Goal: Task Accomplishment & Management: Complete application form

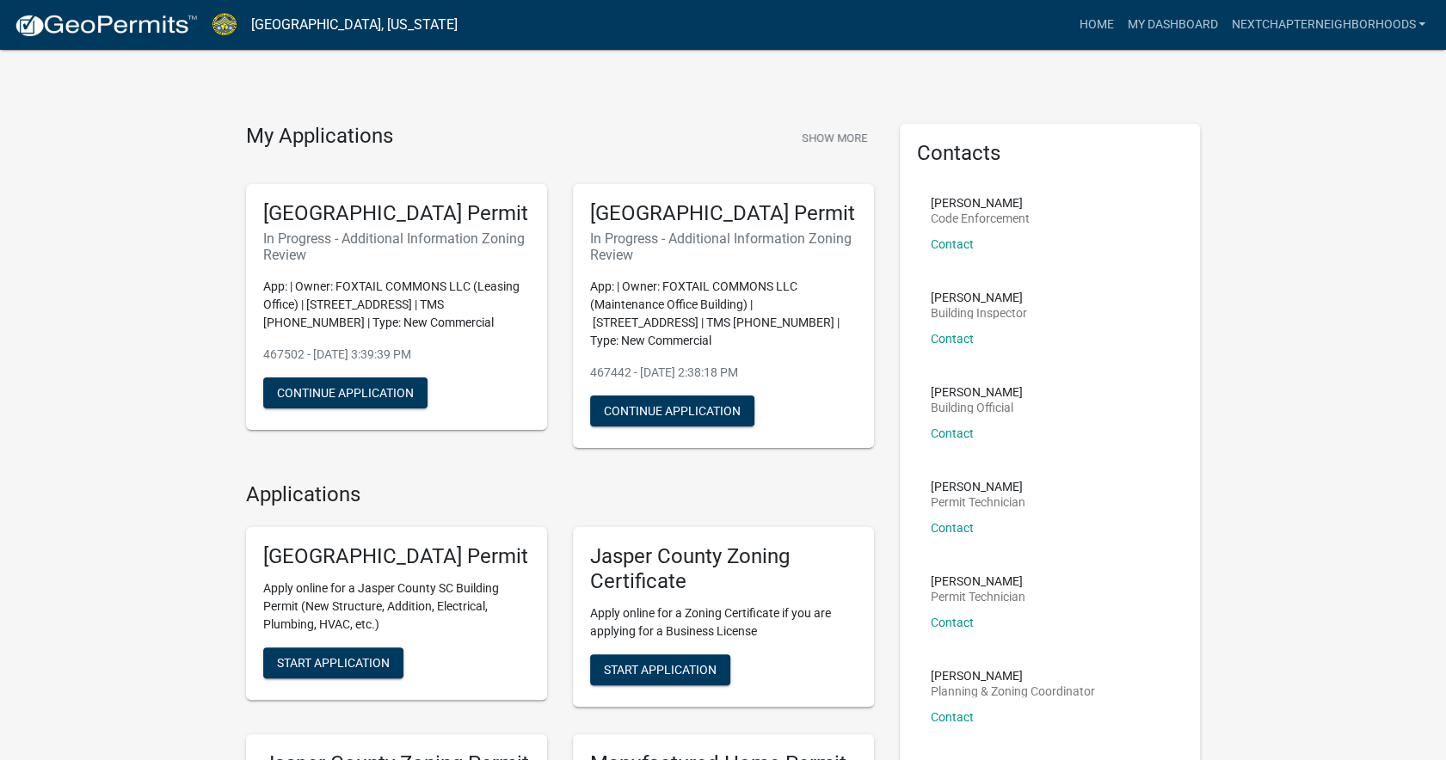
click at [225, 24] on img at bounding box center [225, 24] width 26 height 23
click at [826, 138] on button "Show More" at bounding box center [834, 138] width 79 height 28
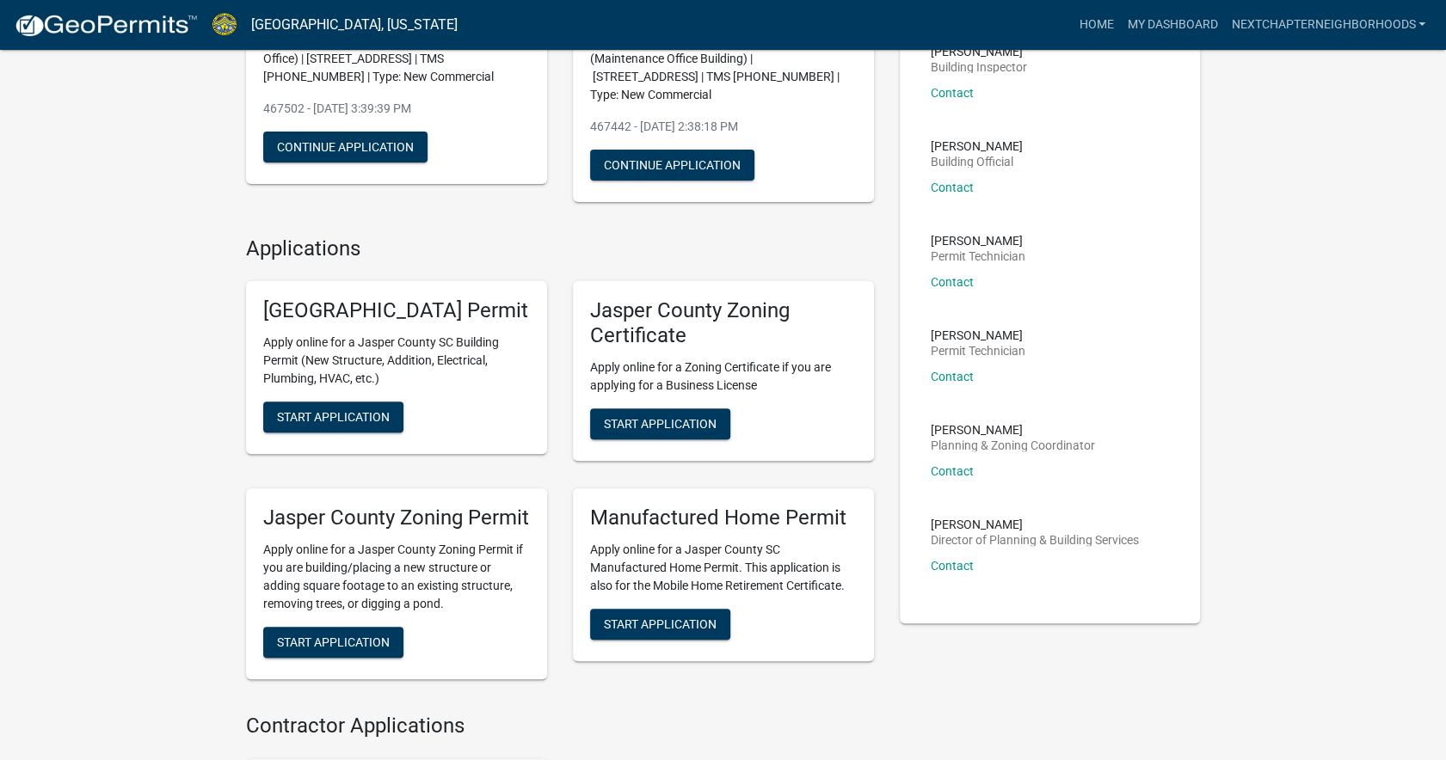
scroll to position [249, 0]
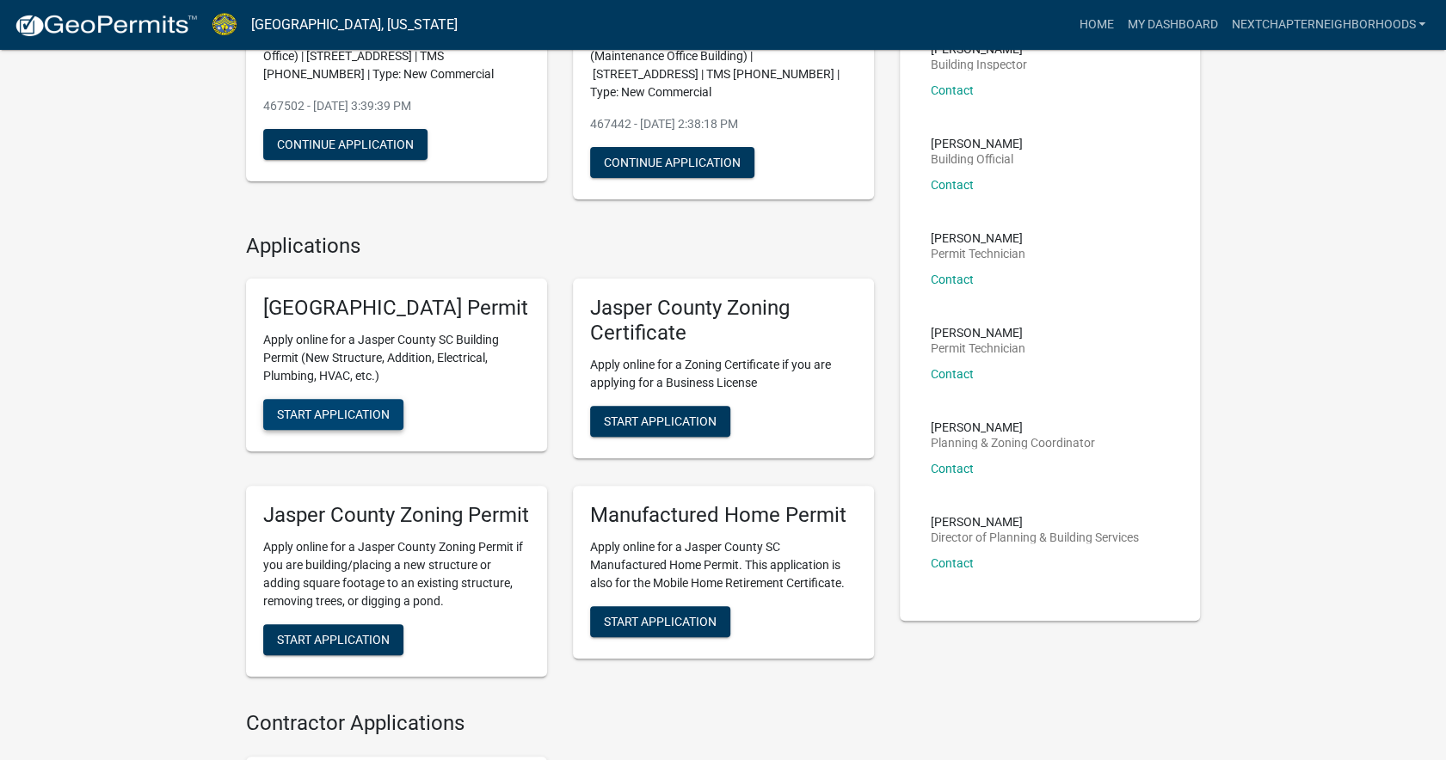
click at [349, 421] on span "Start Application" at bounding box center [333, 415] width 113 height 14
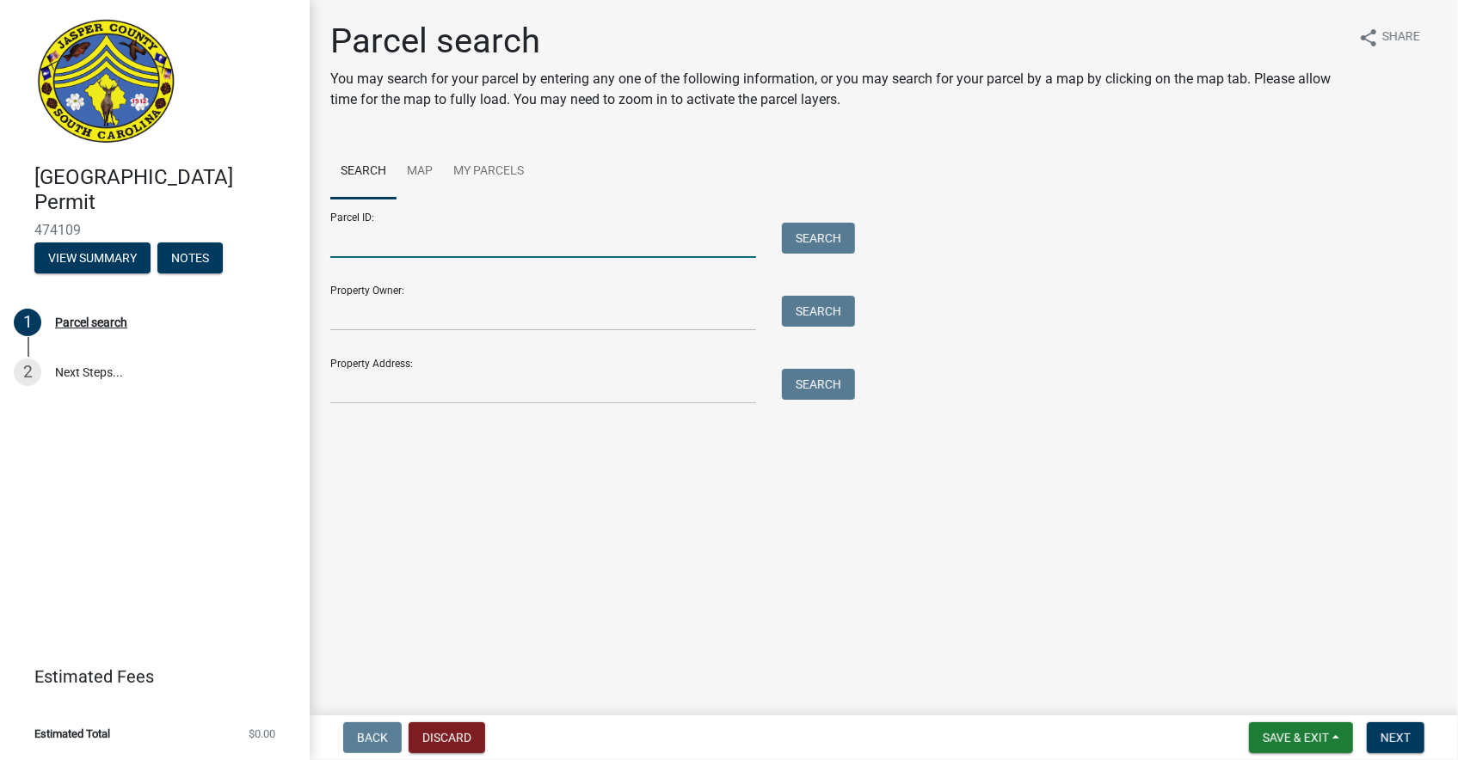
click at [421, 243] on input "Parcel ID:" at bounding box center [543, 240] width 426 height 35
type input "081-00-03-030"
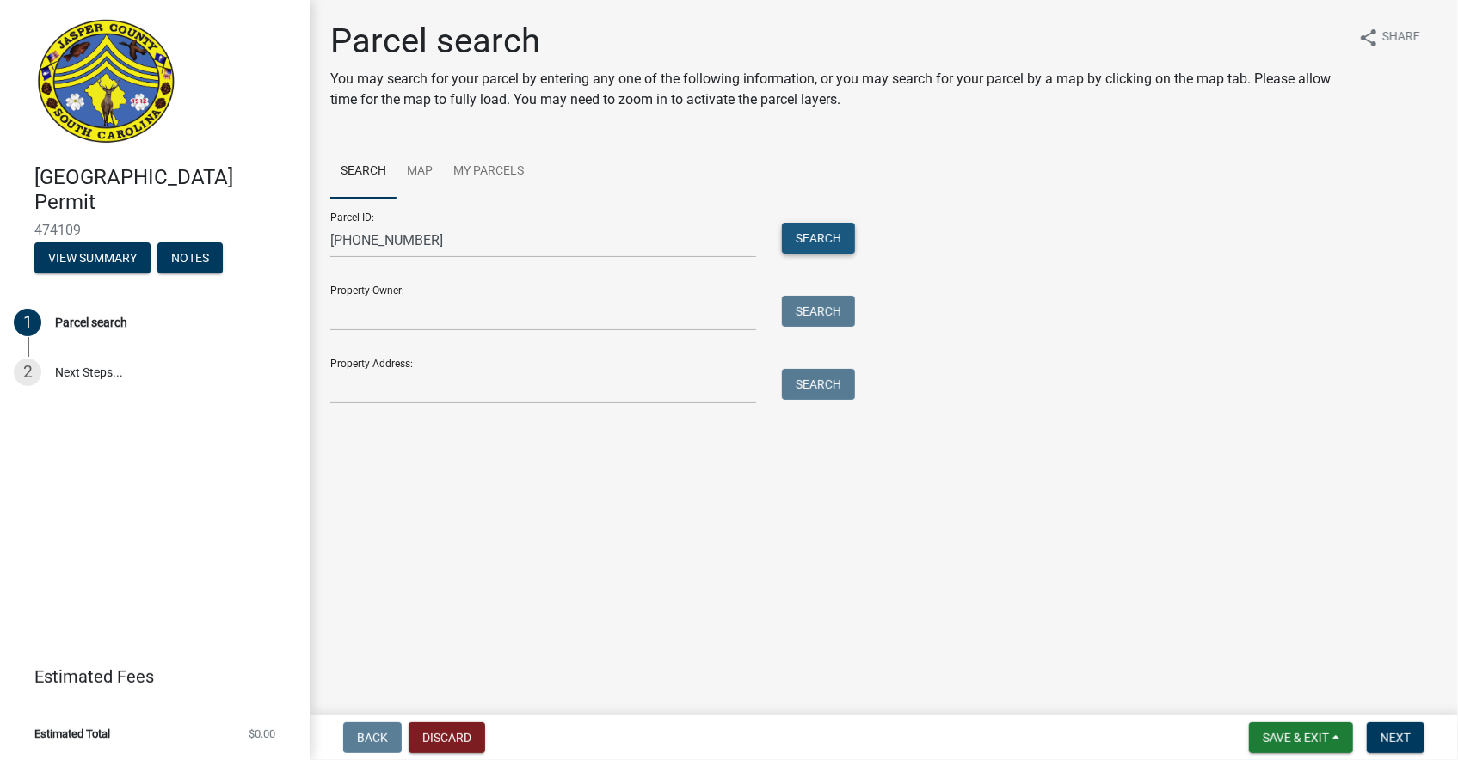
click at [846, 225] on button "Search" at bounding box center [818, 238] width 73 height 31
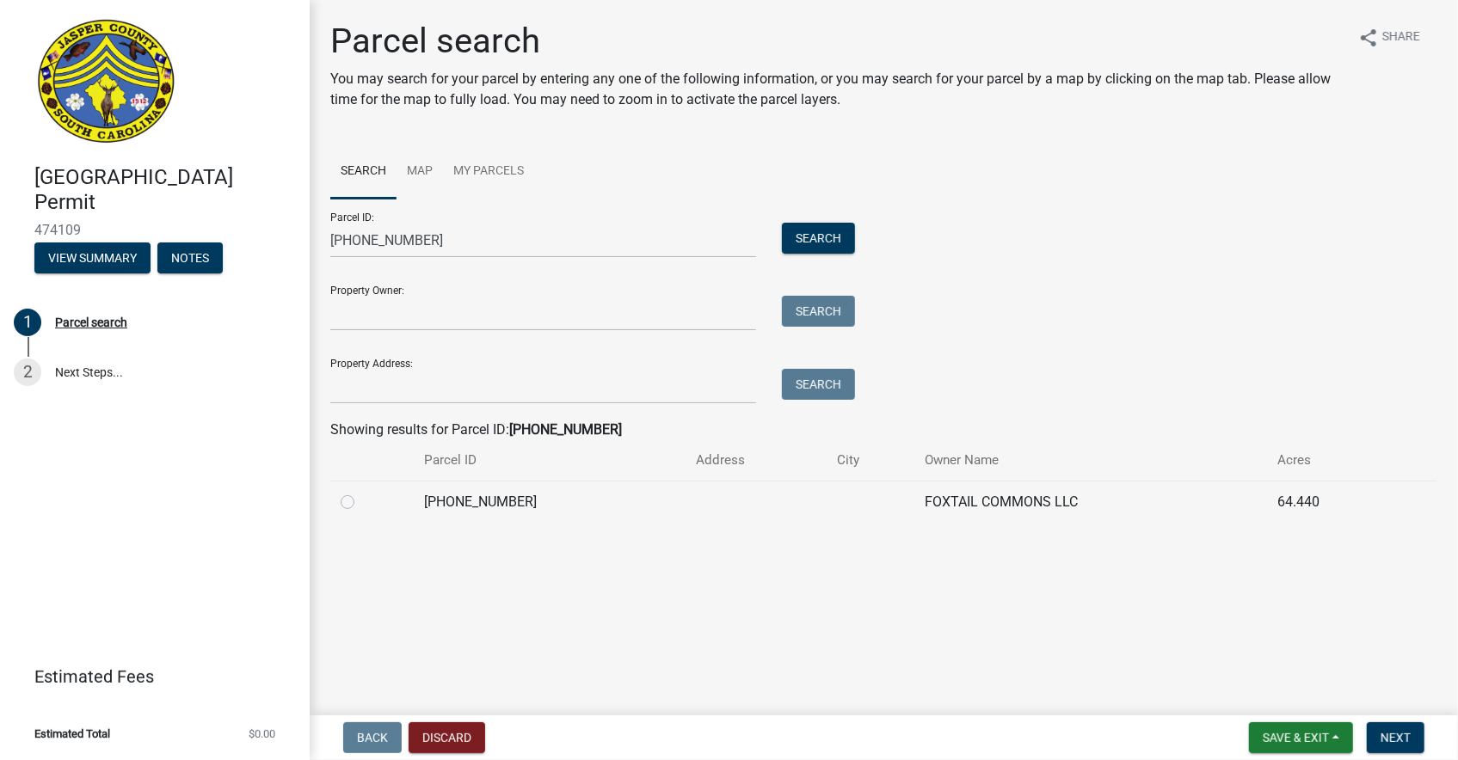
click at [361, 492] on label at bounding box center [361, 492] width 0 height 0
click at [361, 501] on input "radio" at bounding box center [366, 497] width 11 height 11
radio input "true"
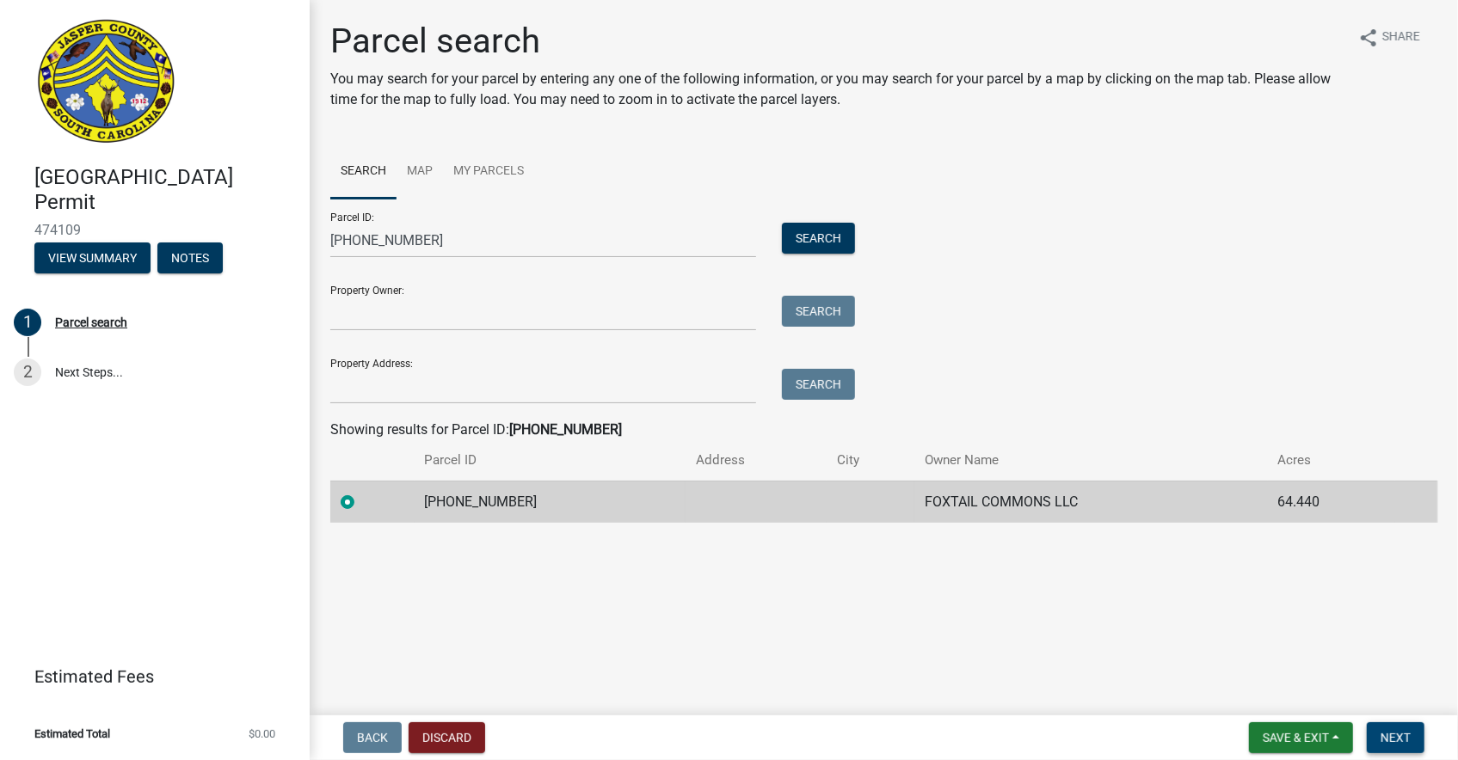
click at [1398, 740] on span "Next" at bounding box center [1395, 738] width 30 height 14
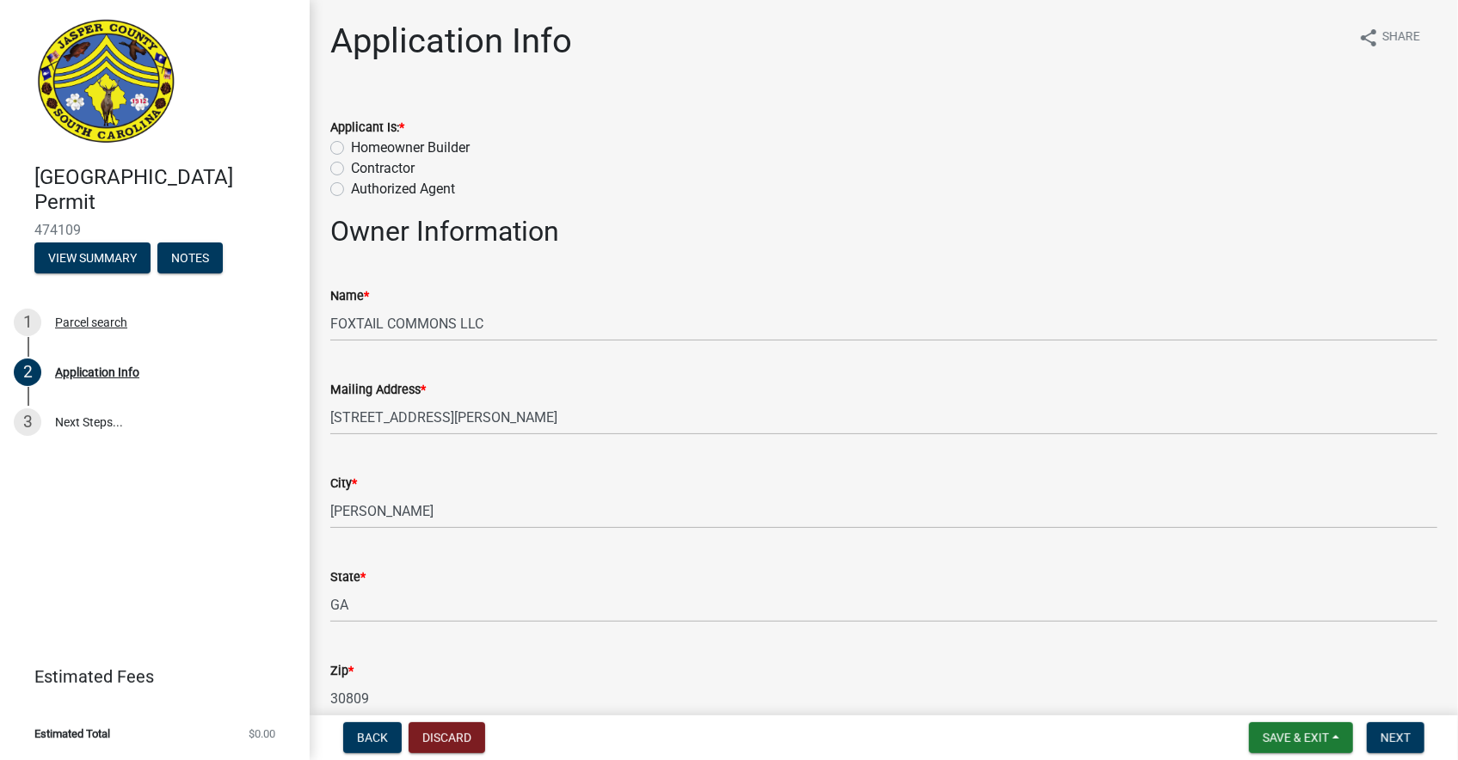
click at [351, 142] on label "Homeowner Builder" at bounding box center [410, 148] width 119 height 21
click at [351, 142] on input "Homeowner Builder" at bounding box center [356, 143] width 11 height 11
radio input "true"
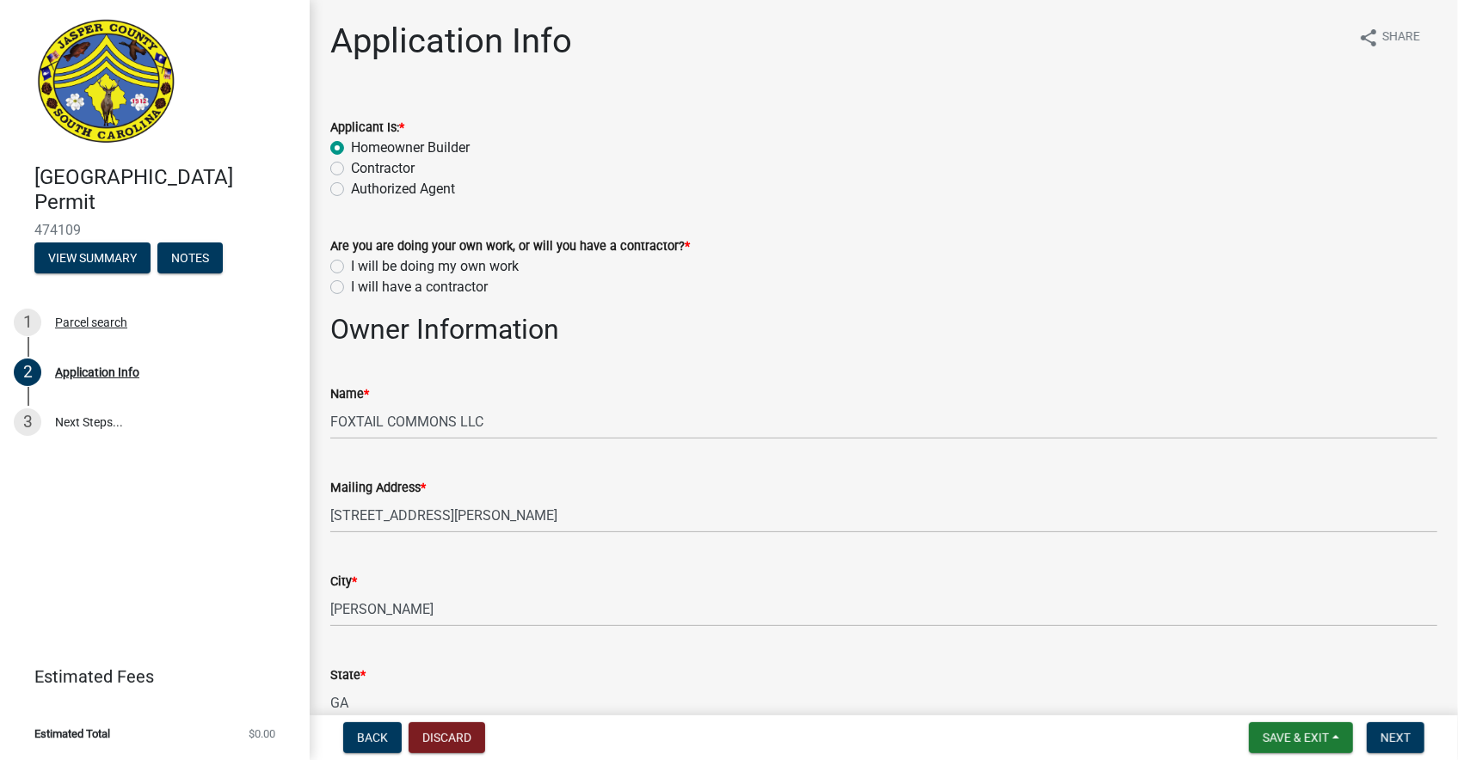
click at [341, 259] on div "I will be doing my own work" at bounding box center [883, 266] width 1107 height 21
click at [351, 269] on label "I will be doing my own work" at bounding box center [435, 266] width 168 height 21
click at [351, 267] on input "I will be doing my own work" at bounding box center [356, 261] width 11 height 11
radio input "true"
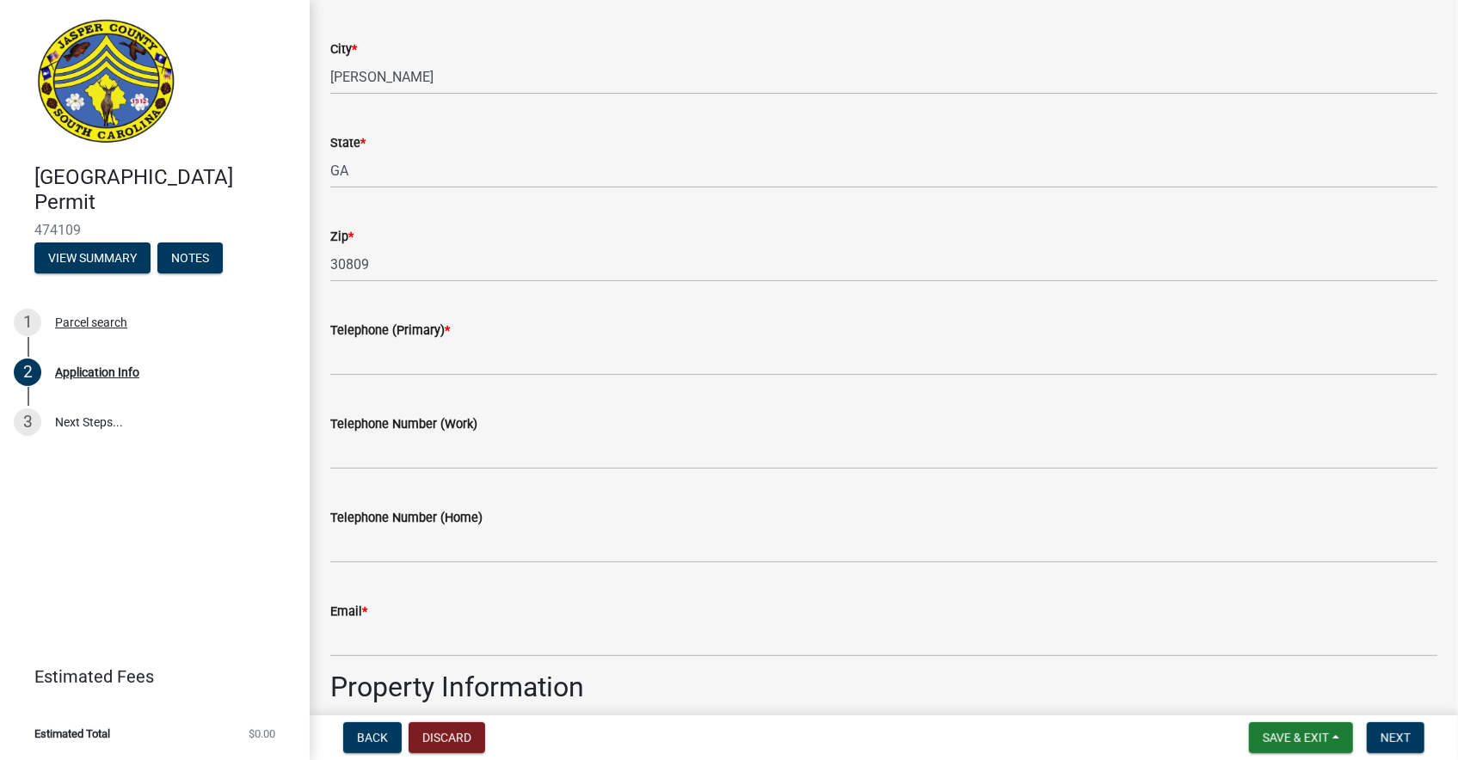
scroll to position [540, 0]
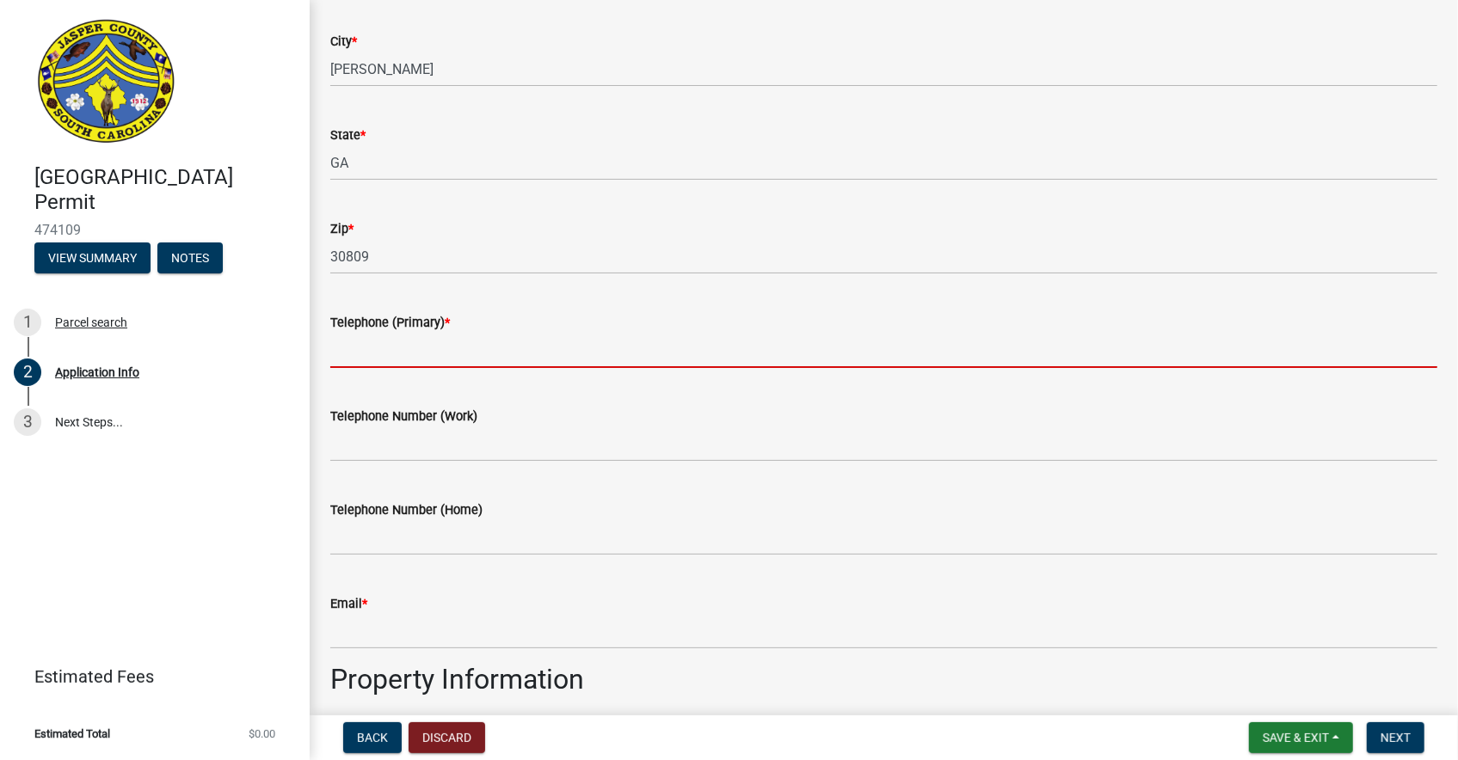
click at [450, 346] on input "Telephone (Primary) *" at bounding box center [883, 350] width 1107 height 35
type input "912 253 5047"
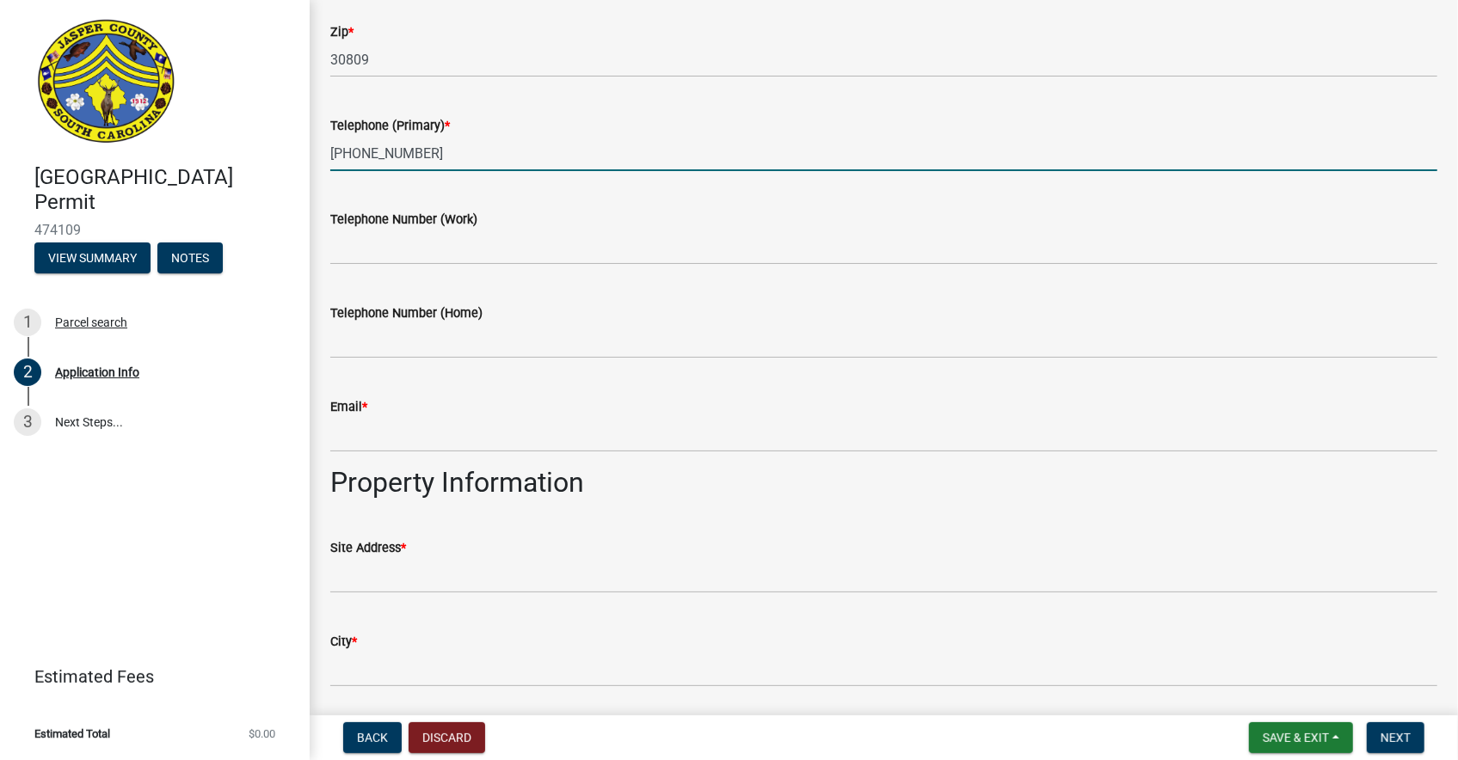
scroll to position [743, 0]
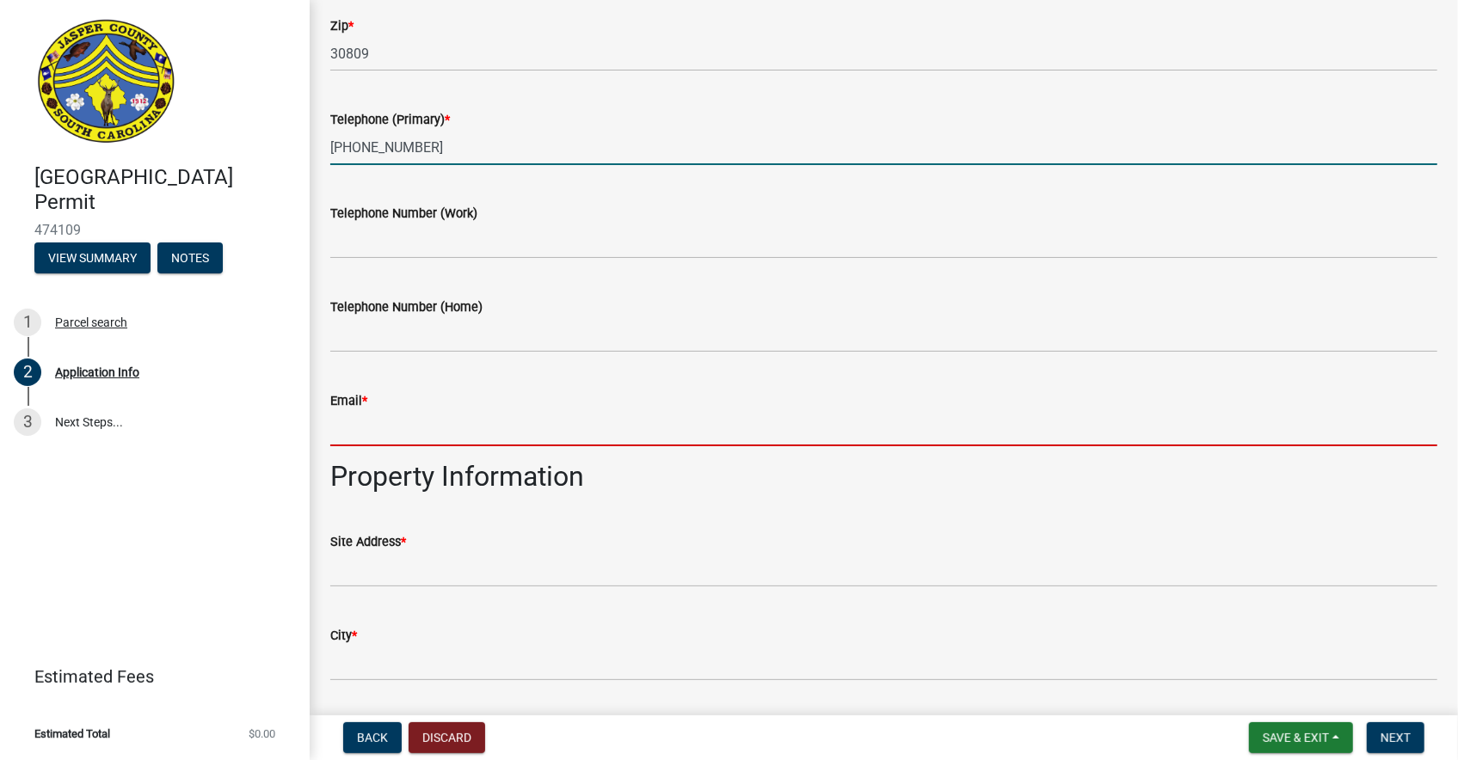
click at [454, 434] on input "Email *" at bounding box center [883, 428] width 1107 height 35
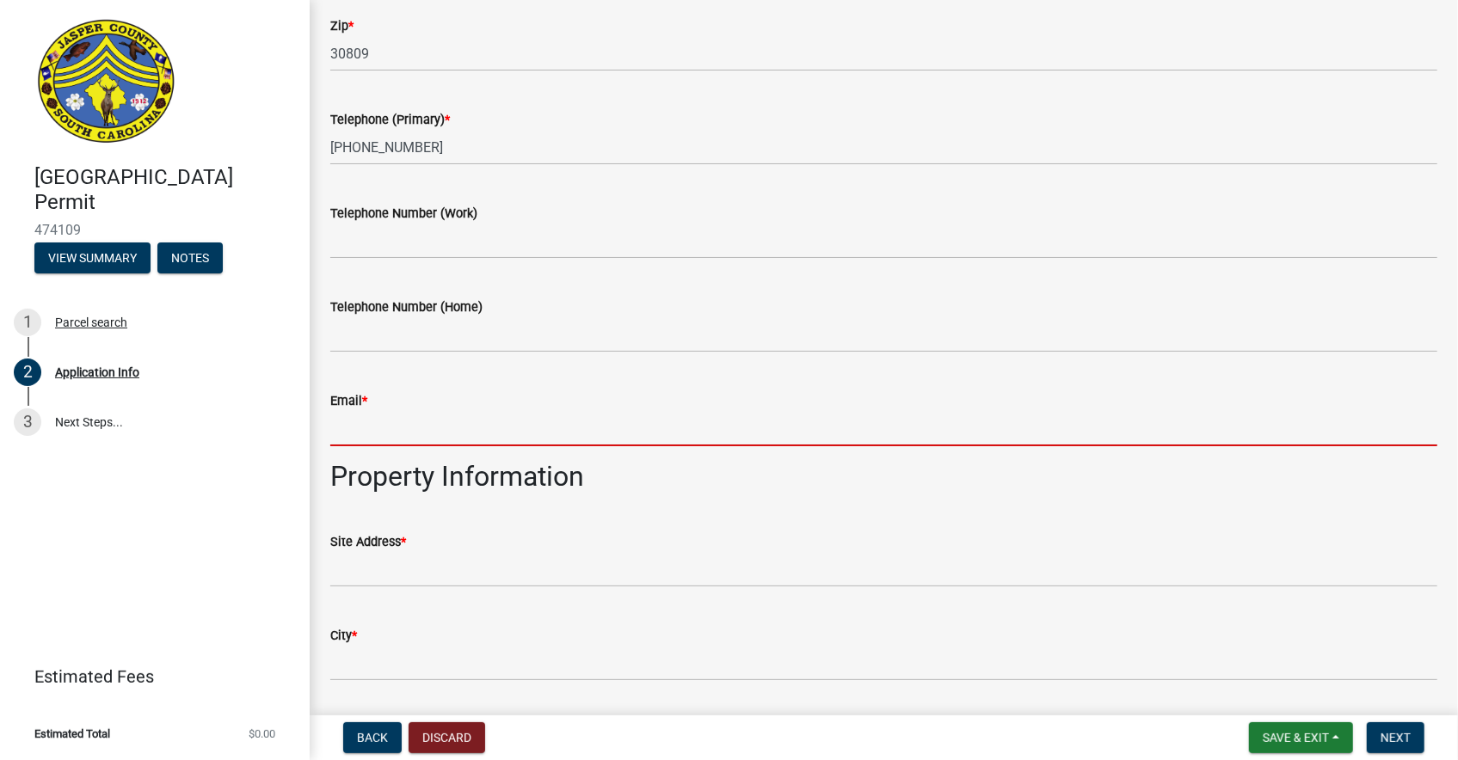
type input "Preston@nextchapterneighborhoods.com"
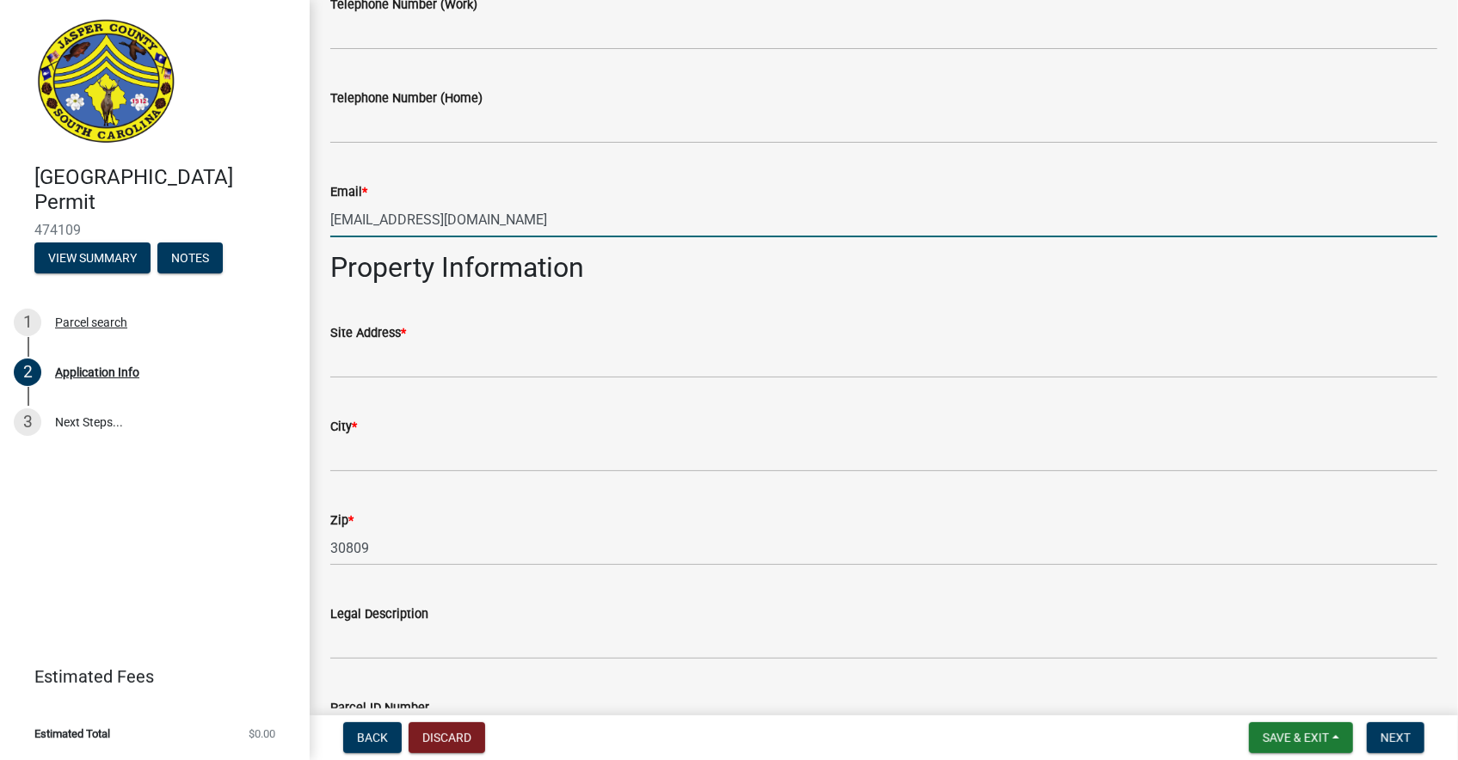
scroll to position [953, 0]
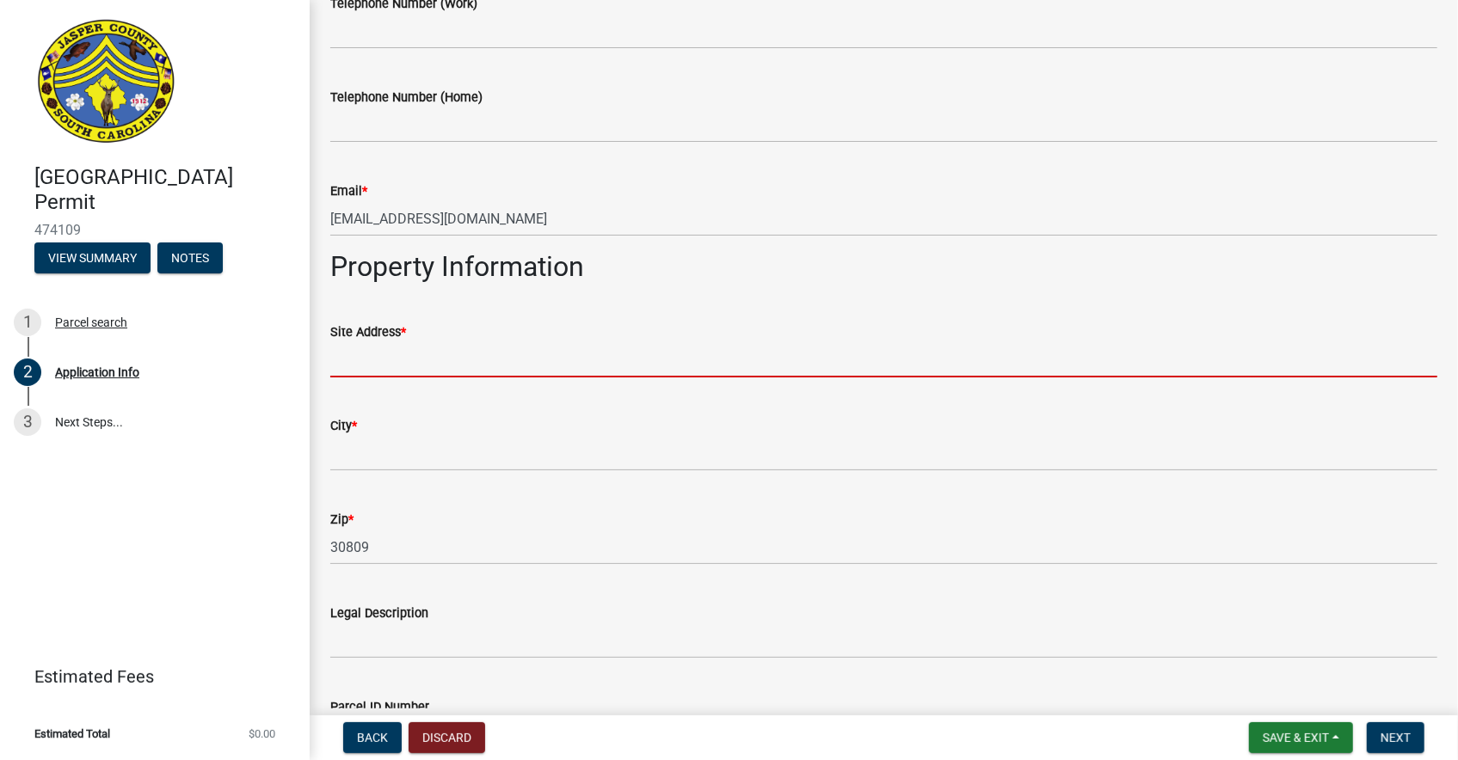
click at [408, 355] on input "Site Address *" at bounding box center [883, 359] width 1107 height 35
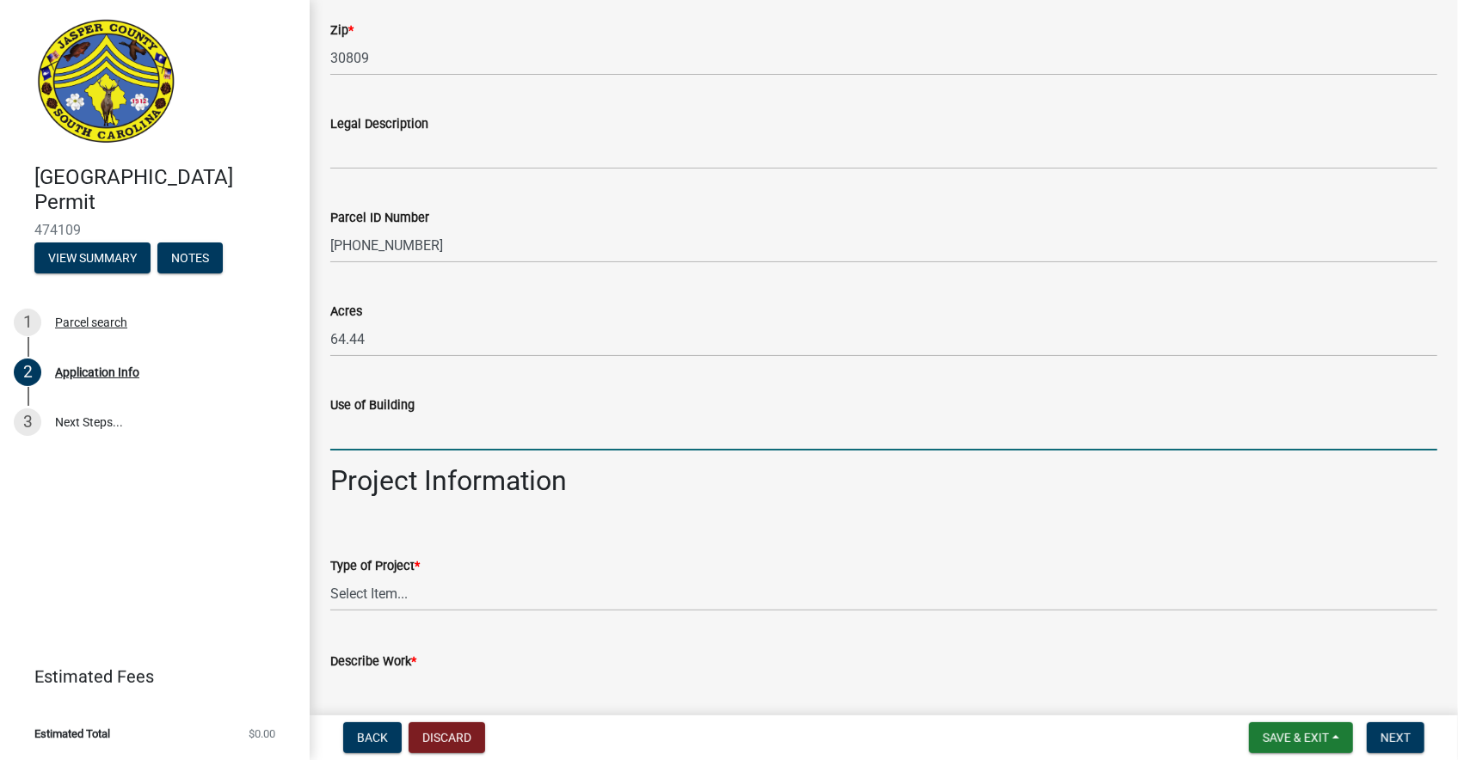
scroll to position [1463, 0]
click at [399, 437] on input "Use of Building" at bounding box center [883, 432] width 1107 height 35
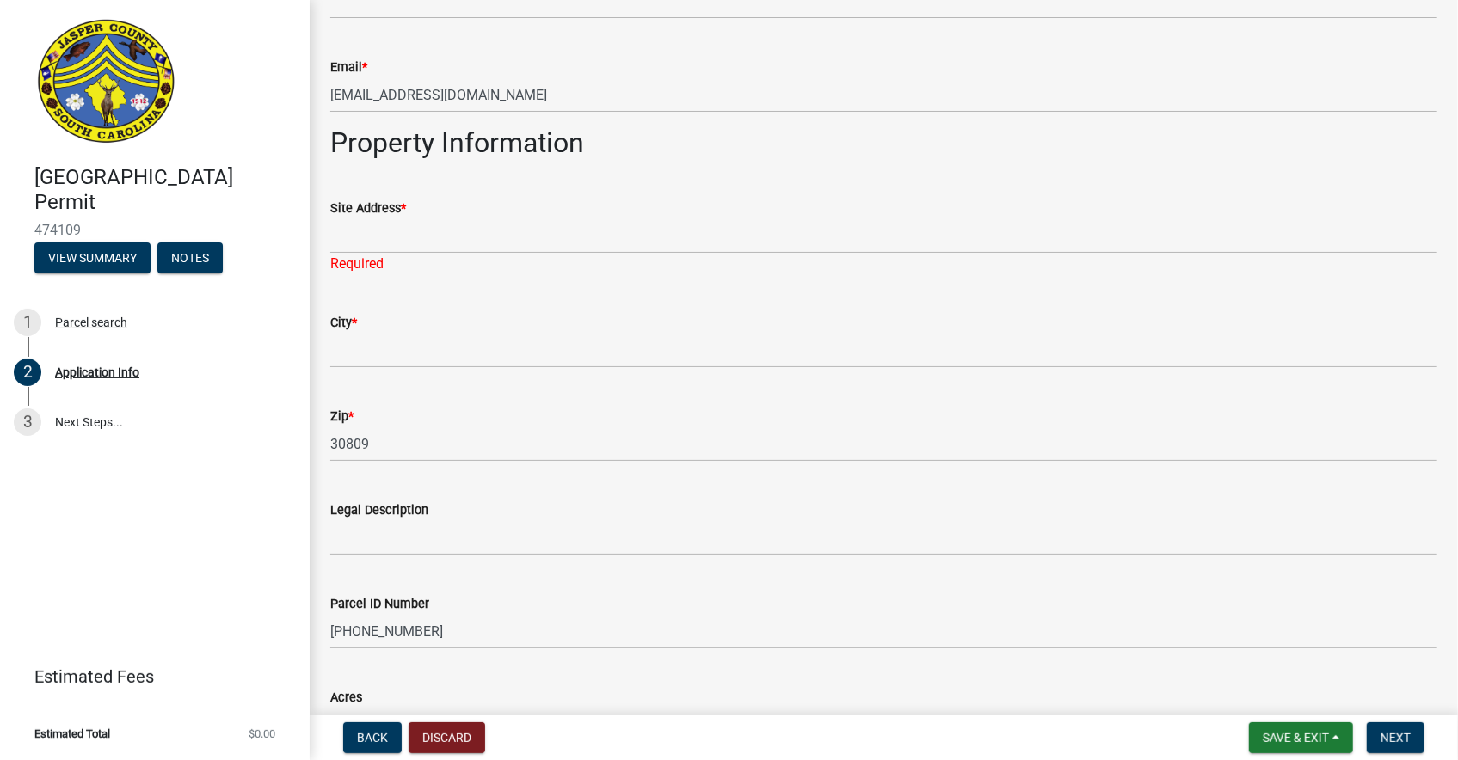
scroll to position [1079, 0]
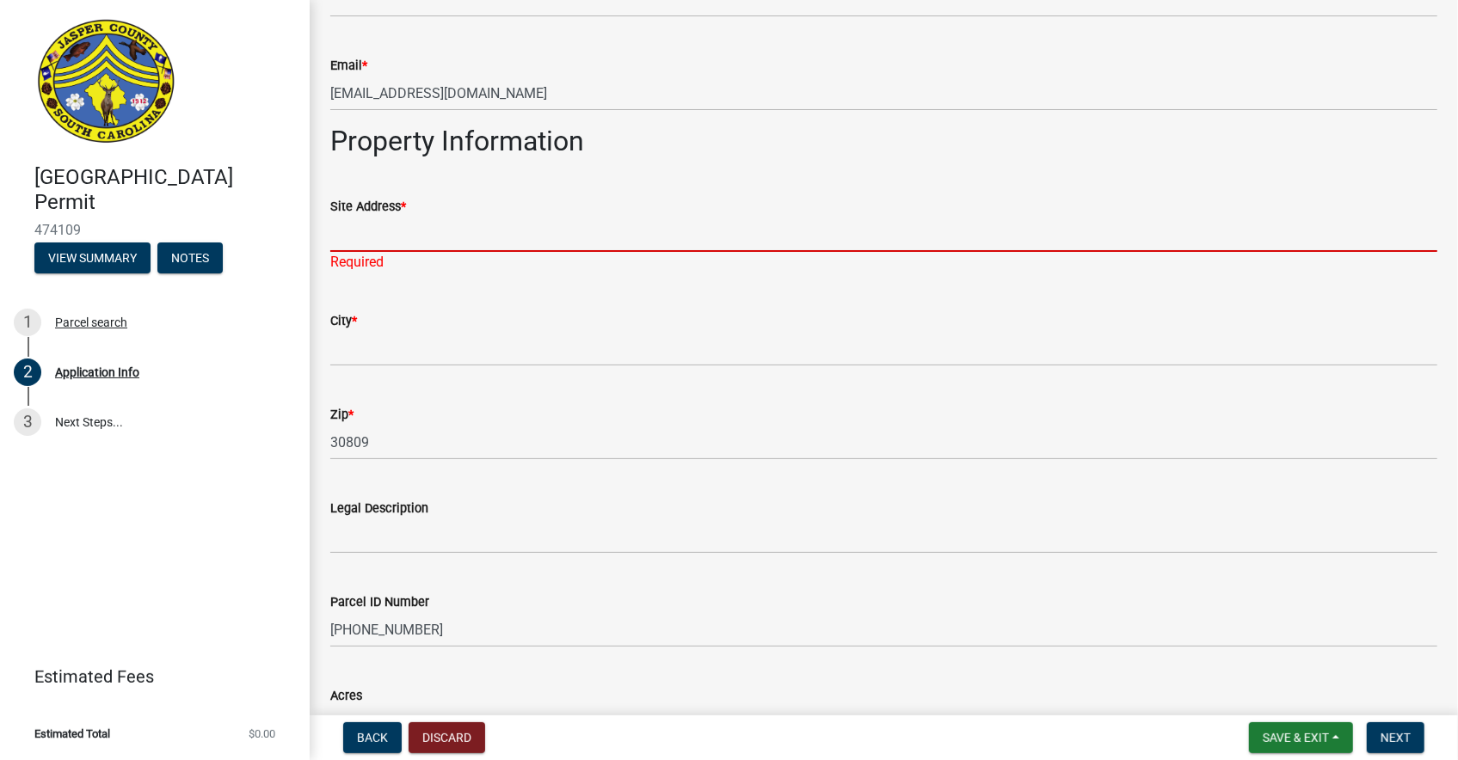
click at [468, 231] on input "Site Address *" at bounding box center [883, 234] width 1107 height 35
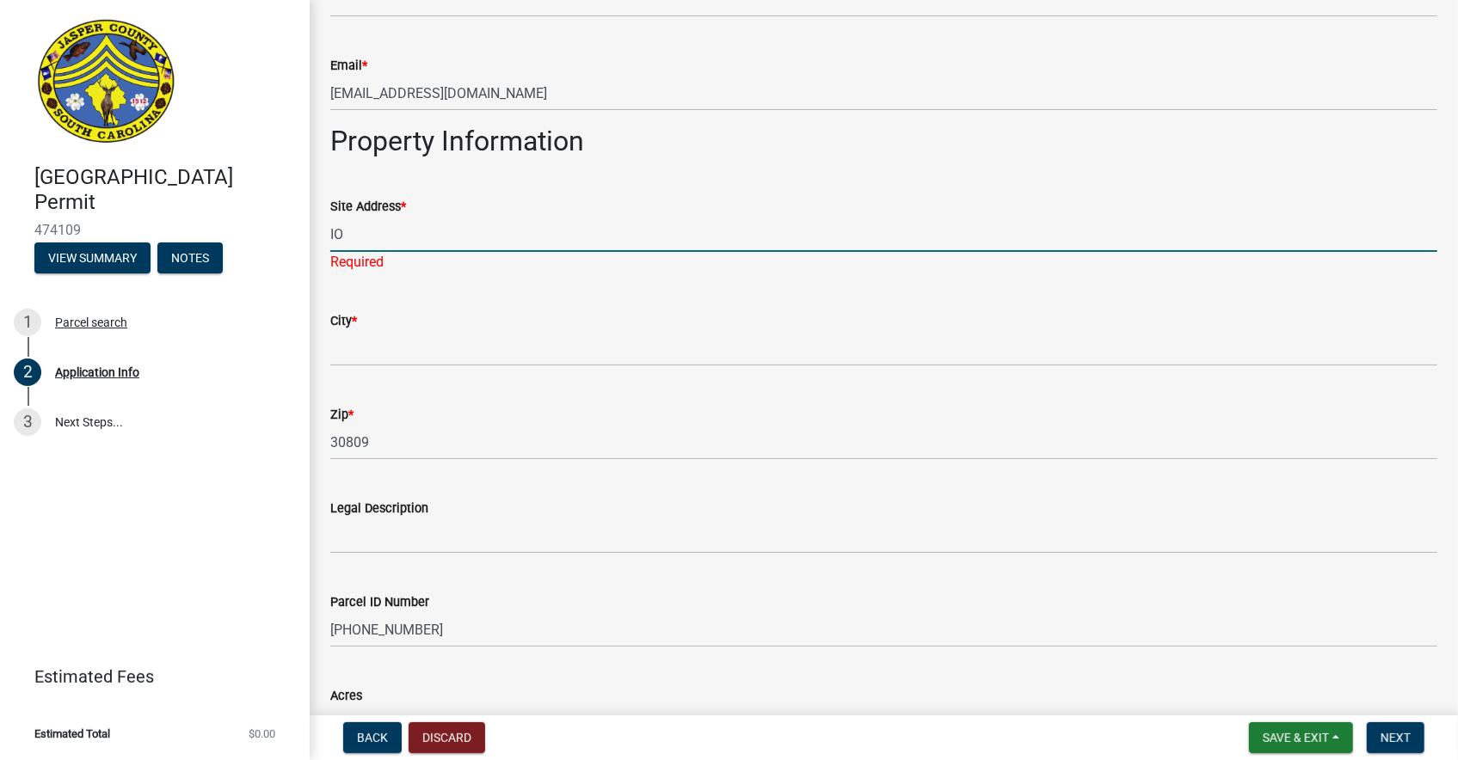
type input "I"
type input "Okatie Hwy & Old Marsh Road, NW Corner"
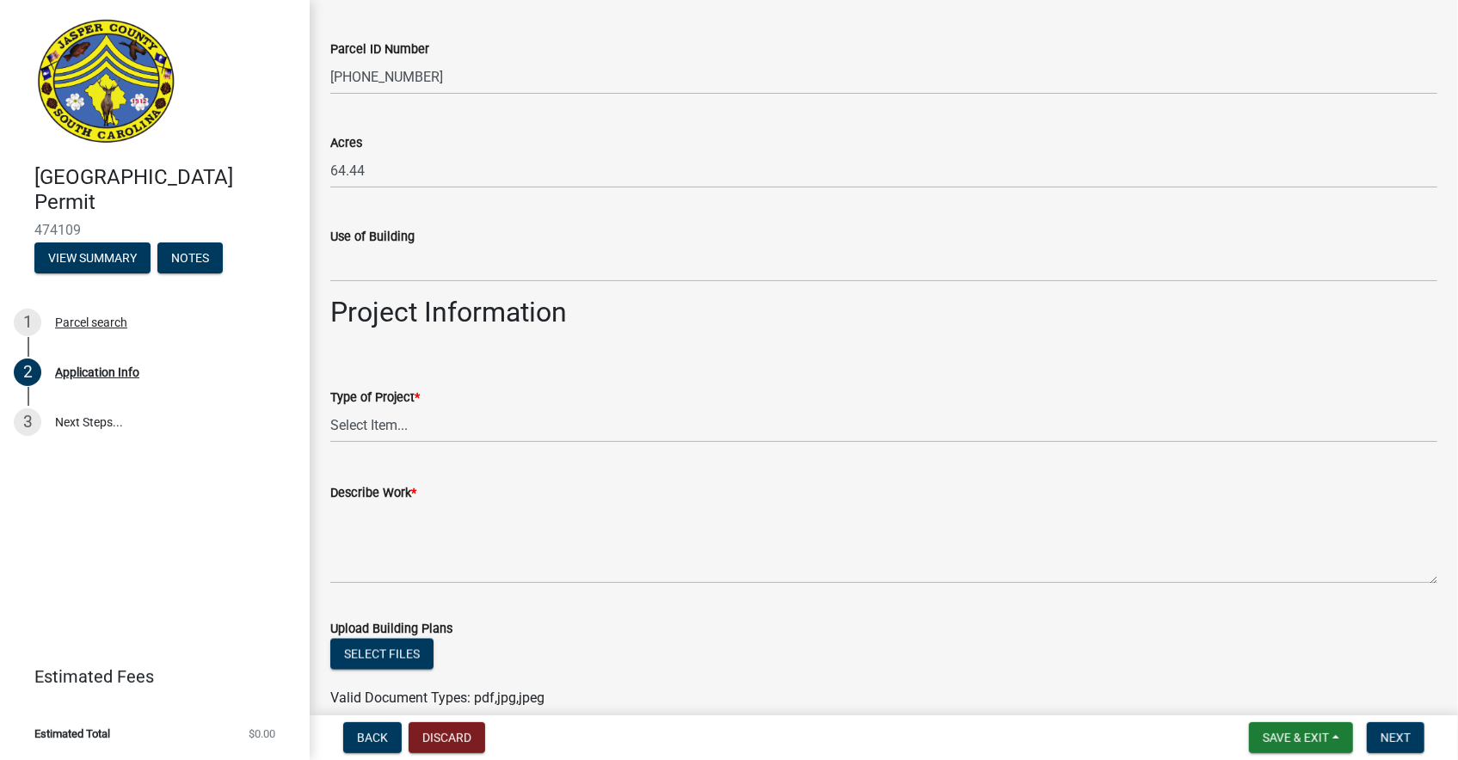
scroll to position [1614, 0]
type input "Ridgeland"
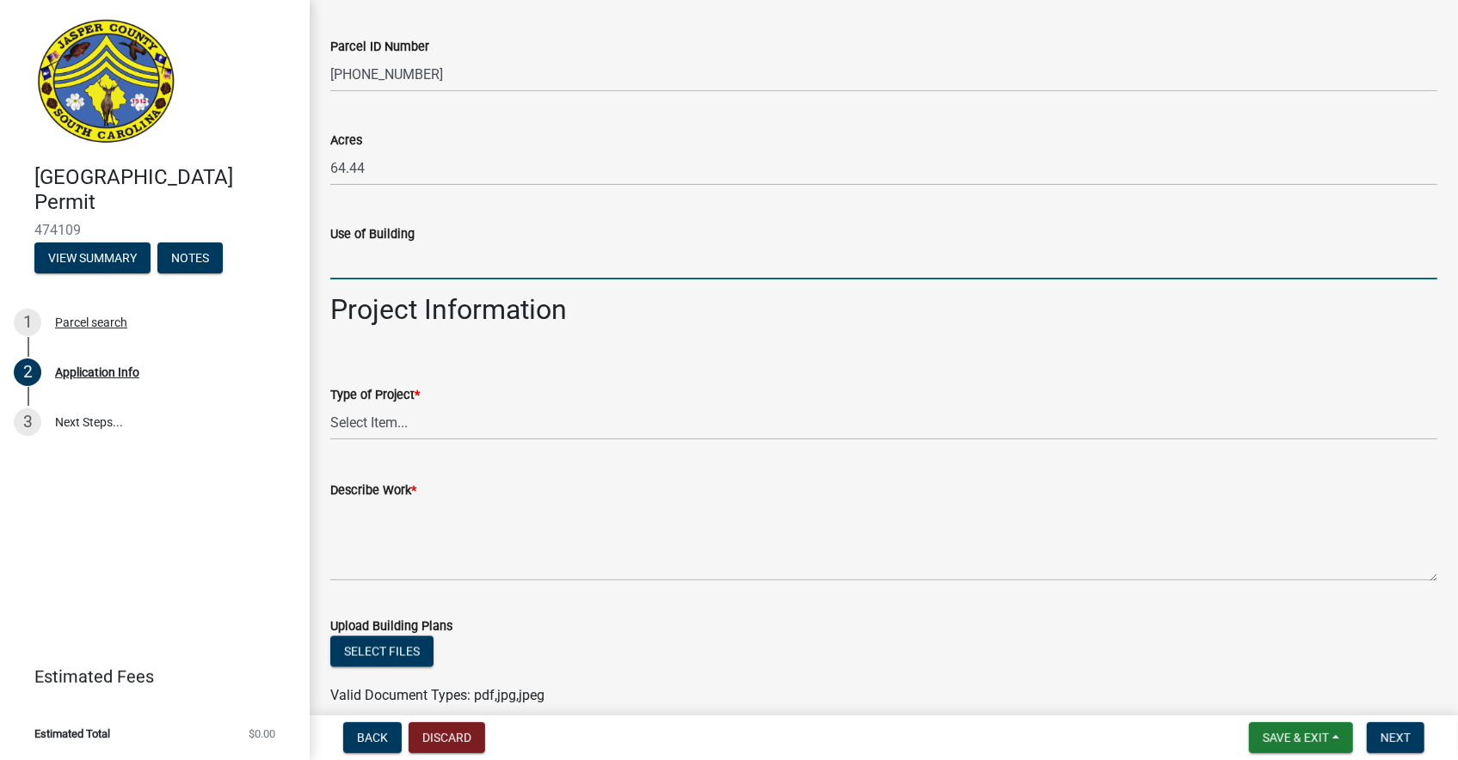
click at [405, 259] on input "Use of Building" at bounding box center [883, 261] width 1107 height 35
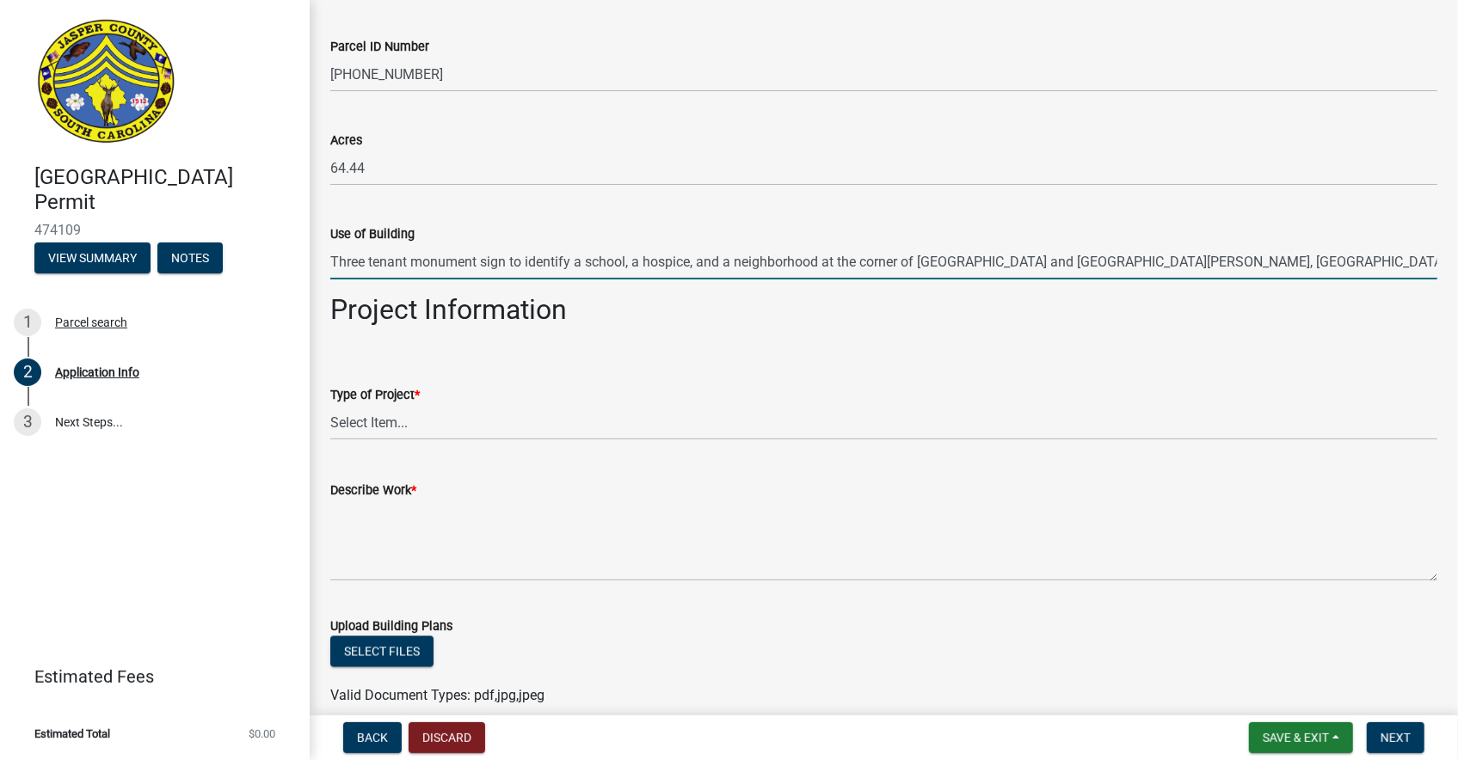
type input "Three tenant monument sign to identify a school, a hospice, and a neighborhood …"
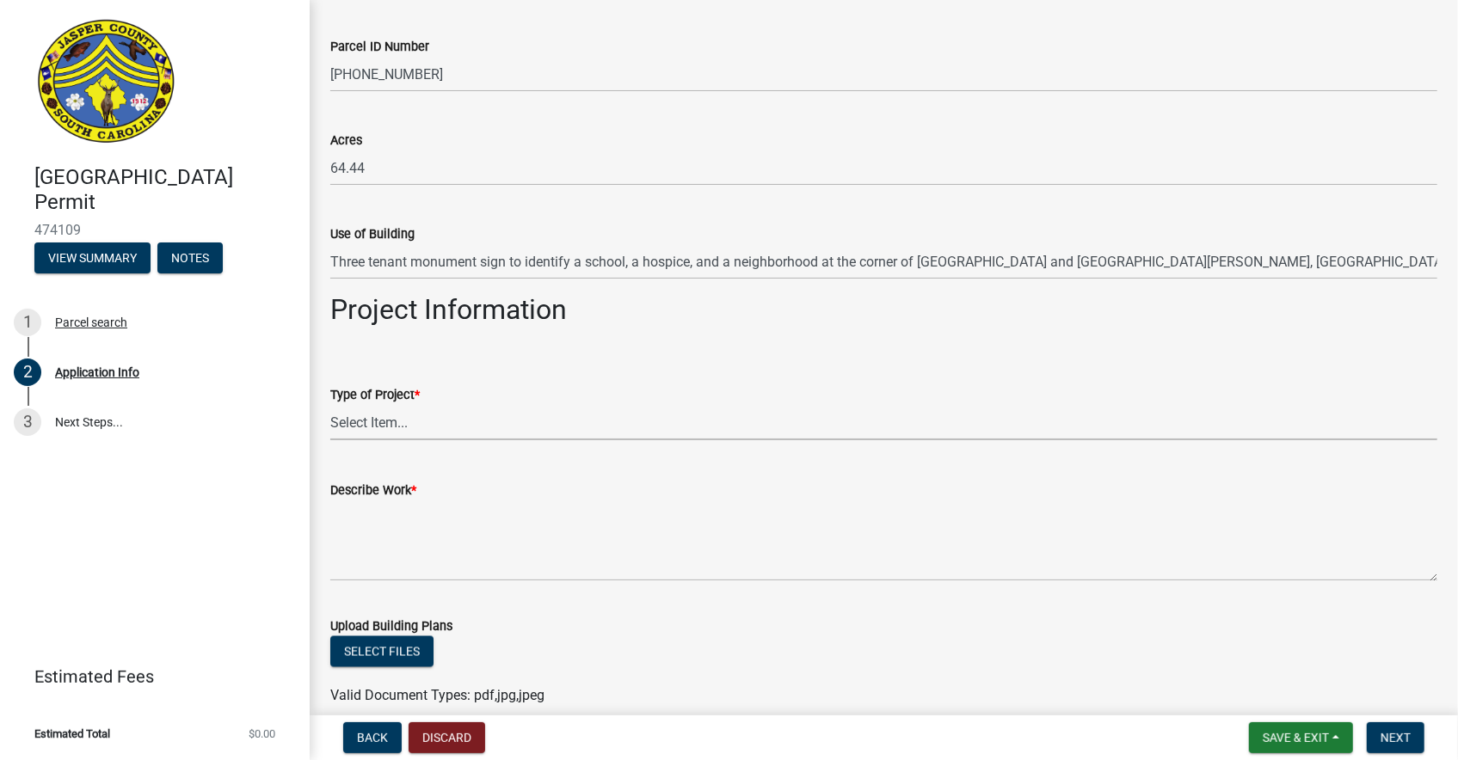
click at [403, 417] on select "Select Item... Construction Trailer/Shipping Container Residential Demolition C…" at bounding box center [883, 422] width 1107 height 35
click at [330, 405] on select "Select Item... Construction Trailer/Shipping Container Residential Demolition C…" at bounding box center [883, 422] width 1107 height 35
select select "6570ce79-212e-4c42-b64f-f74b85e12671"
drag, startPoint x: 368, startPoint y: 425, endPoint x: 337, endPoint y: 415, distance: 32.4
click at [337, 415] on select "Select Item... Construction Trailer/Shipping Container Residential Demolition C…" at bounding box center [883, 422] width 1107 height 35
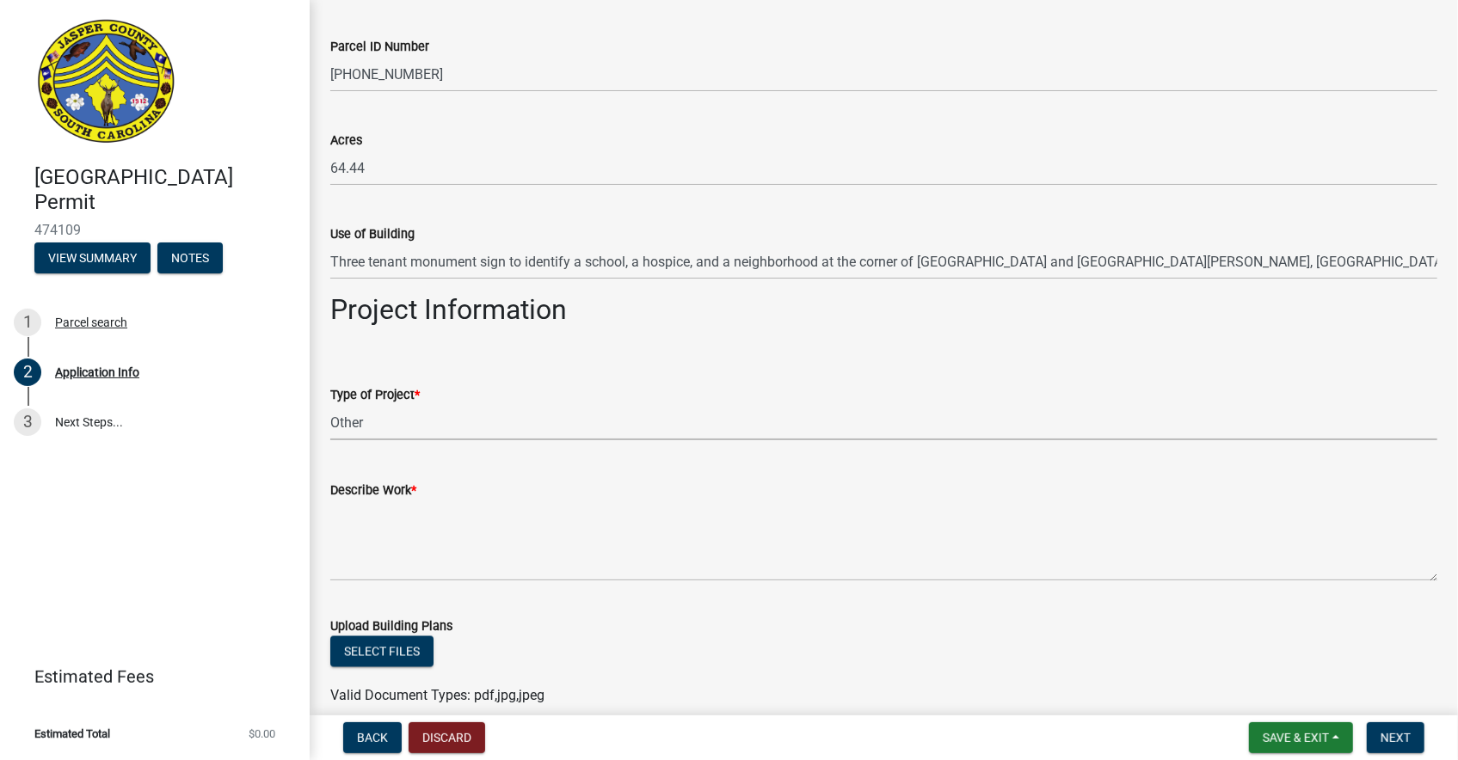
click at [330, 405] on select "Select Item... Construction Trailer/Shipping Container Residential Demolition C…" at bounding box center [883, 422] width 1107 height 35
click at [378, 426] on select "Select Item... Construction Trailer/Shipping Container Residential Demolition C…" at bounding box center [883, 422] width 1107 height 35
drag, startPoint x: 378, startPoint y: 426, endPoint x: 409, endPoint y: 567, distance: 144.6
click at [409, 567] on wm-data-entity-input-list "Applicant Is: * Homeowner Builder Contractor Authorized Agent Are you are doing…" at bounding box center [883, 129] width 1107 height 3292
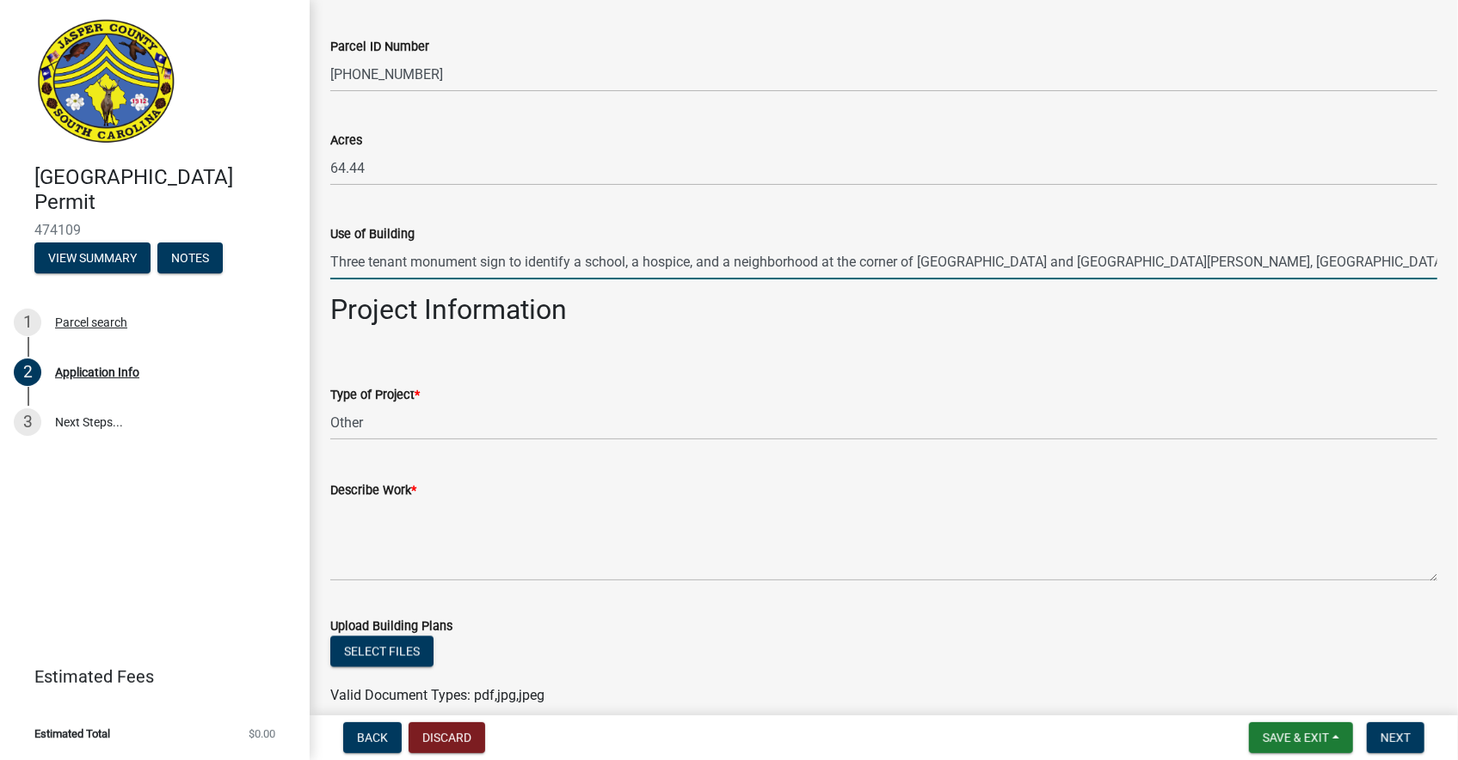
drag, startPoint x: 330, startPoint y: 261, endPoint x: 1199, endPoint y: 285, distance: 869.0
click at [1199, 285] on wm-data-entity-input "Use of Building Three tenant monument sign to identify a school, a hospice, and…" at bounding box center [883, 247] width 1107 height 94
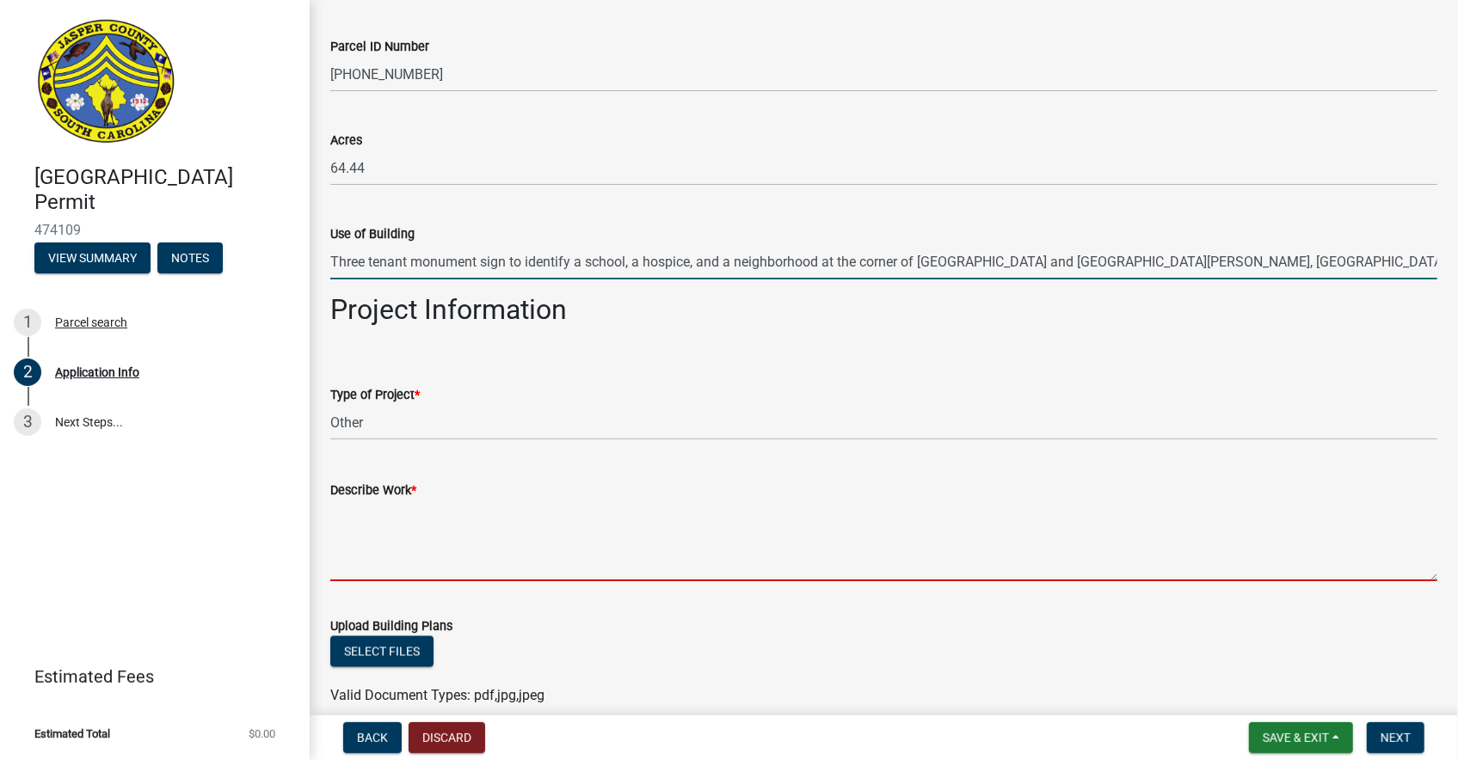
click at [370, 556] on textarea "Describe Work *" at bounding box center [883, 541] width 1107 height 81
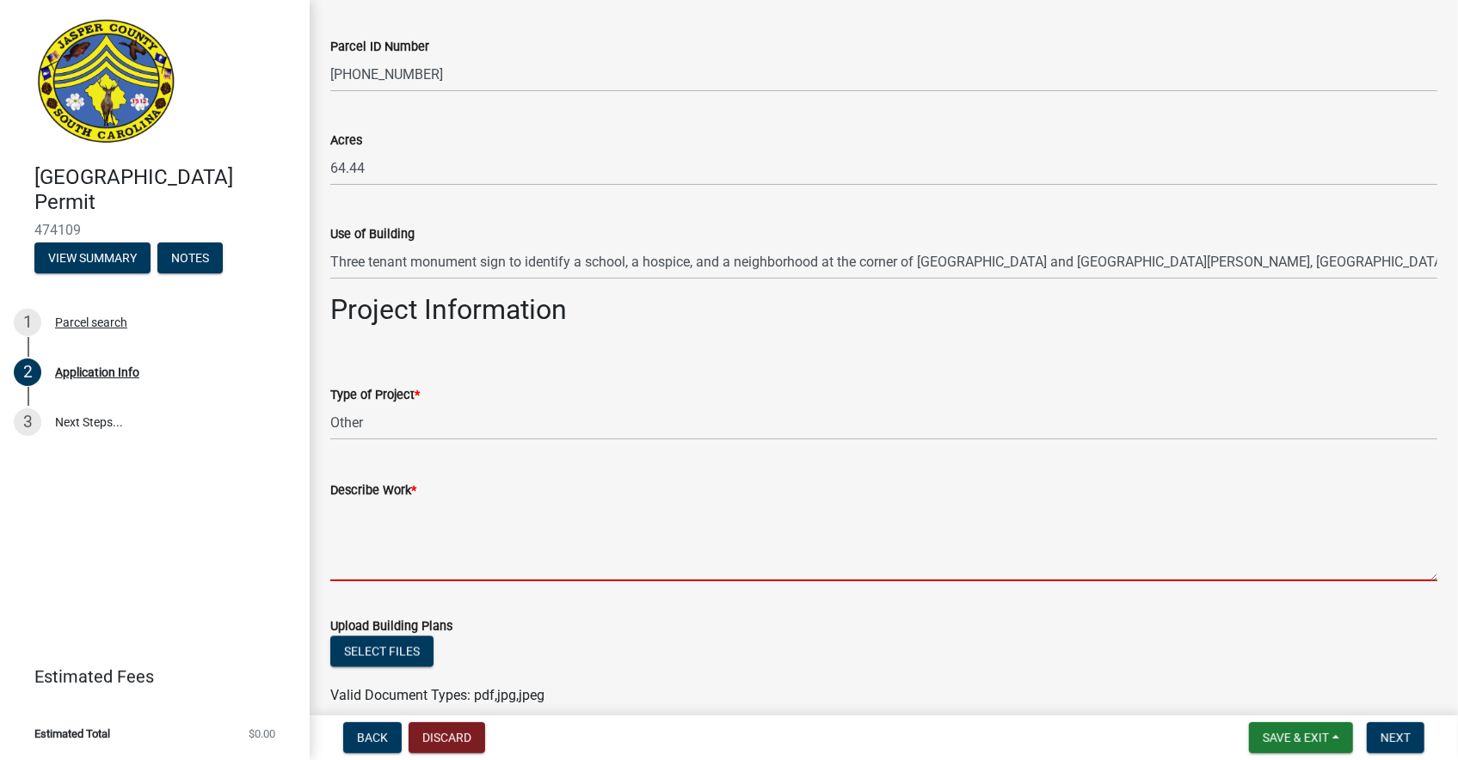
paste textarea "Three tenant monument sign to identify a school, a hospice, and a neighborhood …"
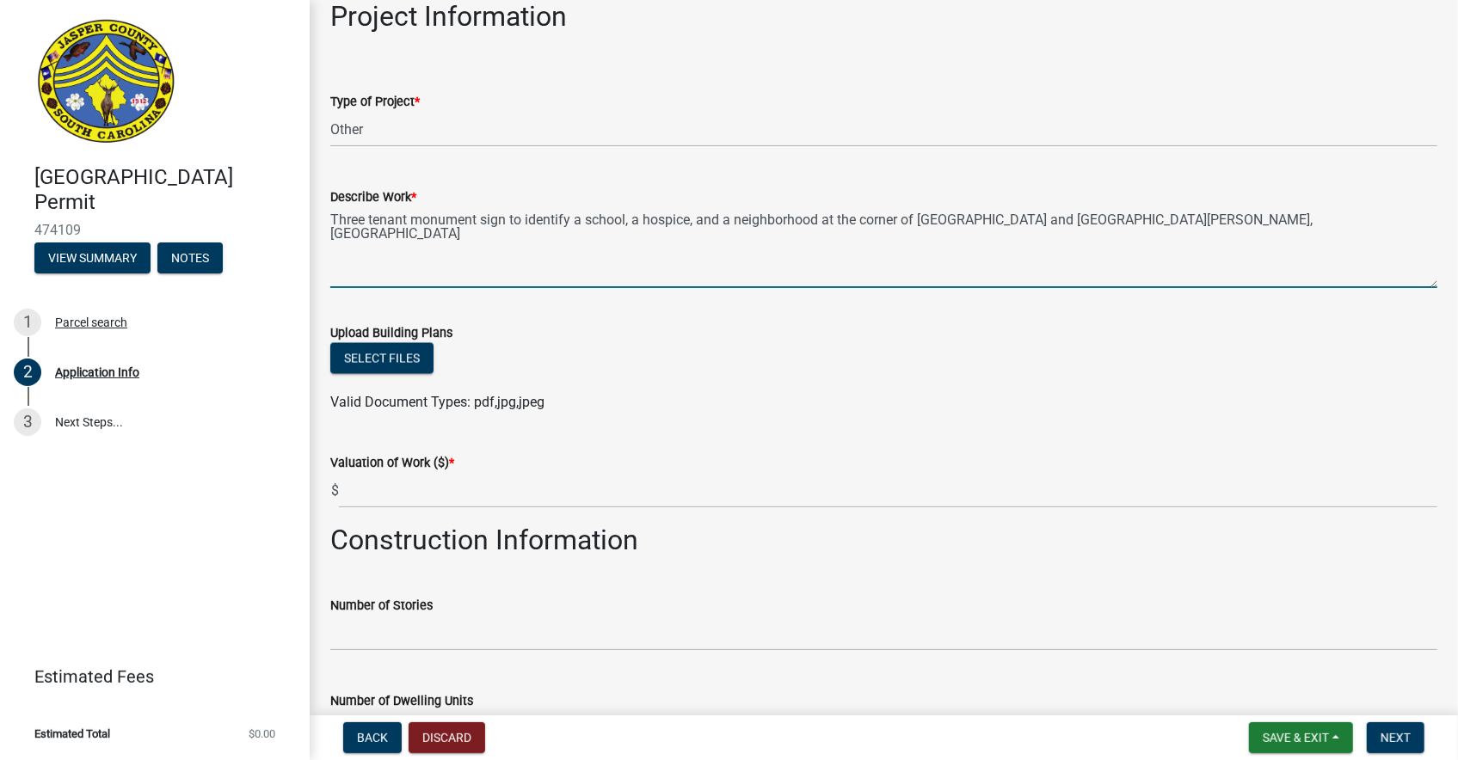
scroll to position [1929, 0]
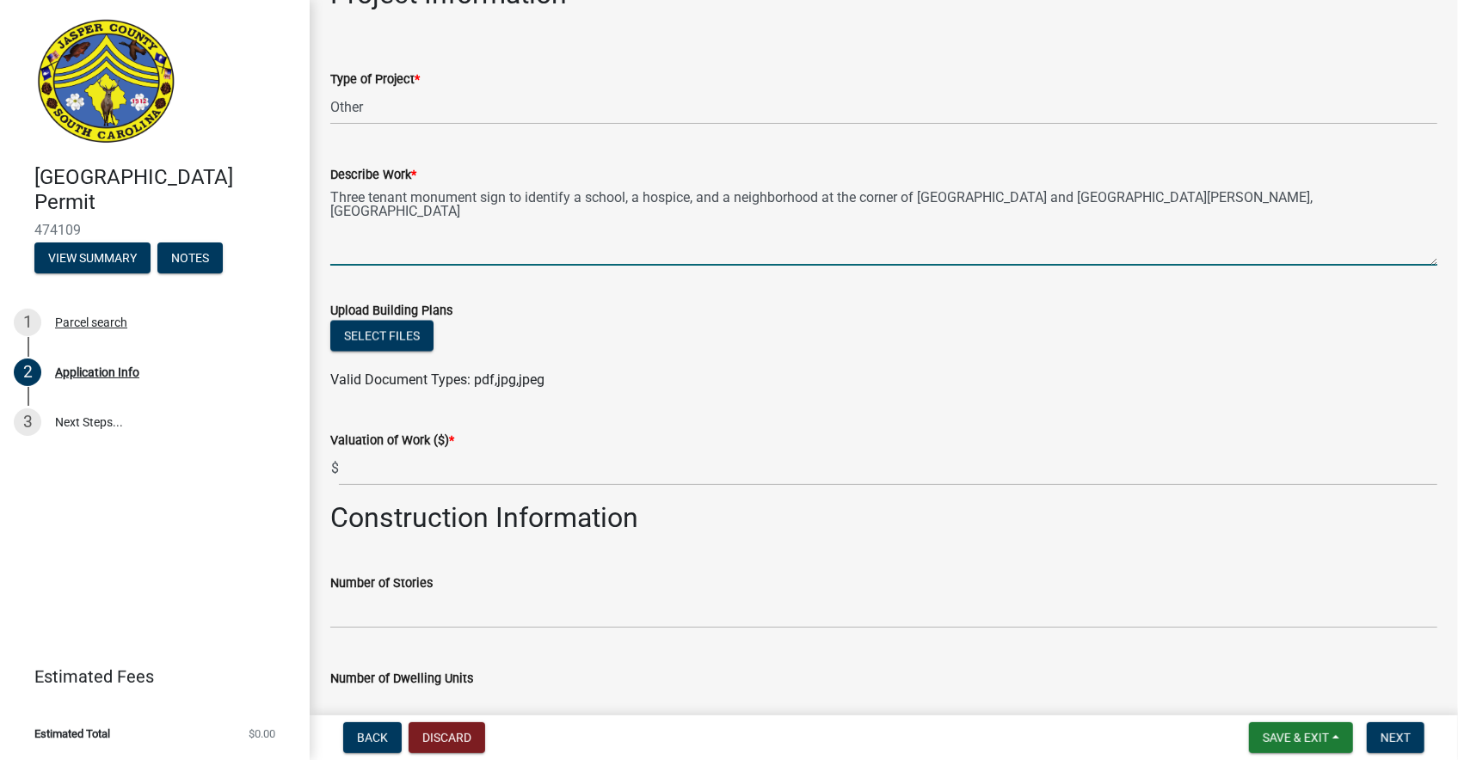
type textarea "Three tenant monument sign to identify a school, a hospice, and a neighborhood …"
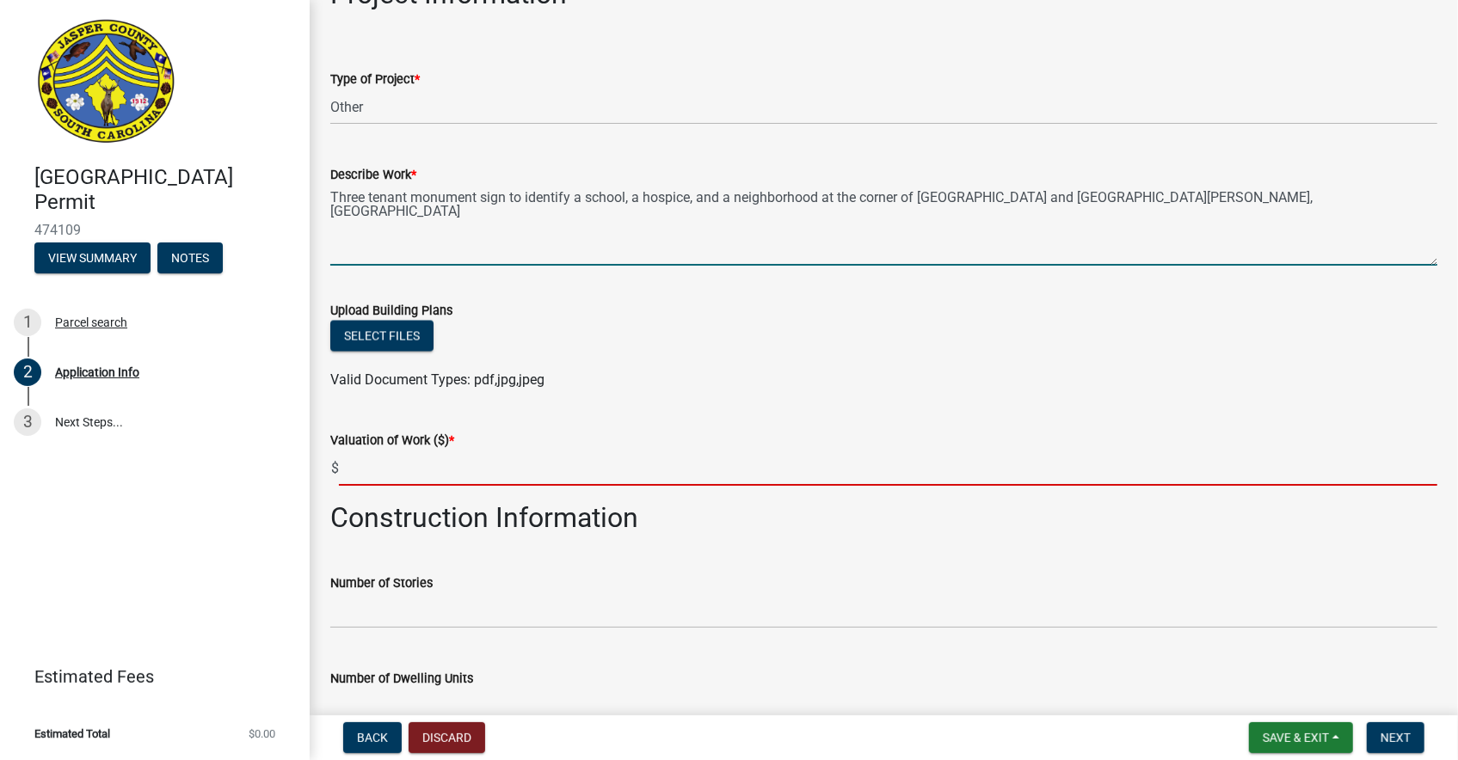
click at [471, 473] on input "text" at bounding box center [888, 468] width 1098 height 35
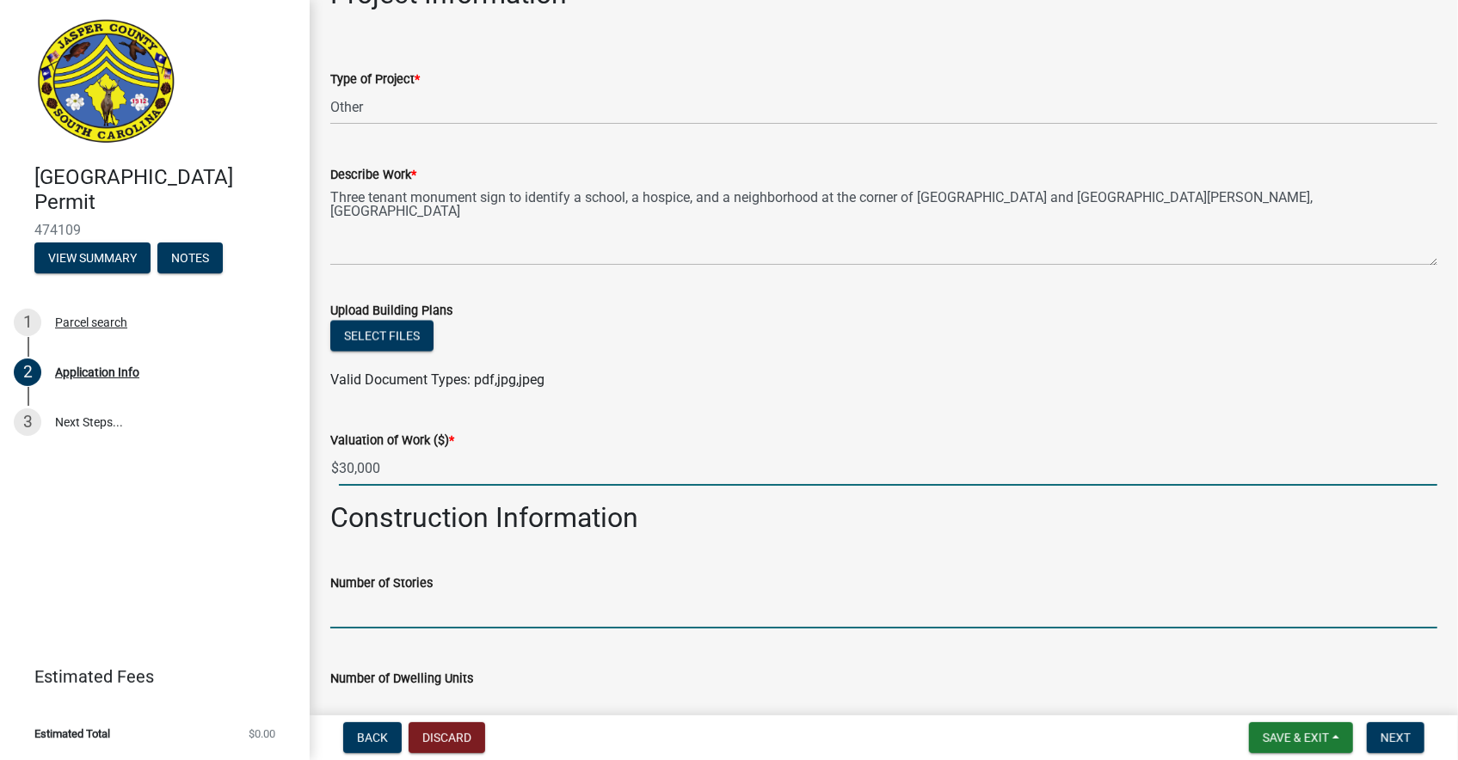
type input "30000"
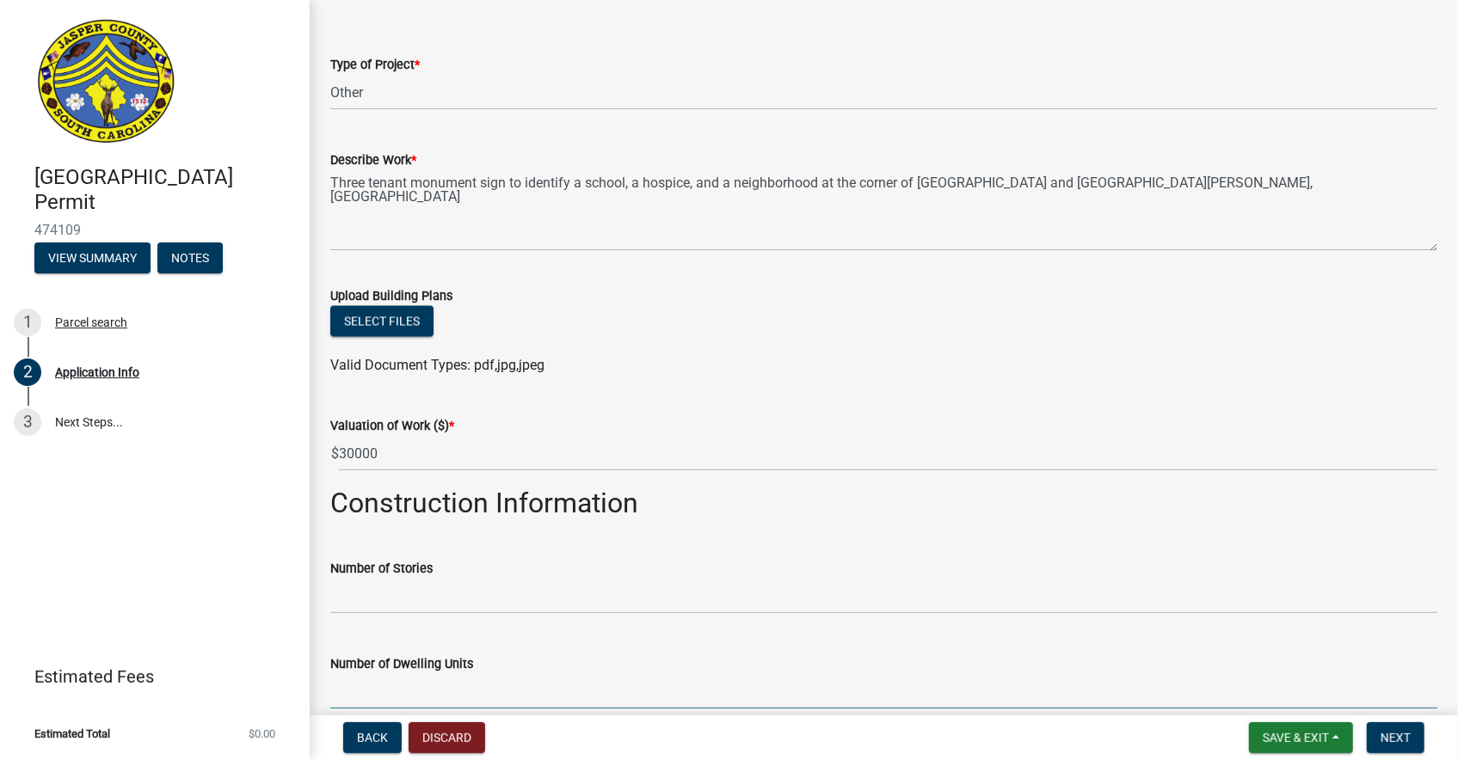
scroll to position [2376, 0]
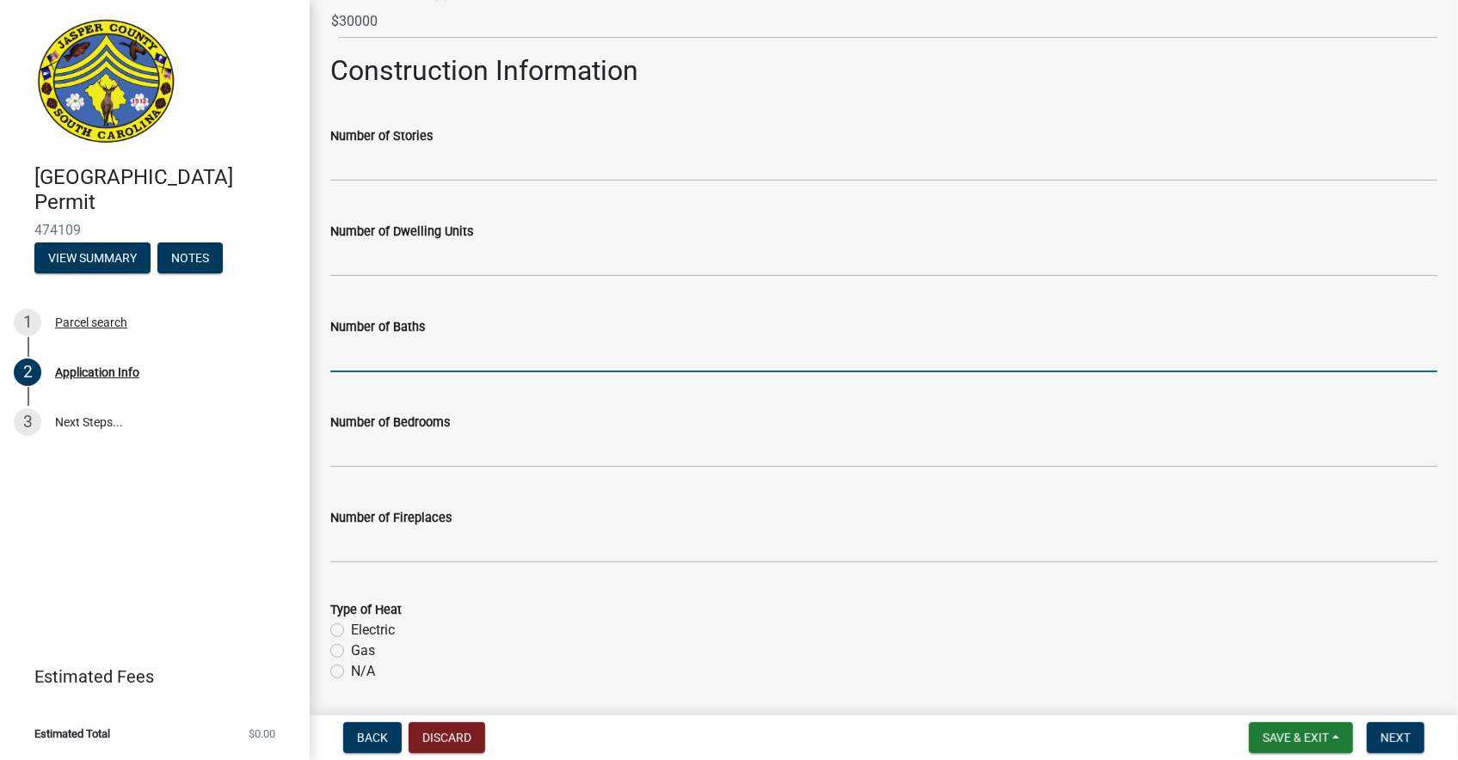
click at [351, 631] on label "Electric" at bounding box center [373, 630] width 44 height 21
click at [351, 631] on input "Electric" at bounding box center [356, 625] width 11 height 11
radio input "true"
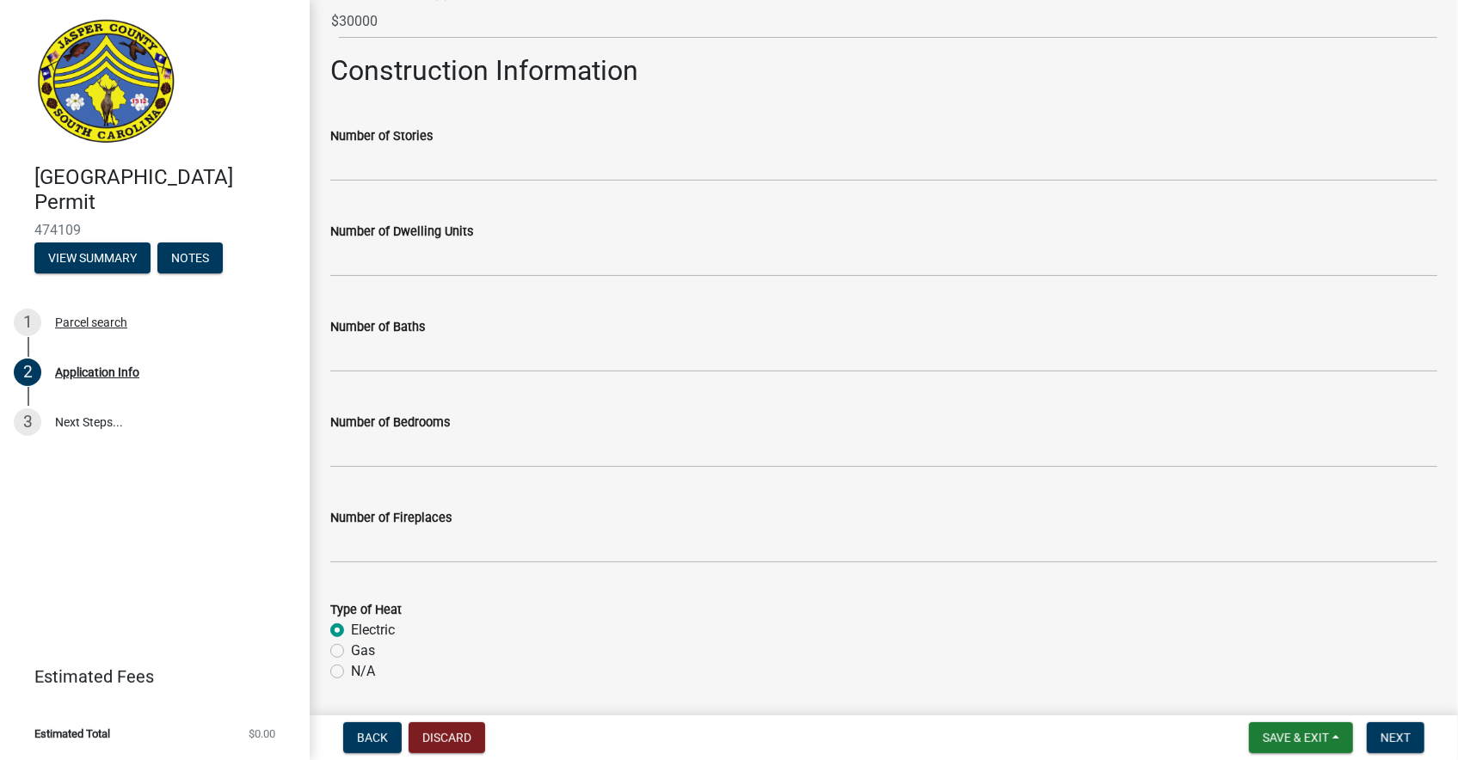
click at [351, 631] on label "Electric" at bounding box center [373, 630] width 44 height 21
click at [351, 631] on input "Electric" at bounding box center [356, 625] width 11 height 11
click at [351, 675] on label "N/A" at bounding box center [363, 671] width 24 height 21
click at [351, 673] on input "N/A" at bounding box center [356, 666] width 11 height 11
radio input "true"
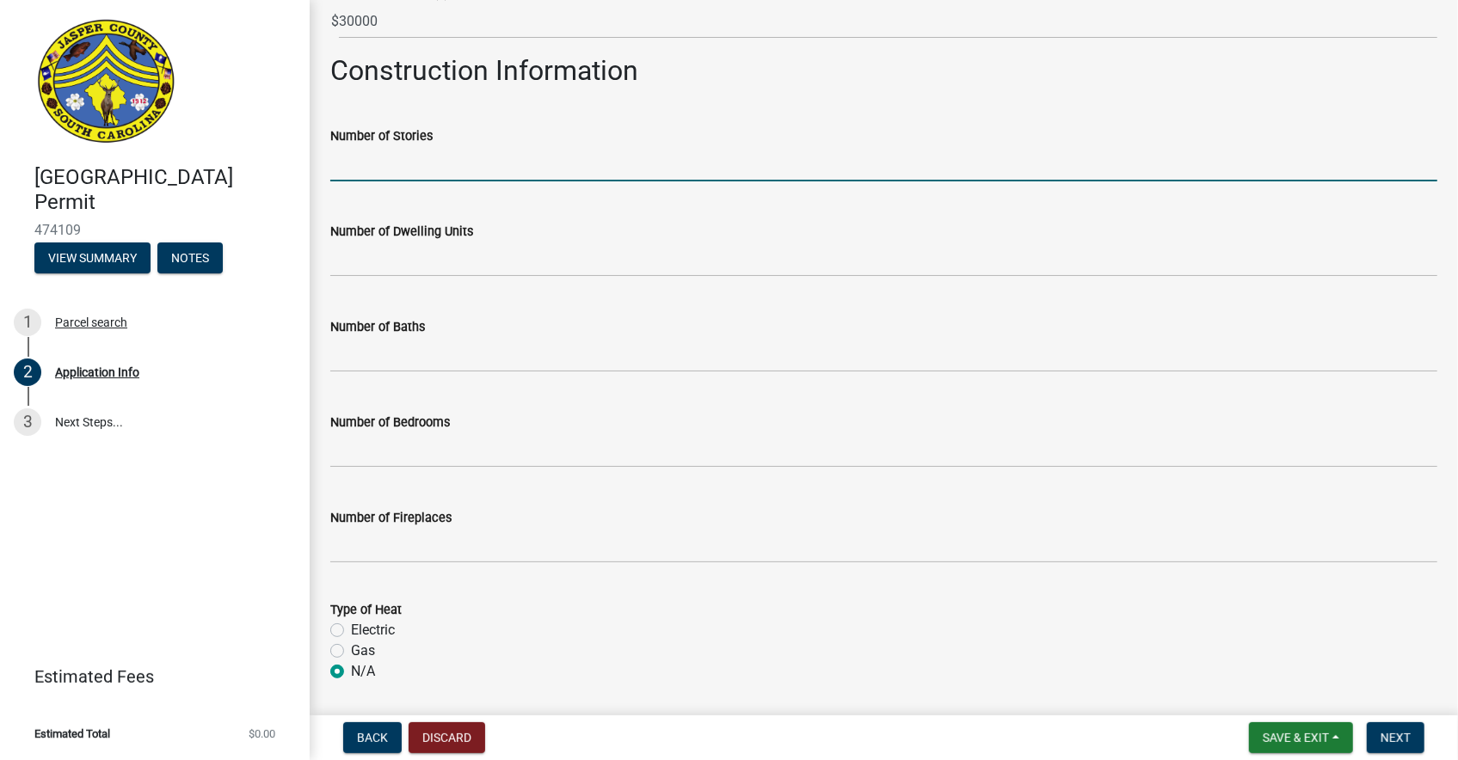
click at [382, 168] on input "text" at bounding box center [883, 163] width 1107 height 35
type input "0"
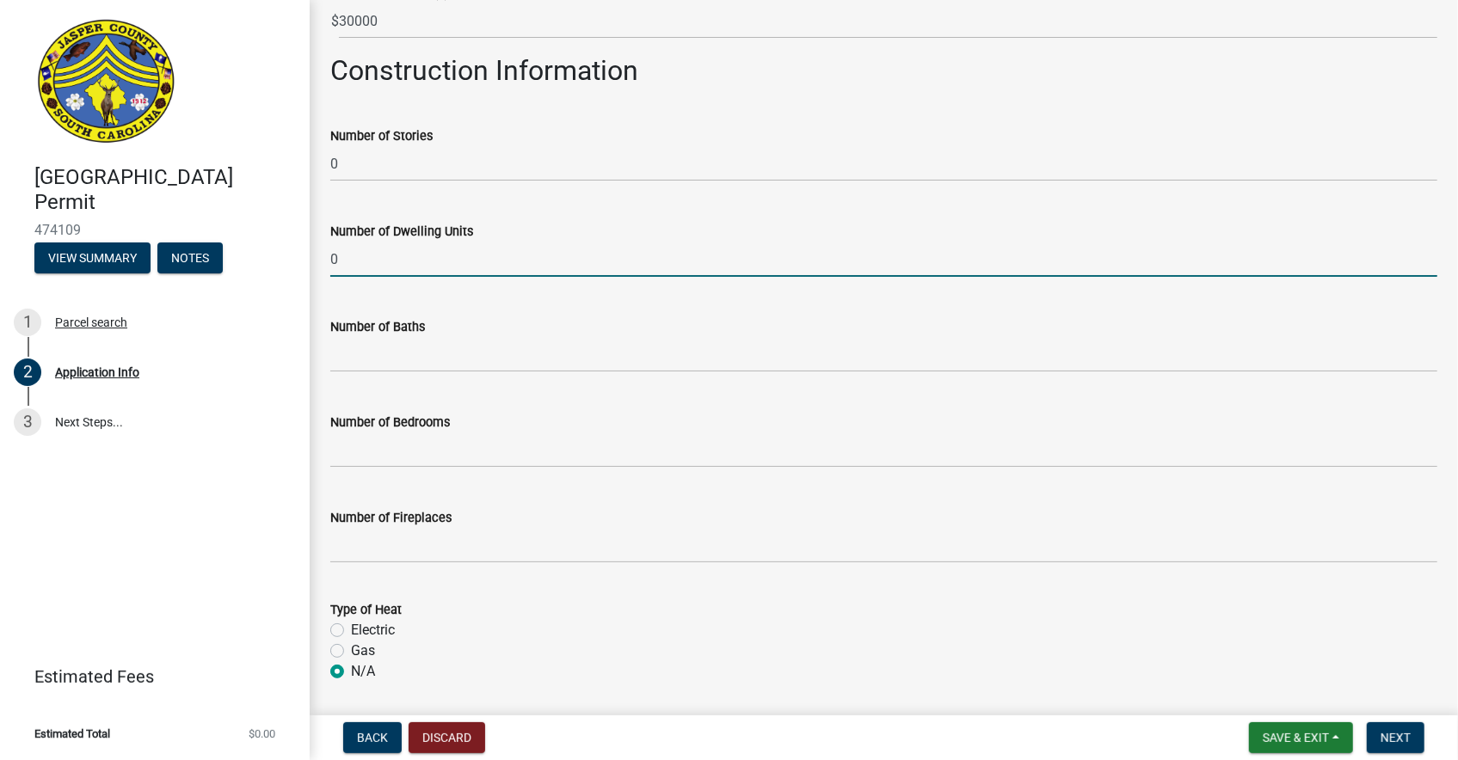
type input "0"
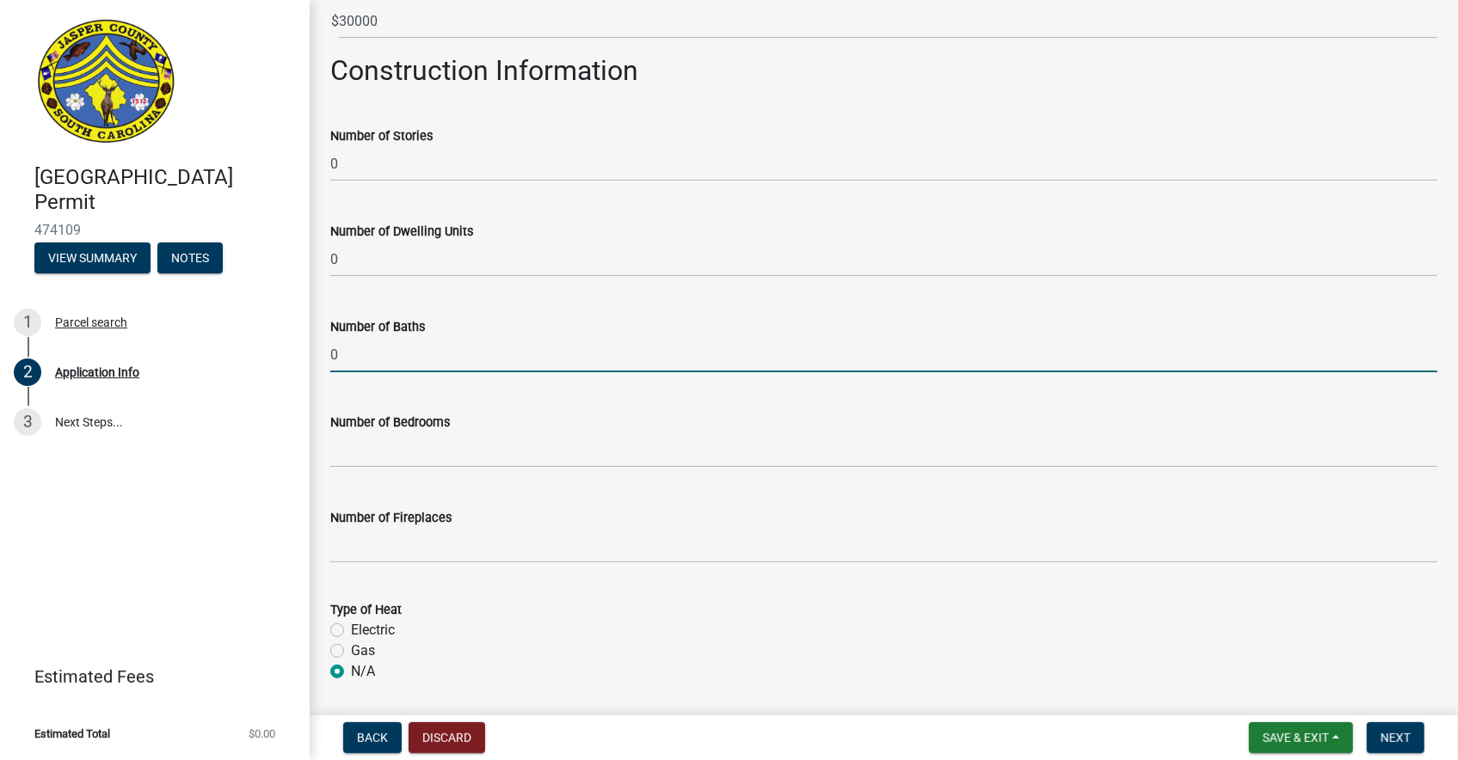
type input "0"
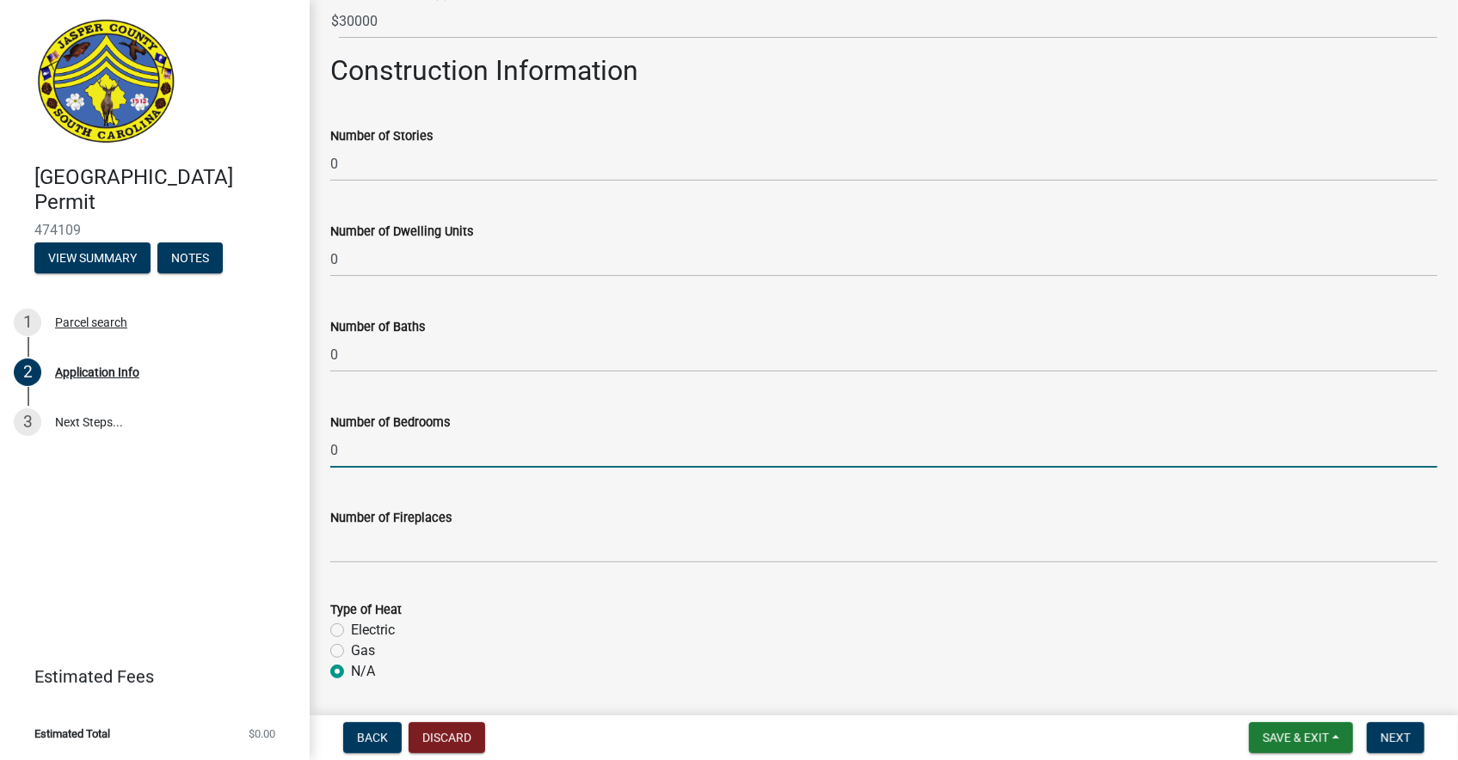
type input "0"
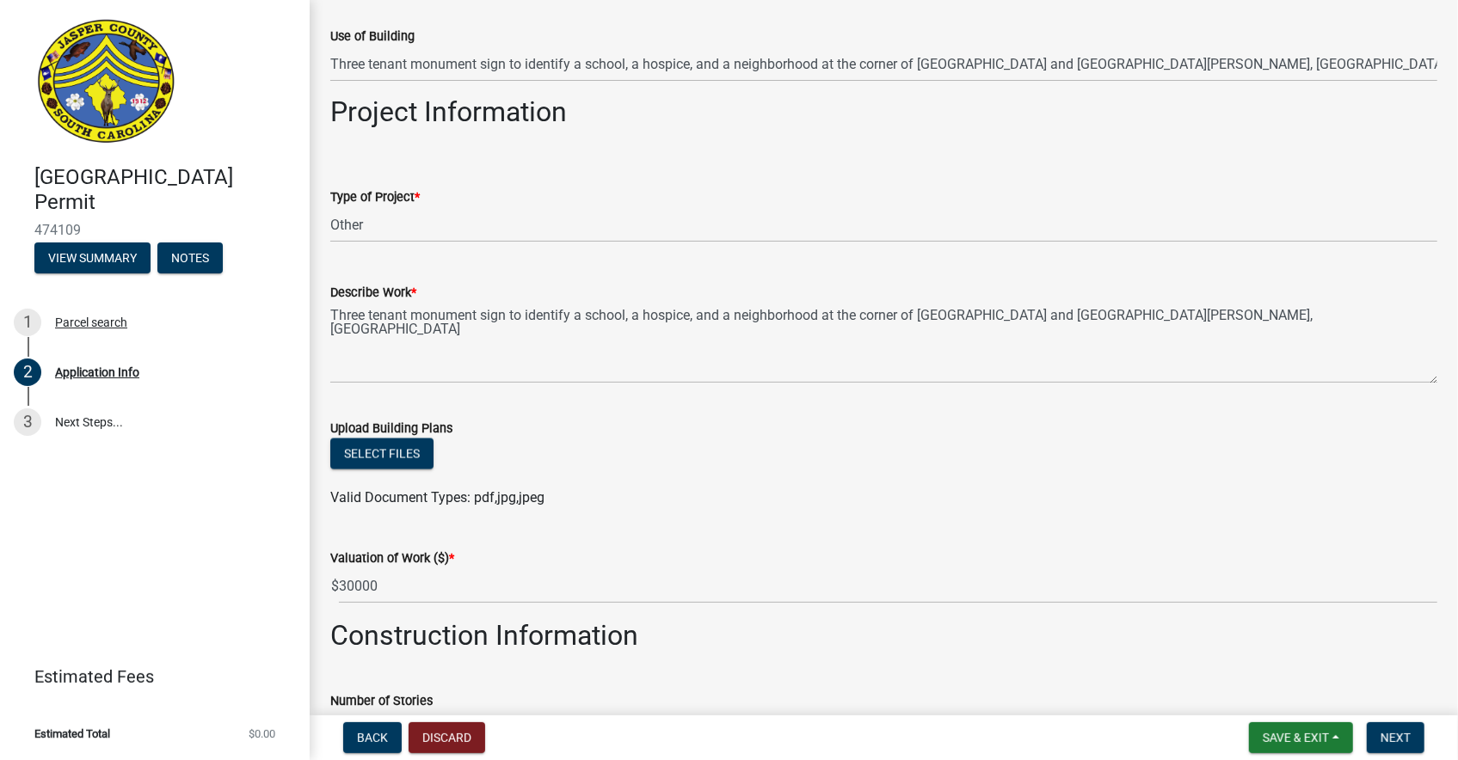
scroll to position [1813, 0]
type input "0"
click at [377, 446] on button "Select files" at bounding box center [381, 452] width 103 height 31
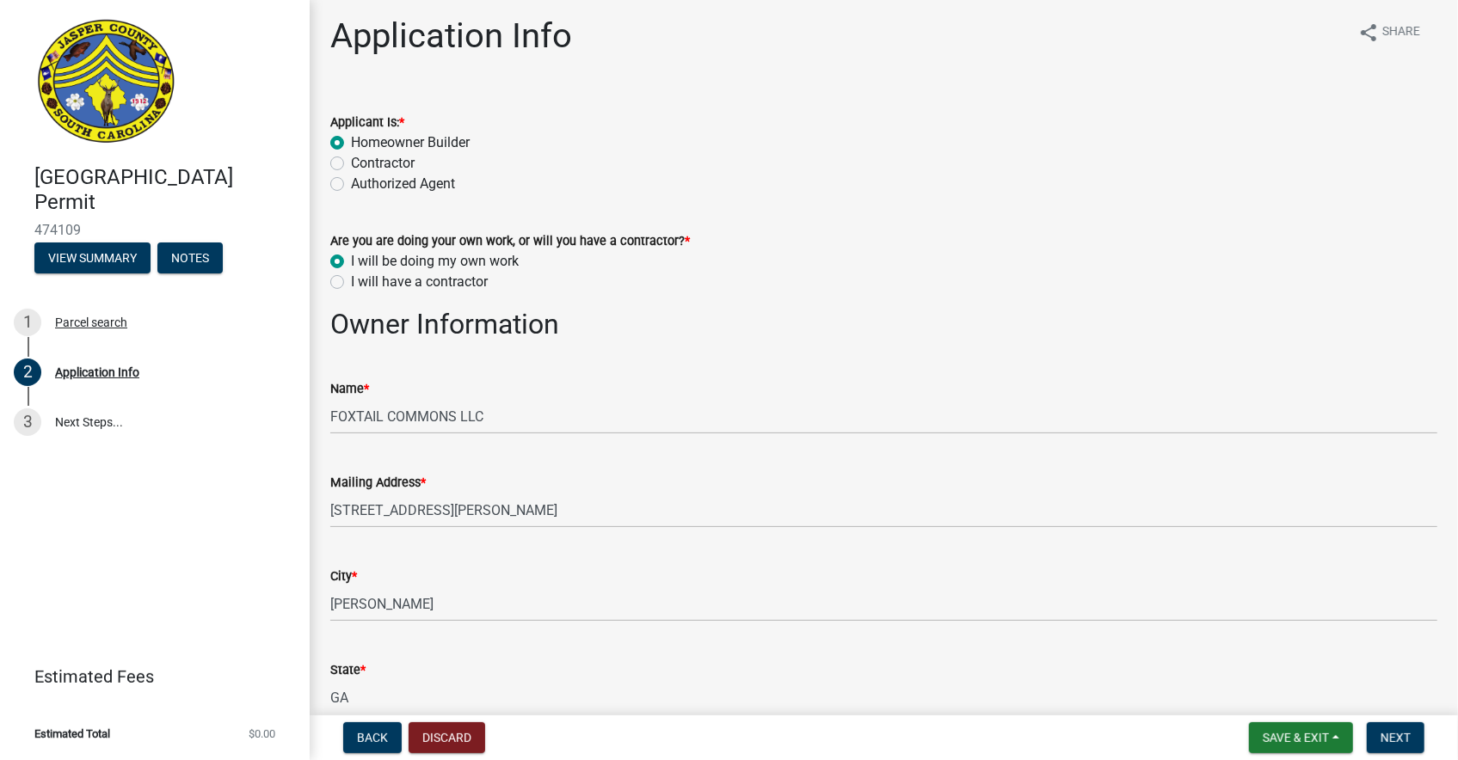
scroll to position [0, 0]
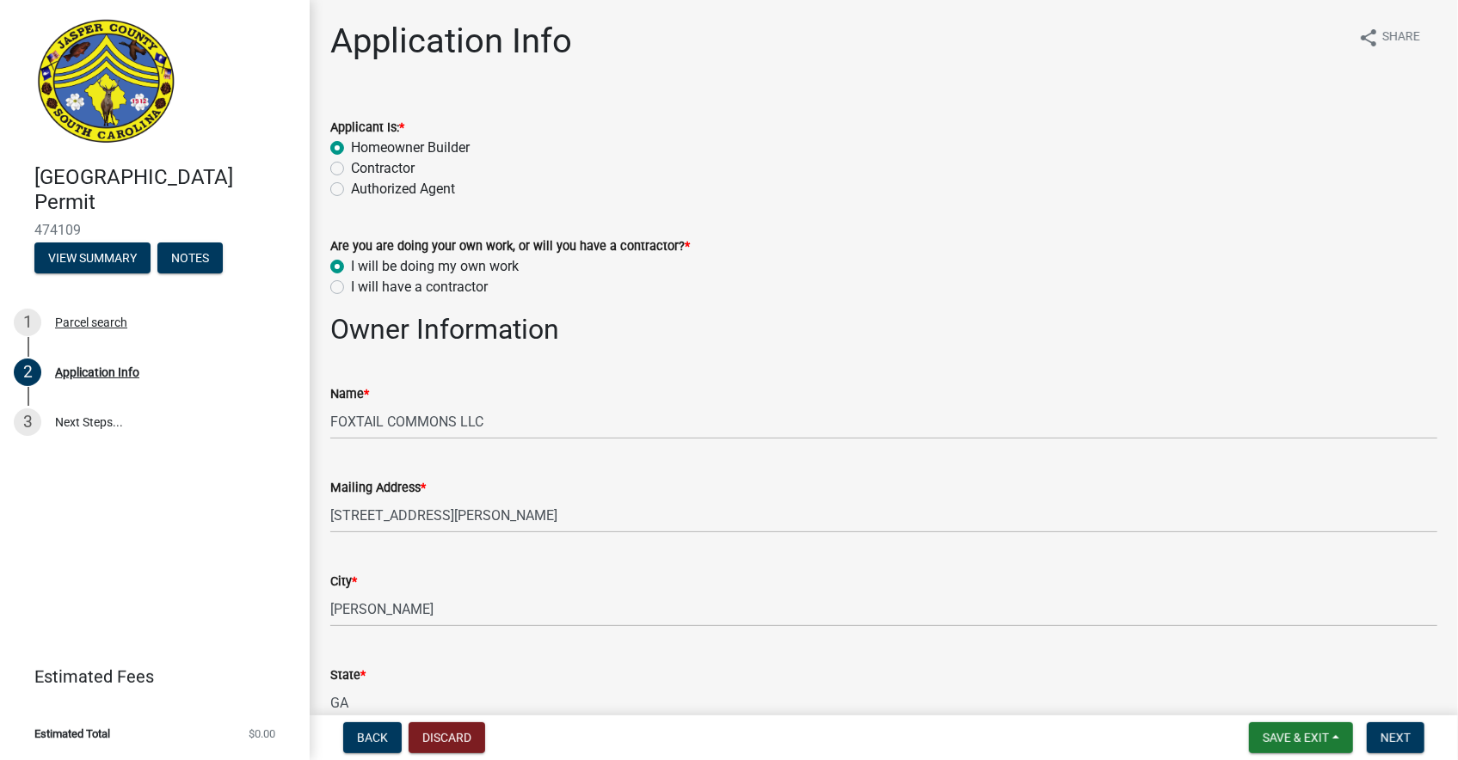
click at [351, 168] on label "Contractor" at bounding box center [383, 168] width 64 height 21
click at [351, 168] on input "Contractor" at bounding box center [356, 163] width 11 height 11
radio input "true"
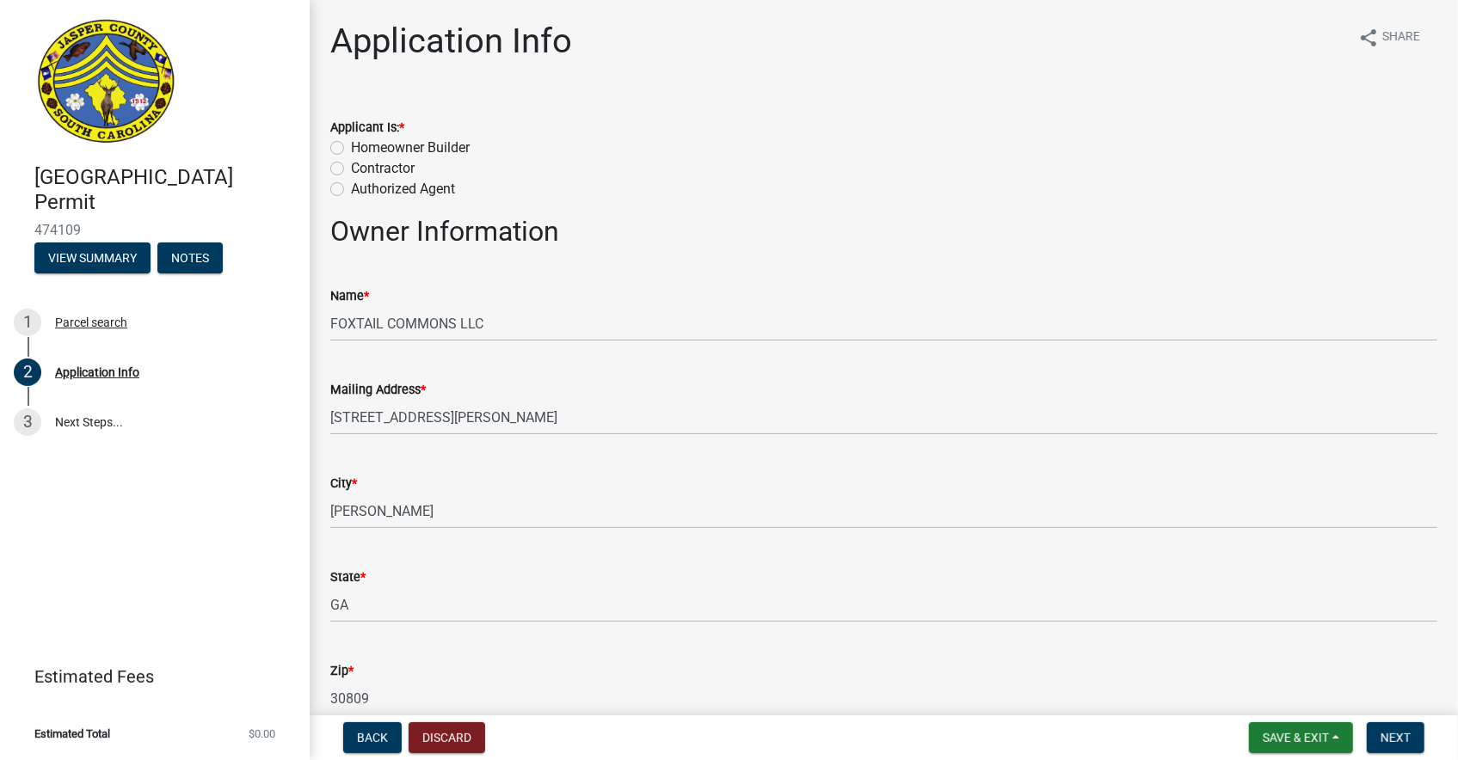
click at [351, 168] on label "Contractor" at bounding box center [383, 168] width 64 height 21
click at [351, 168] on input "Contractor" at bounding box center [356, 163] width 11 height 11
radio input "true"
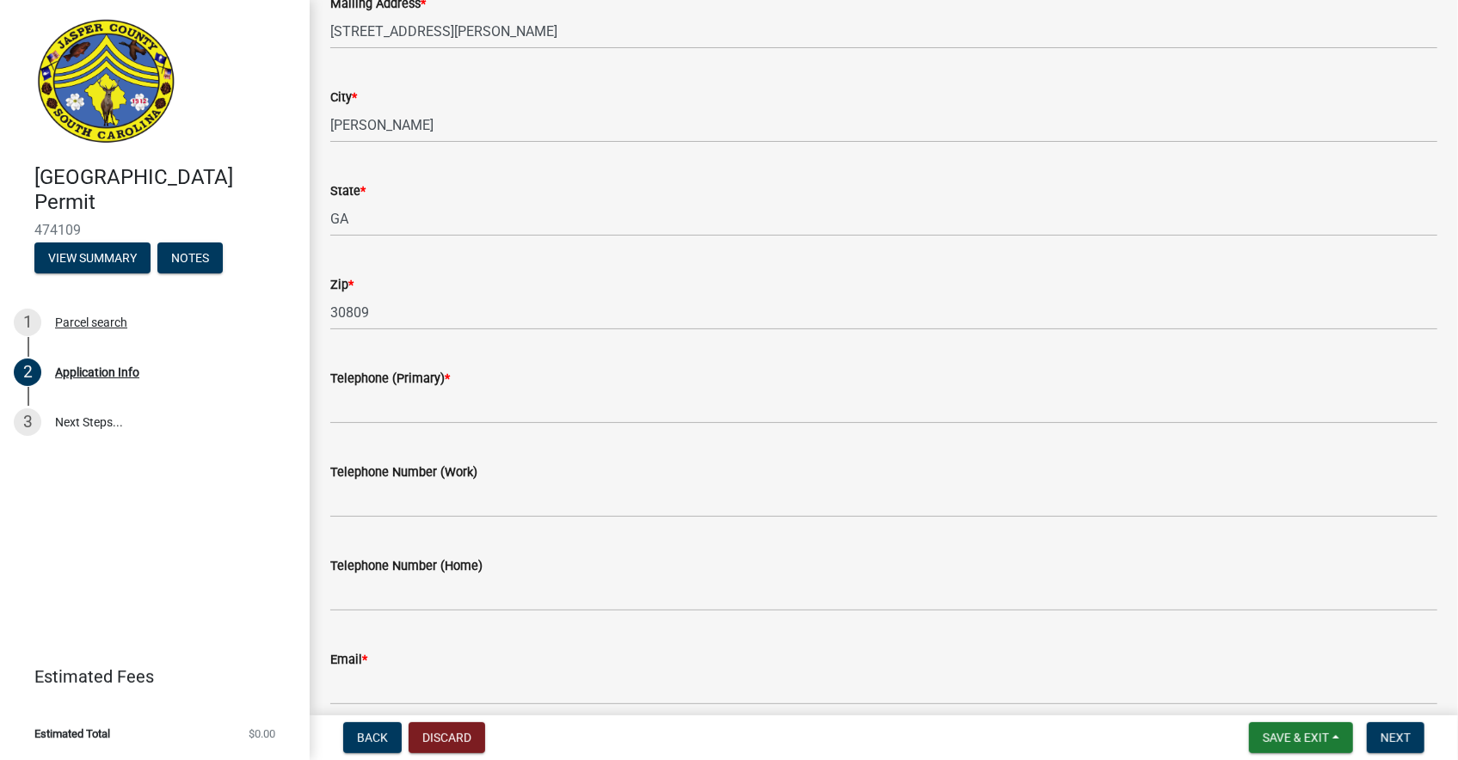
scroll to position [399, 0]
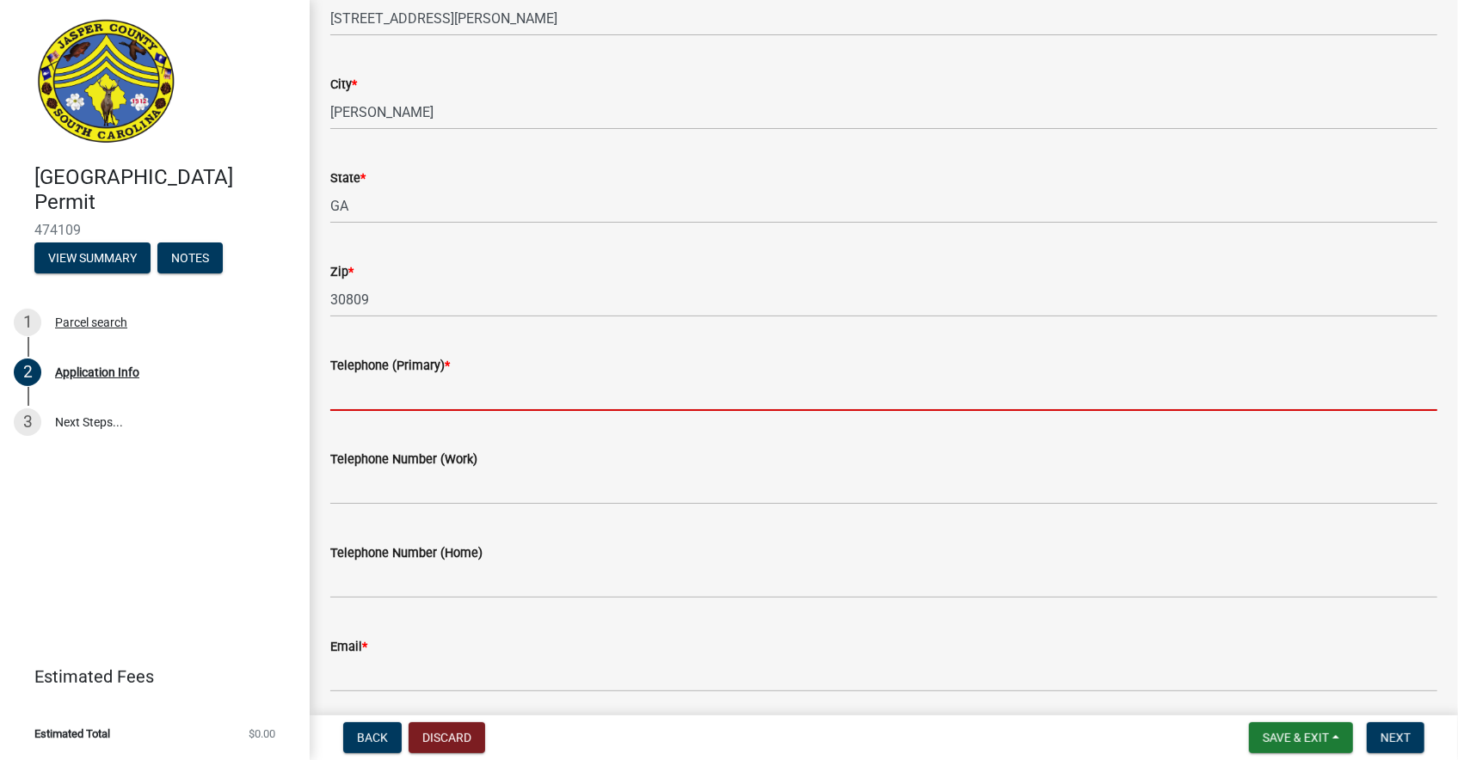
click at [482, 396] on input "Telephone (Primary) *" at bounding box center [883, 393] width 1107 height 35
type input "912 253 5047"
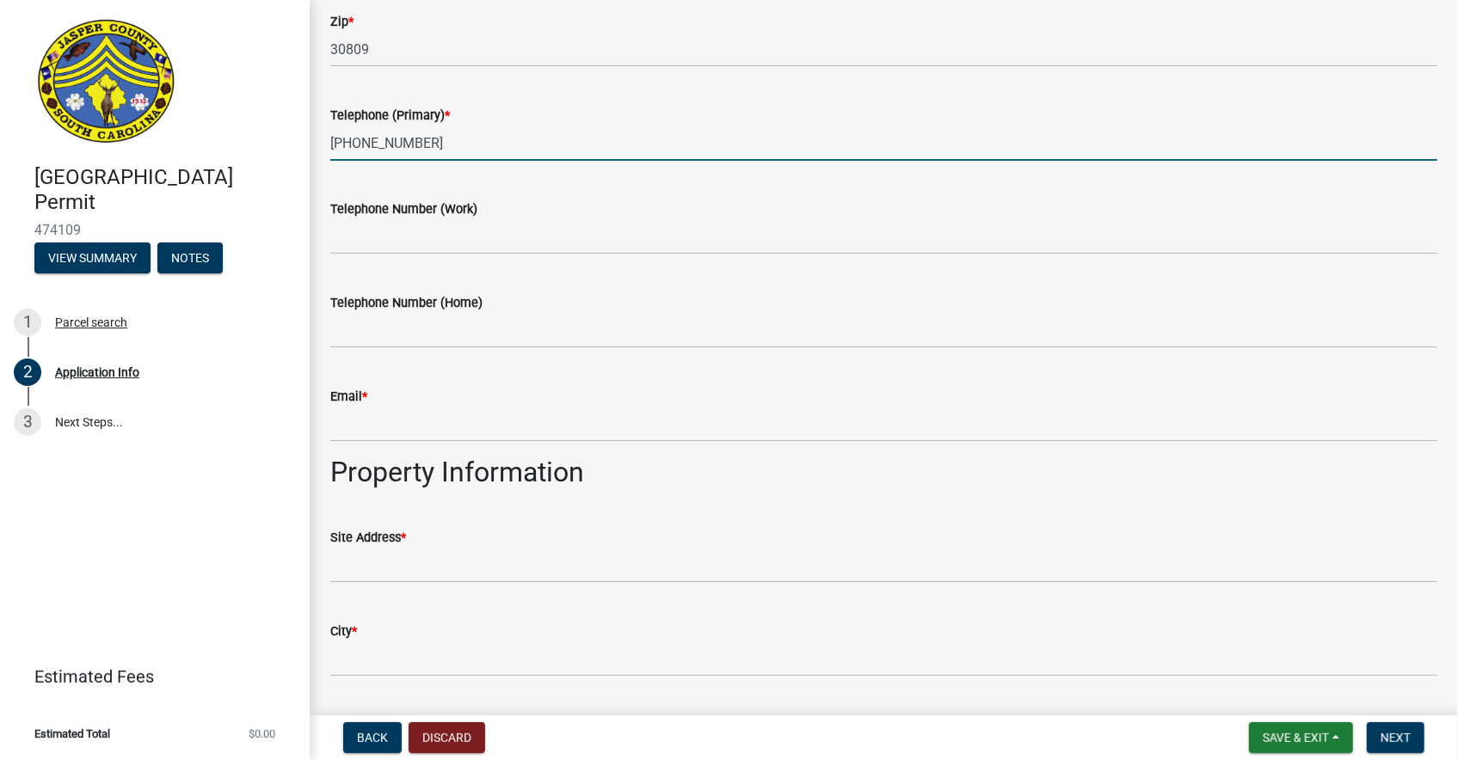
scroll to position [650, 0]
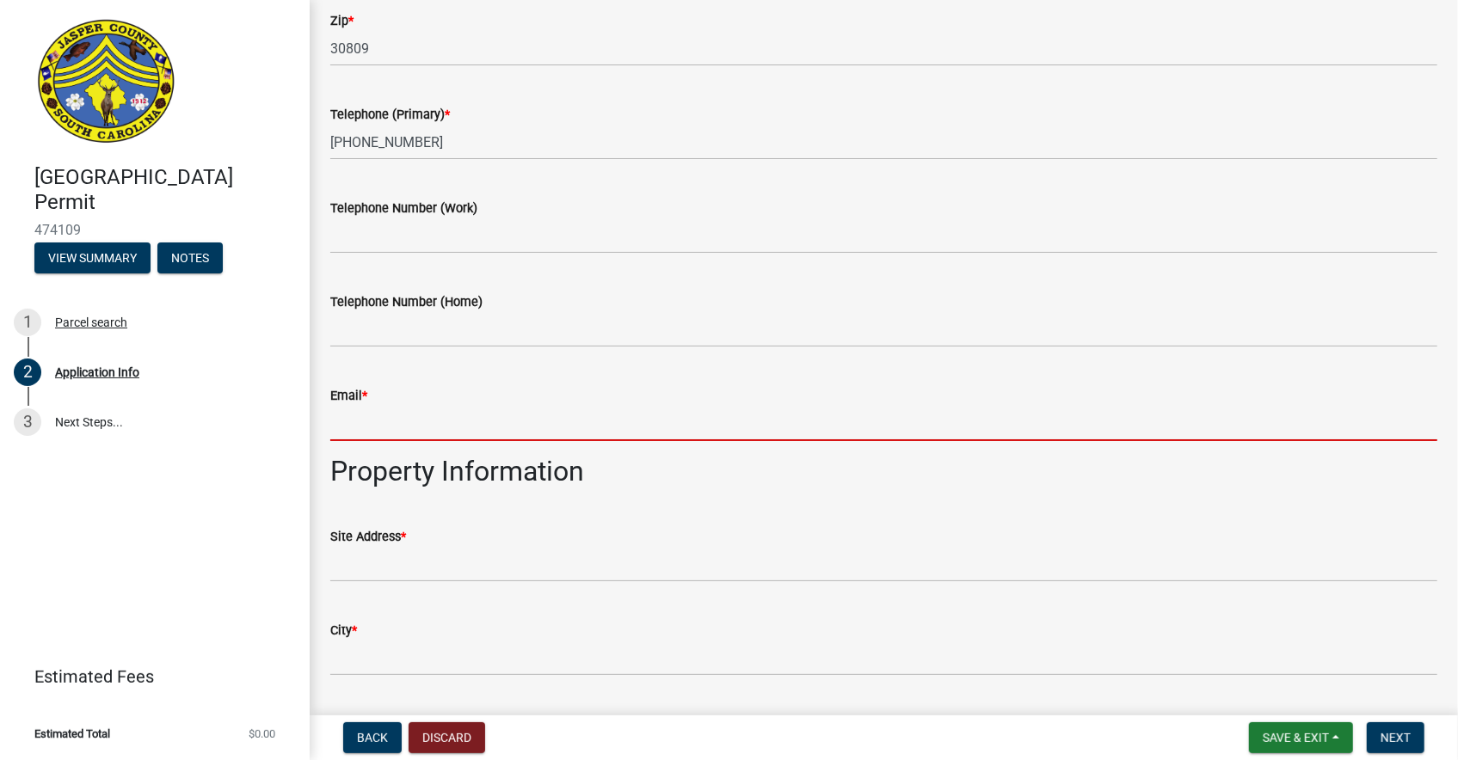
click at [406, 432] on input "Email *" at bounding box center [883, 423] width 1107 height 35
type input "Preston@nextchapterneighborhoods.com"
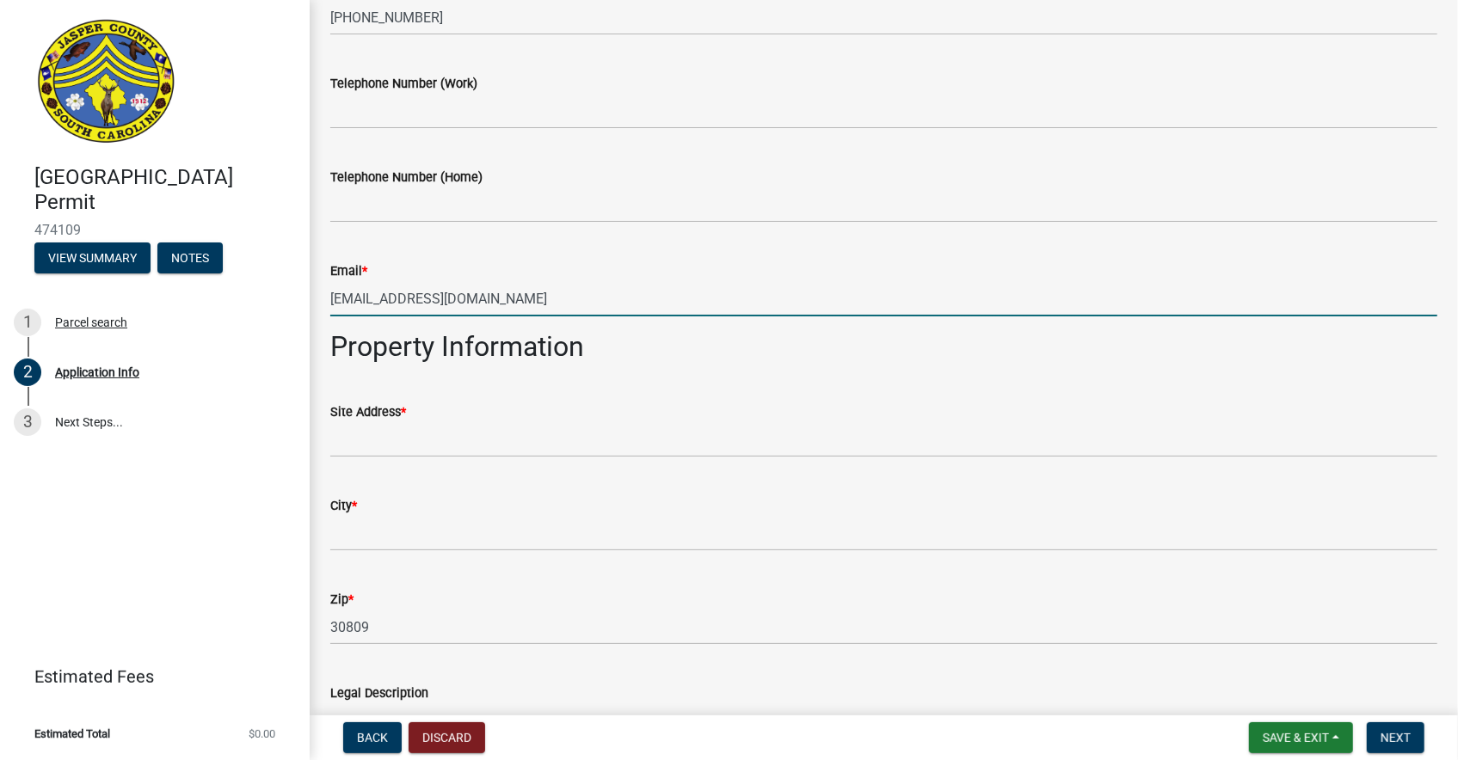
scroll to position [833, 0]
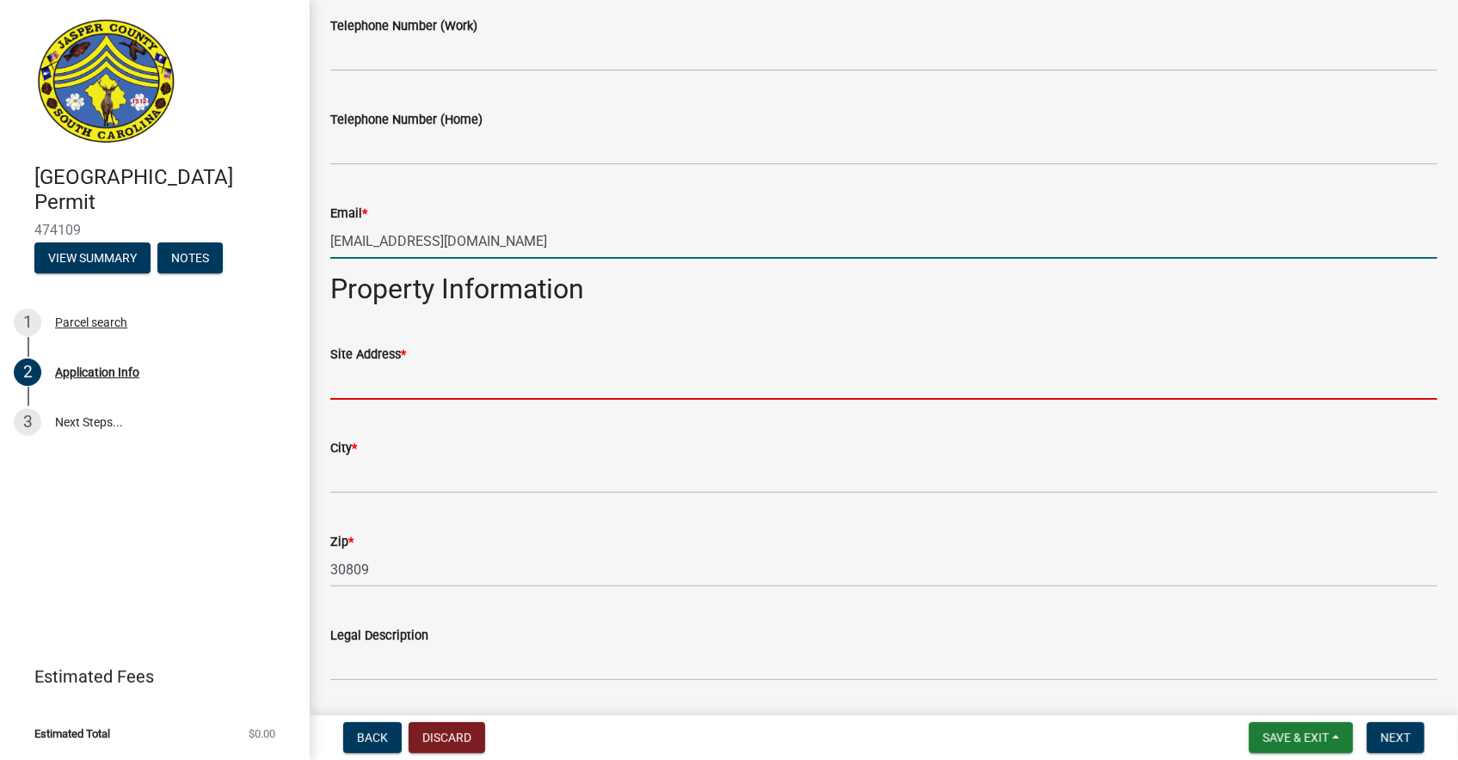
click at [428, 378] on input "Site Address *" at bounding box center [883, 382] width 1107 height 35
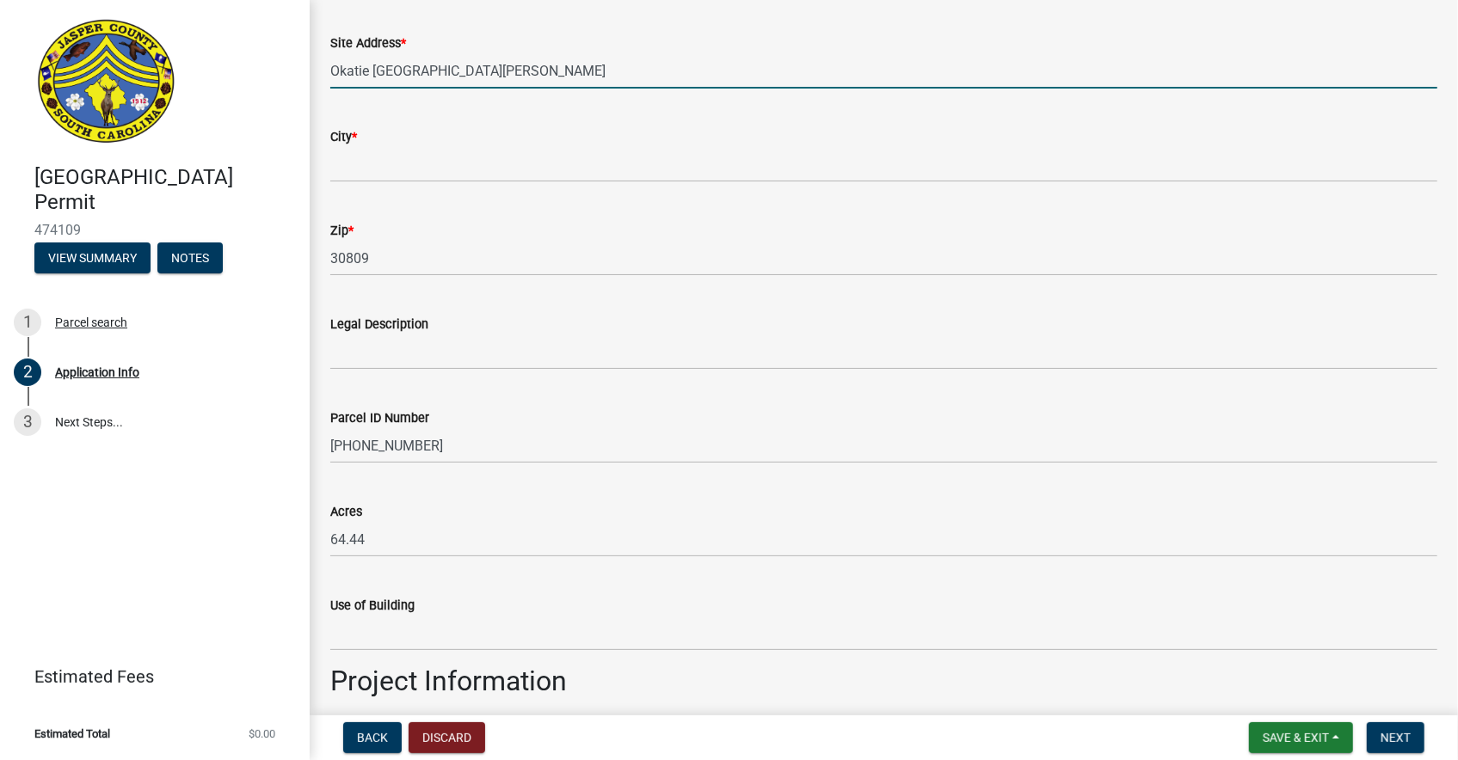
scroll to position [1144, 0]
type input "Okatie Hwy & Old Marsh Road"
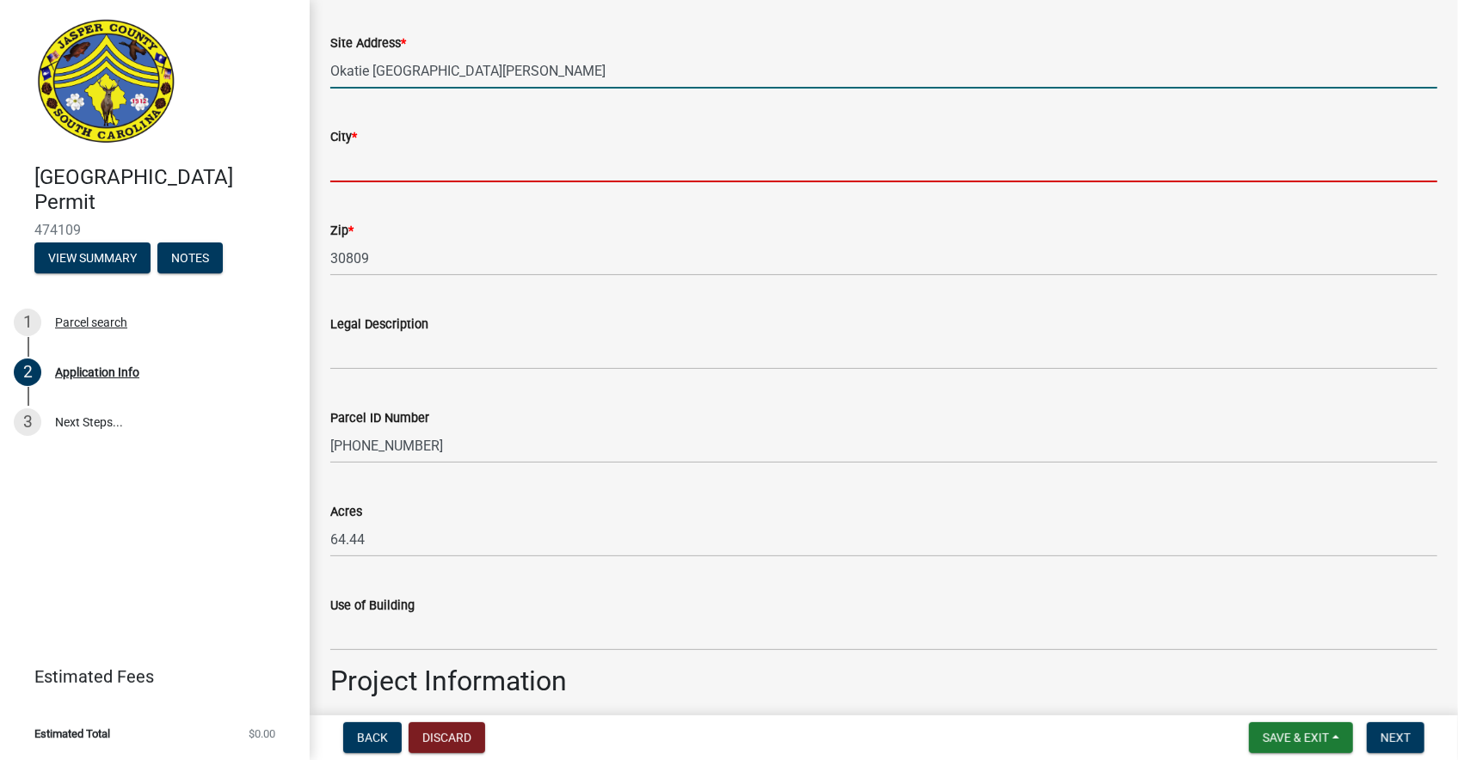
click at [376, 165] on input "City *" at bounding box center [883, 164] width 1107 height 35
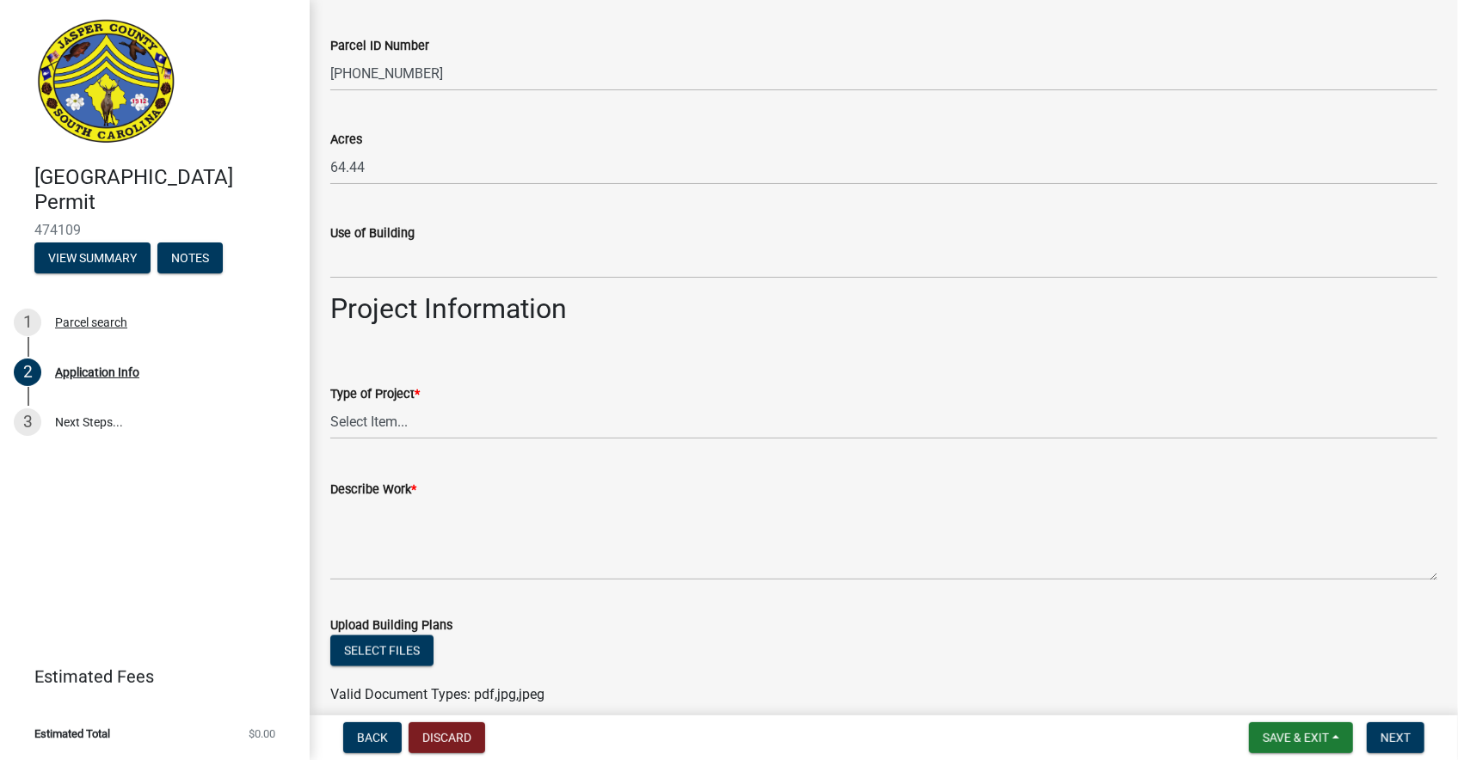
scroll to position [1517, 0]
type input "Ridgeland"
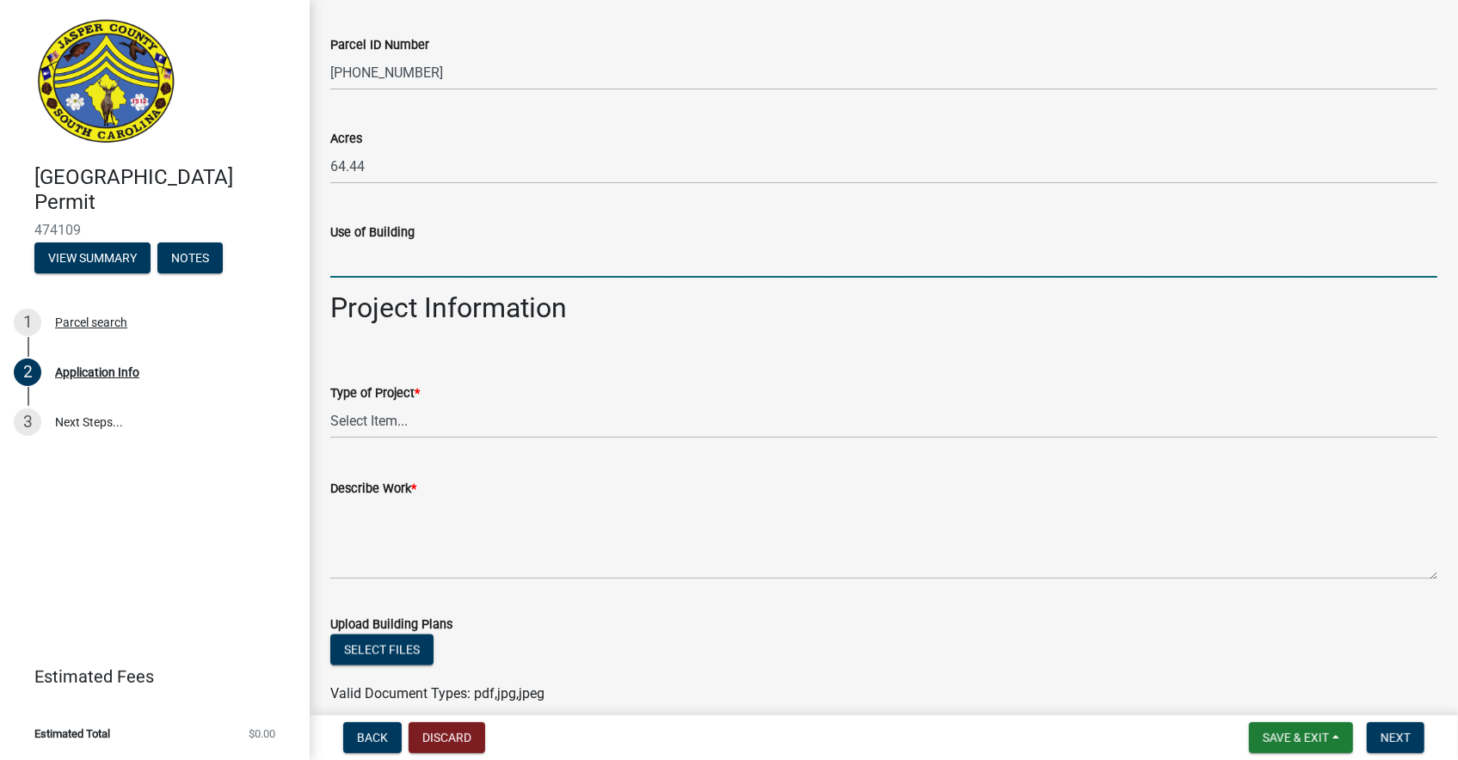
click at [373, 255] on input "Use of Building" at bounding box center [883, 260] width 1107 height 35
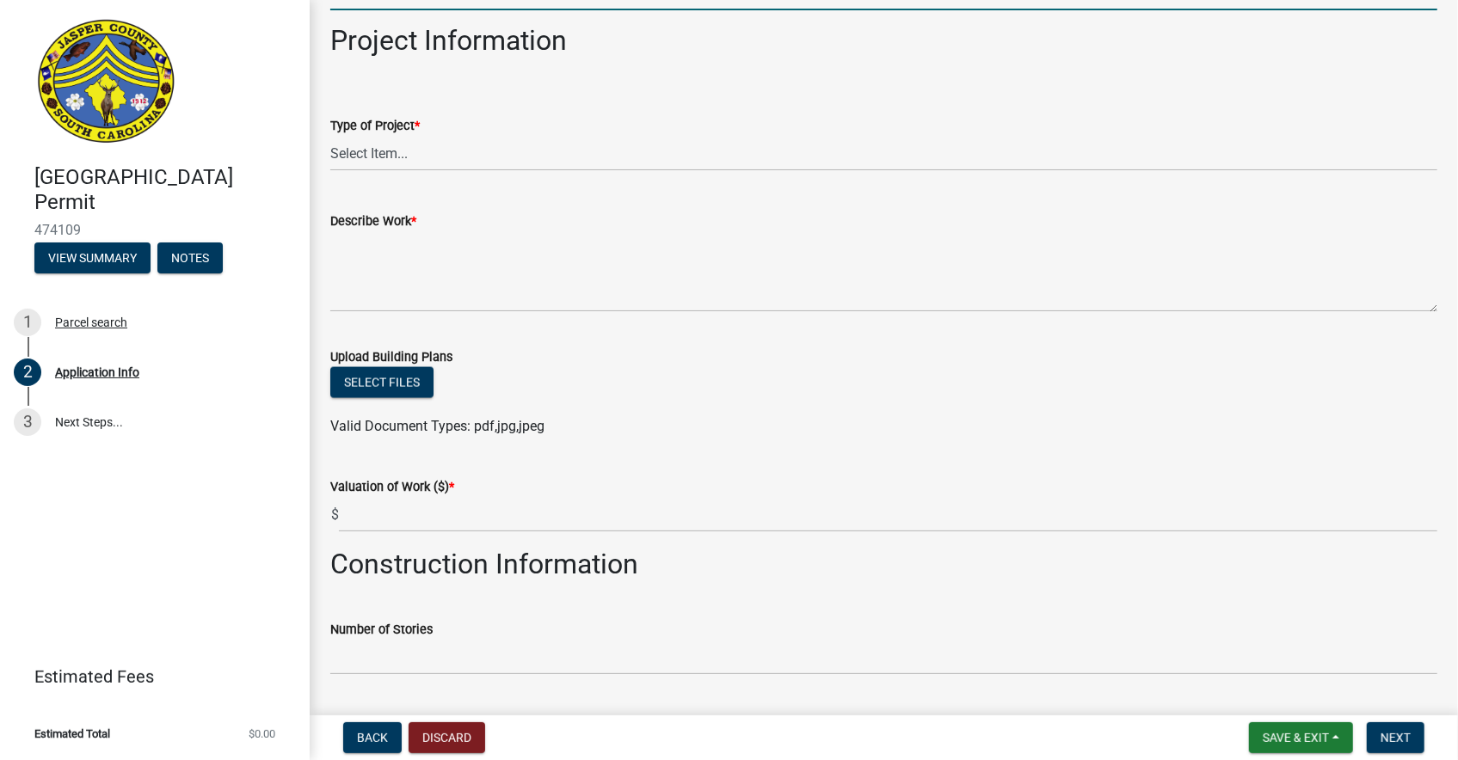
scroll to position [1820, 0]
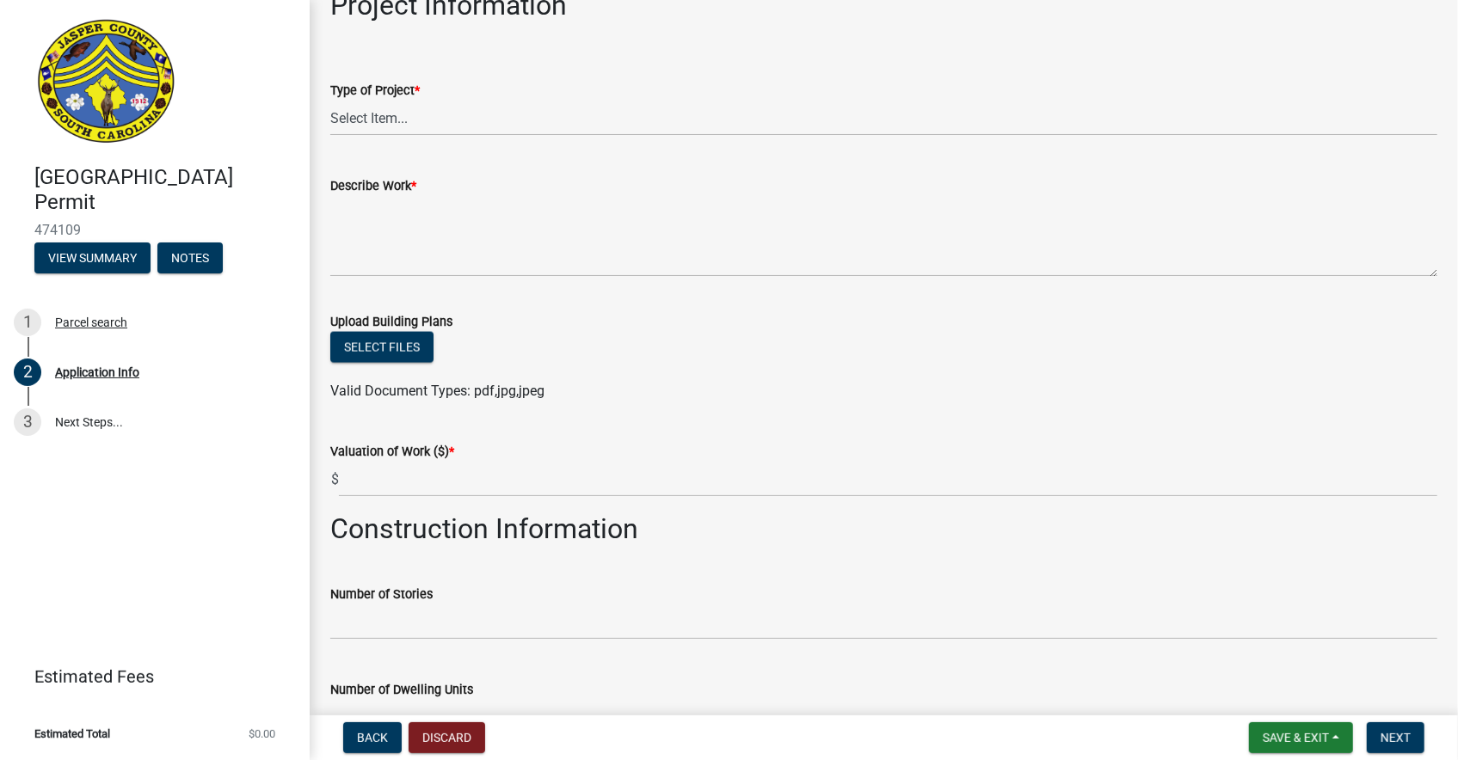
type input "Monument sign to identify a school, a hospice, and a neighborhood for east and …"
click at [397, 116] on select "Select Item... Construction Trailer/Shipping Container Residential Demolition C…" at bounding box center [883, 118] width 1107 height 35
click at [330, 101] on select "Select Item... Construction Trailer/Shipping Container Residential Demolition C…" at bounding box center [883, 118] width 1107 height 35
select select "6570ce79-212e-4c42-b64f-f74b85e12671"
click at [385, 343] on button "Select files" at bounding box center [381, 347] width 103 height 31
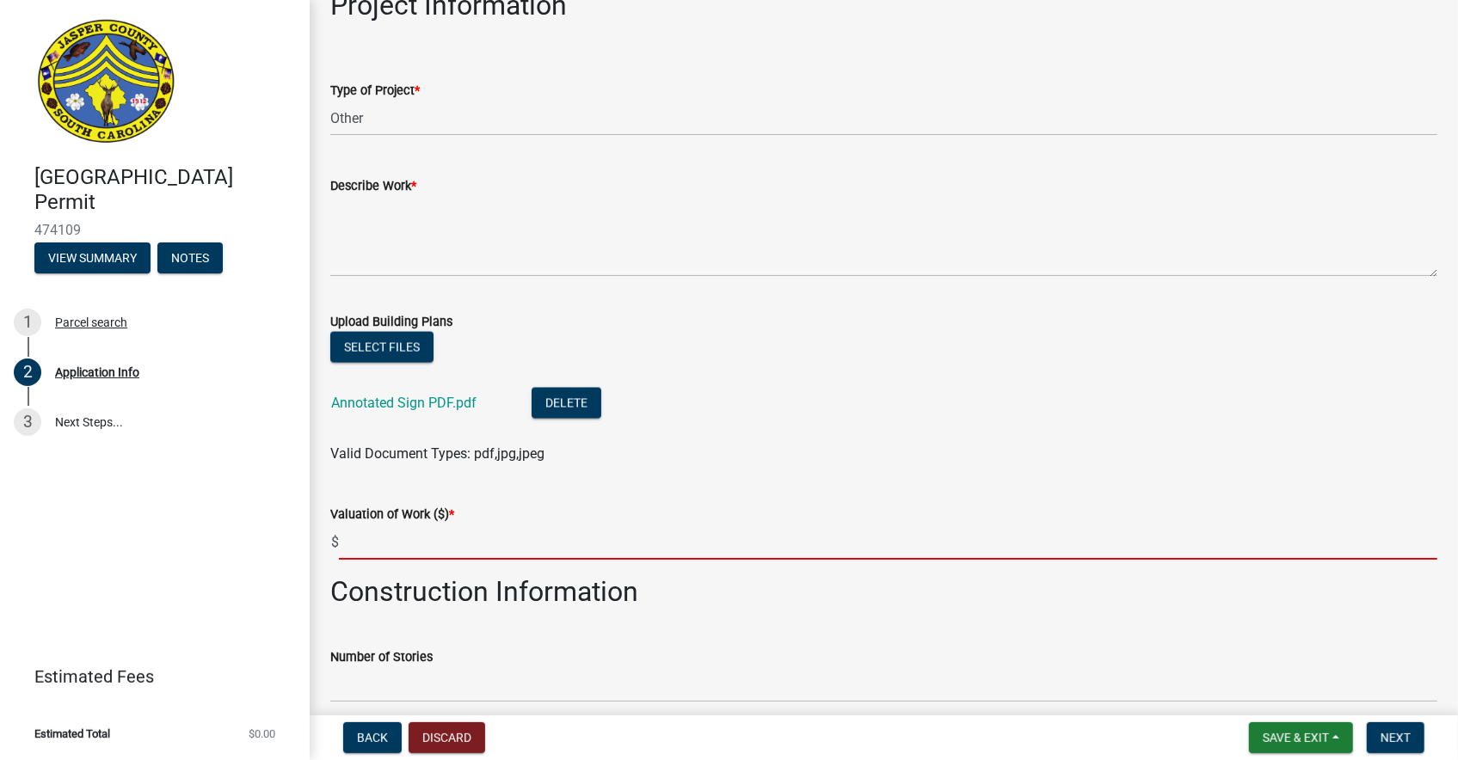
click at [418, 539] on input "text" at bounding box center [888, 542] width 1098 height 35
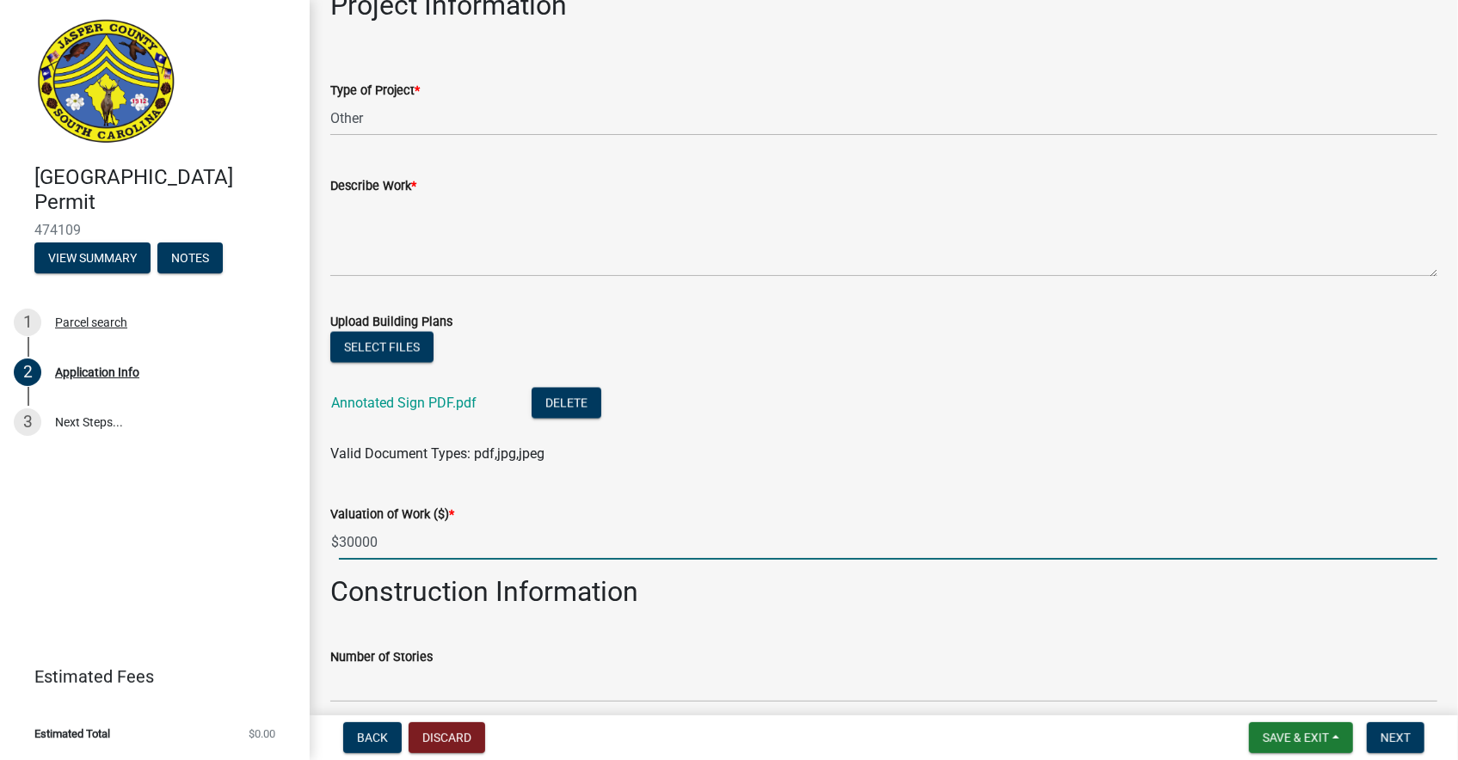
type input "30000"
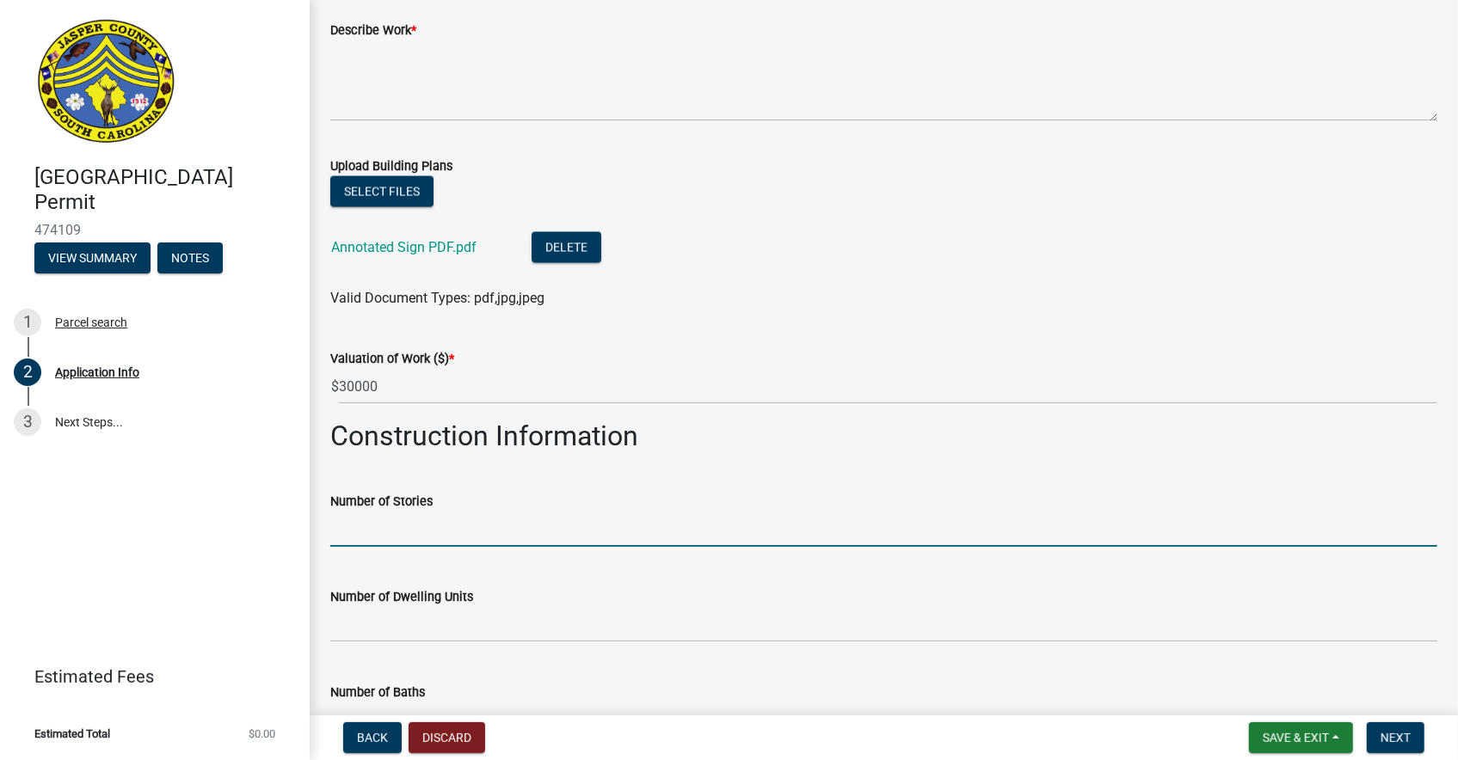
scroll to position [1985, 0]
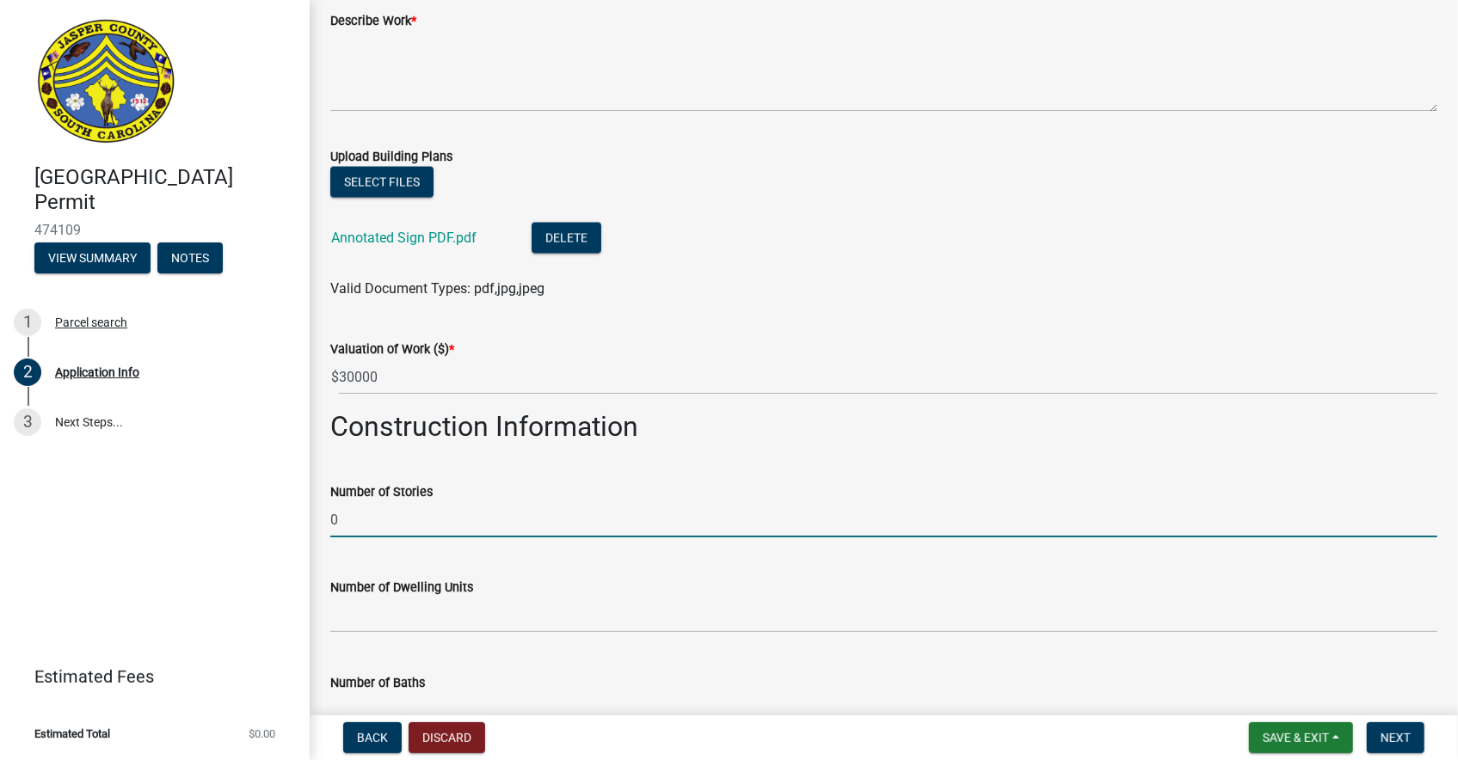
type input "0"
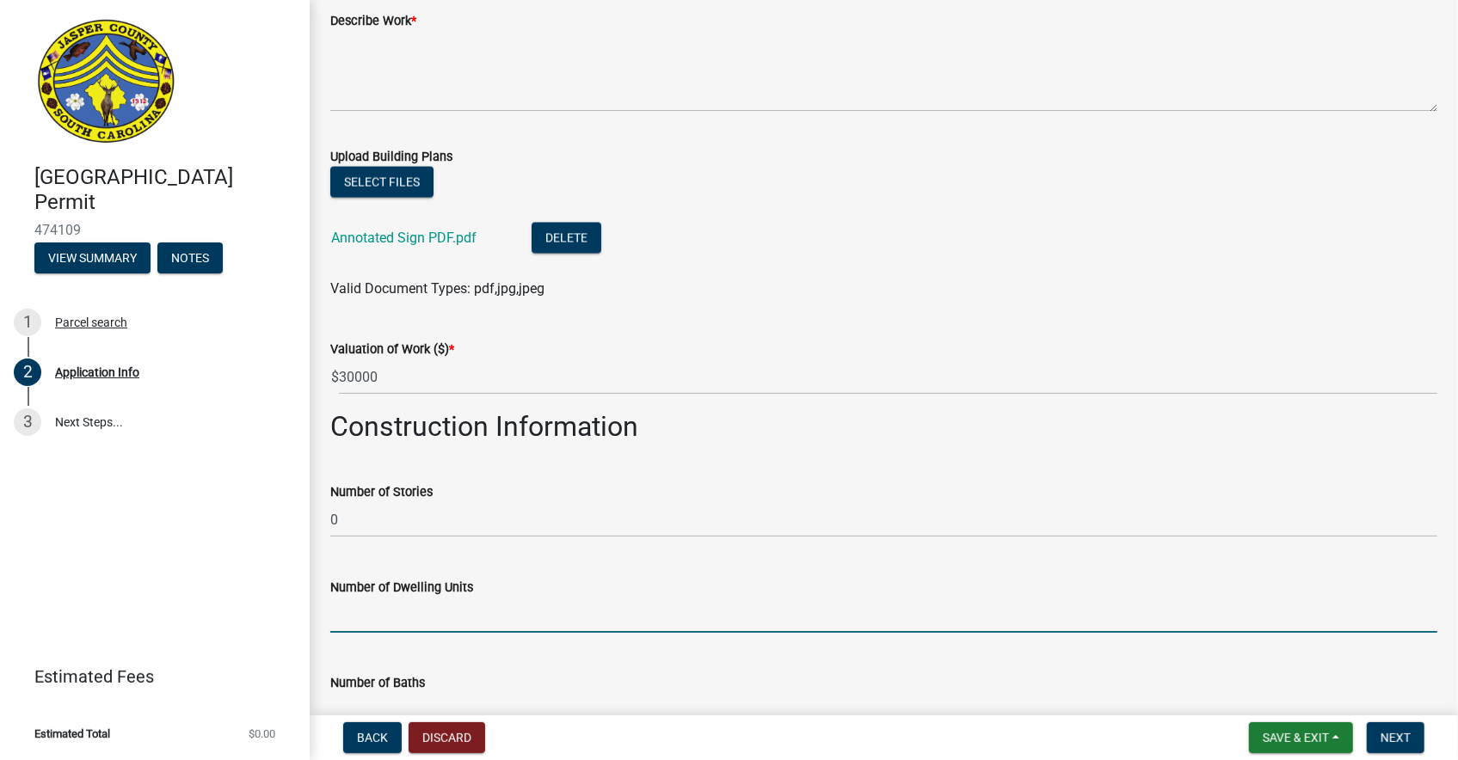
type input "-"
type input "0"
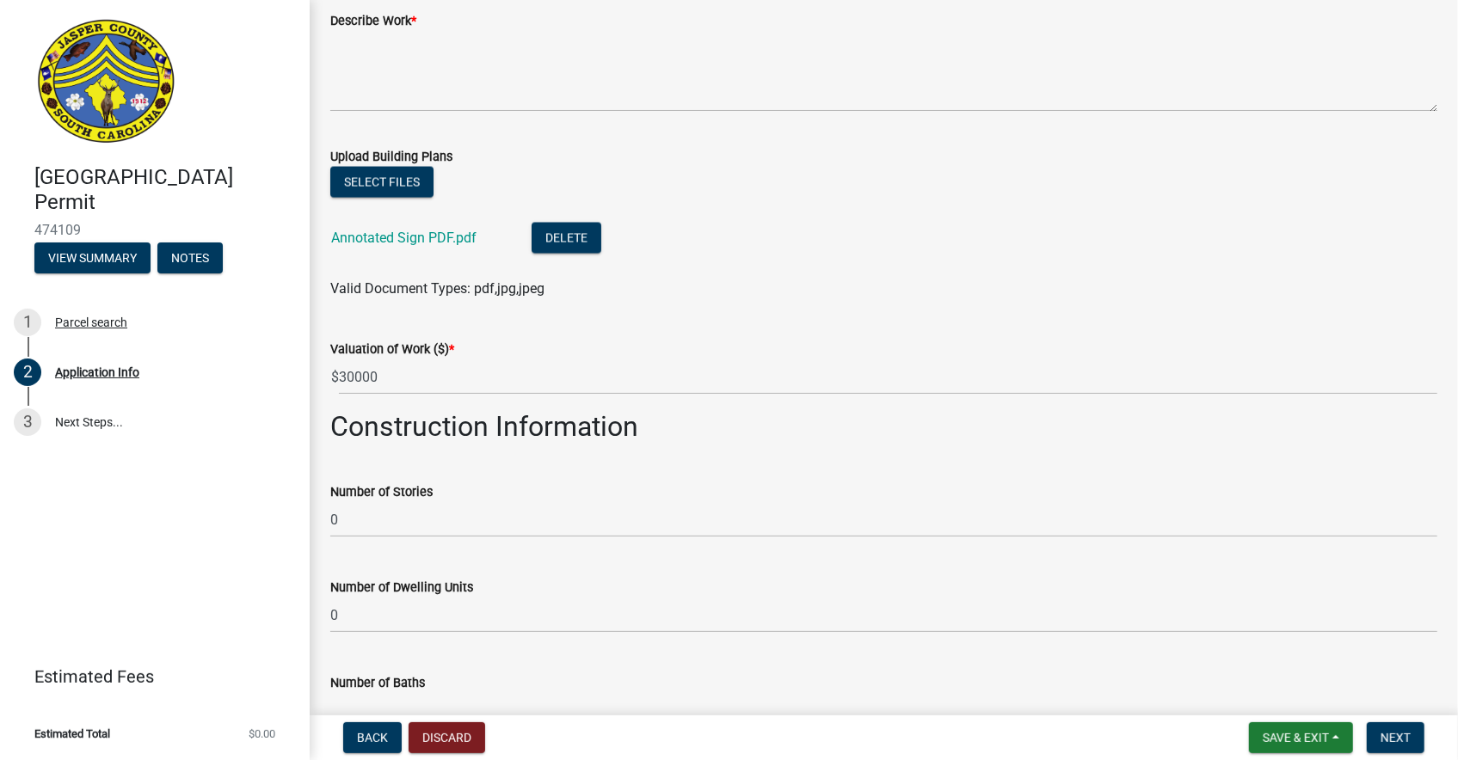
scroll to position [2004, 0]
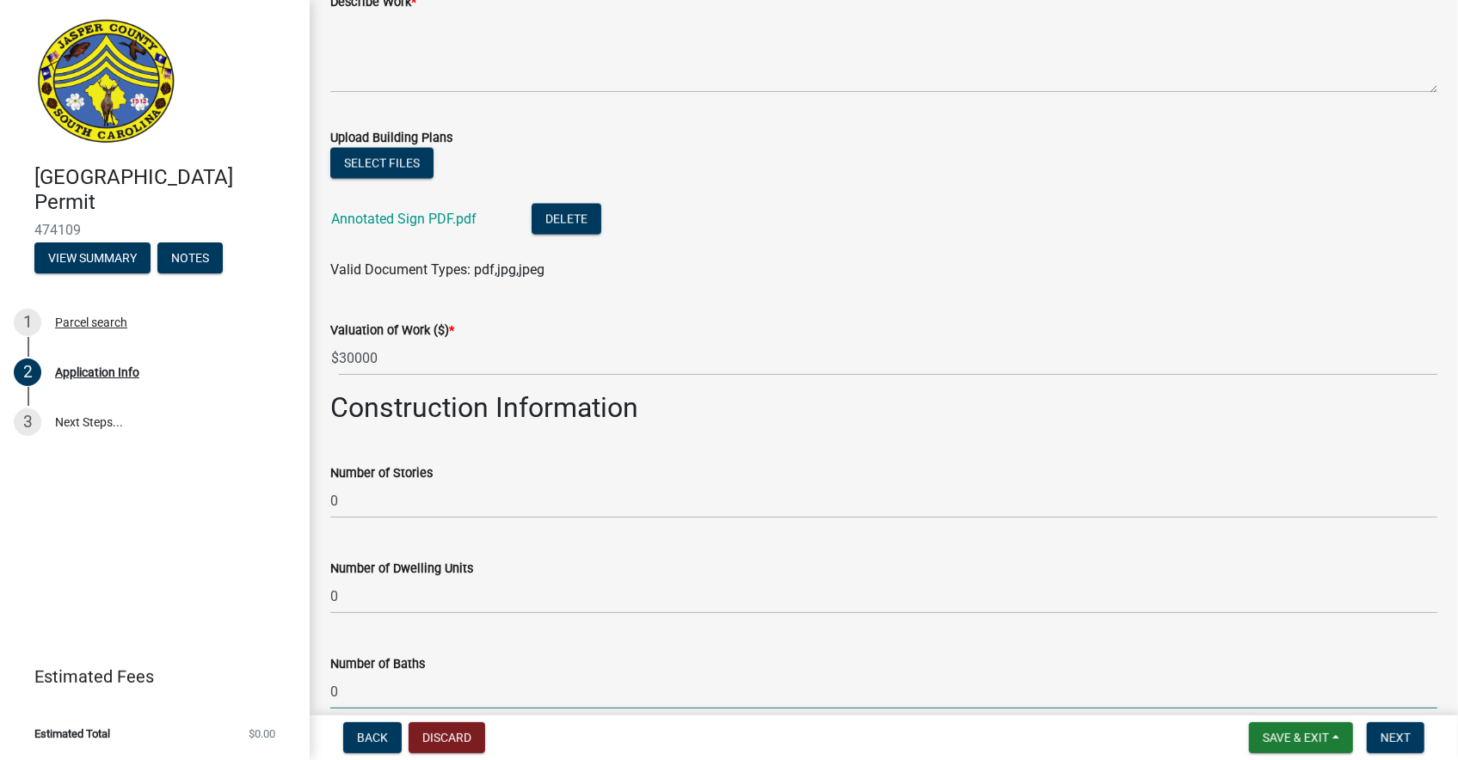
type input "0"
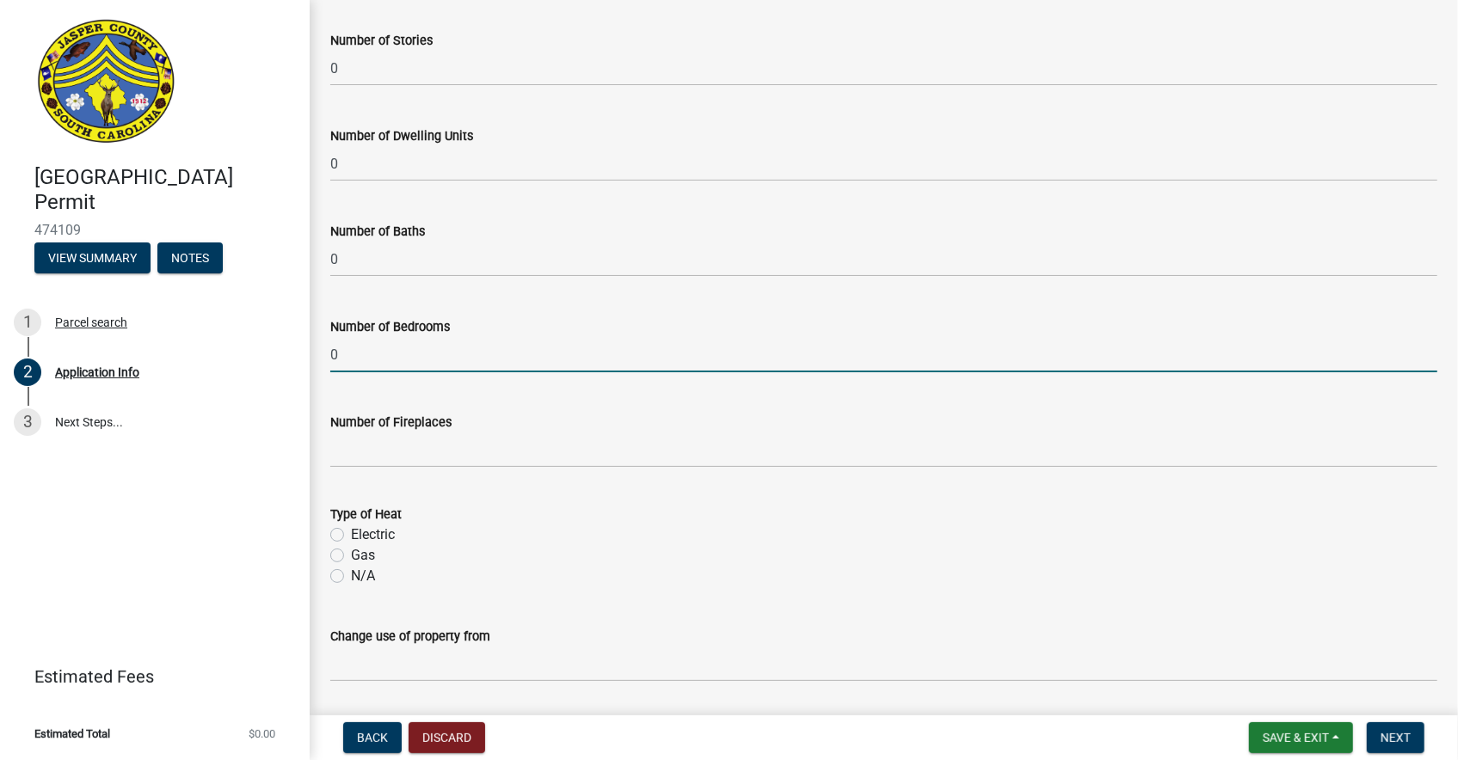
type input "0"
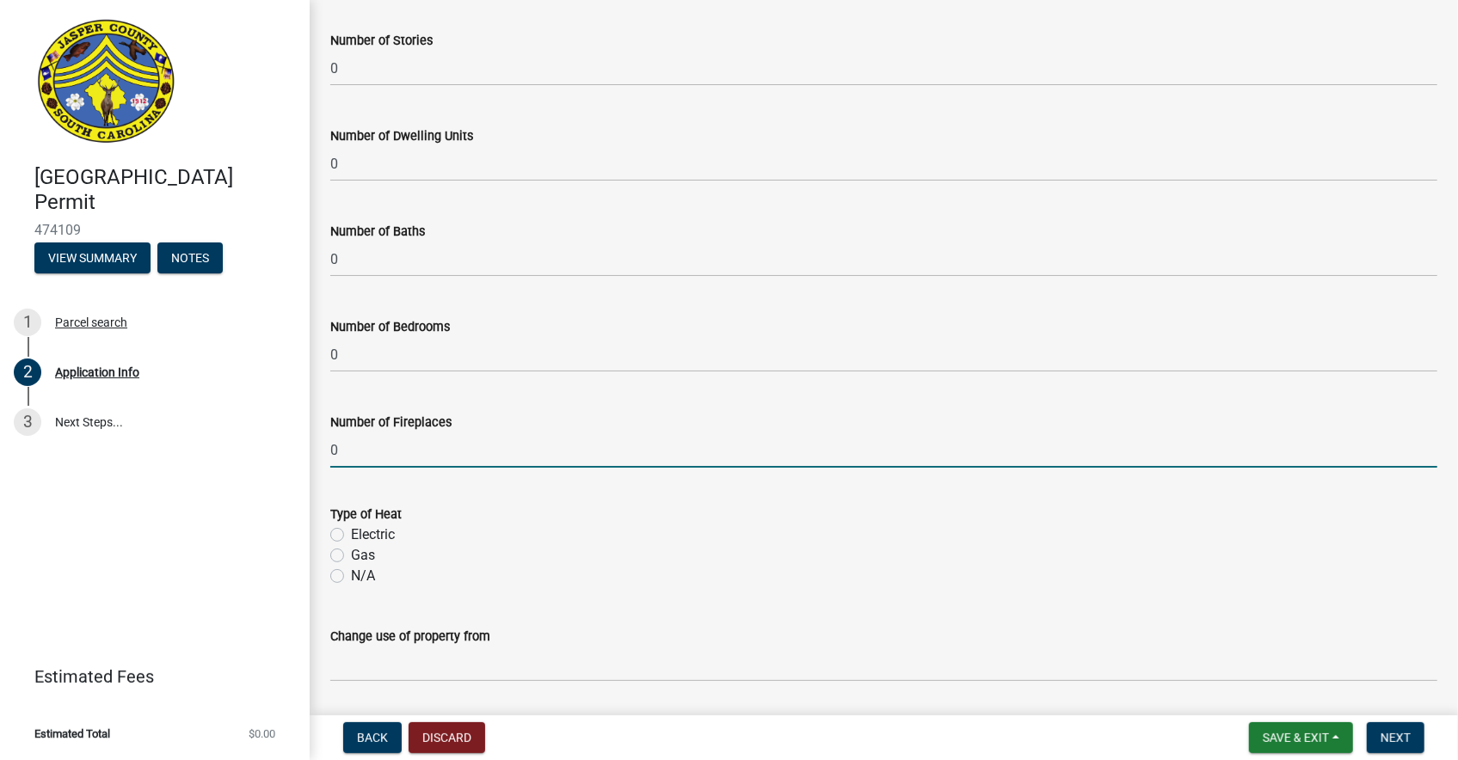
scroll to position [2584, 0]
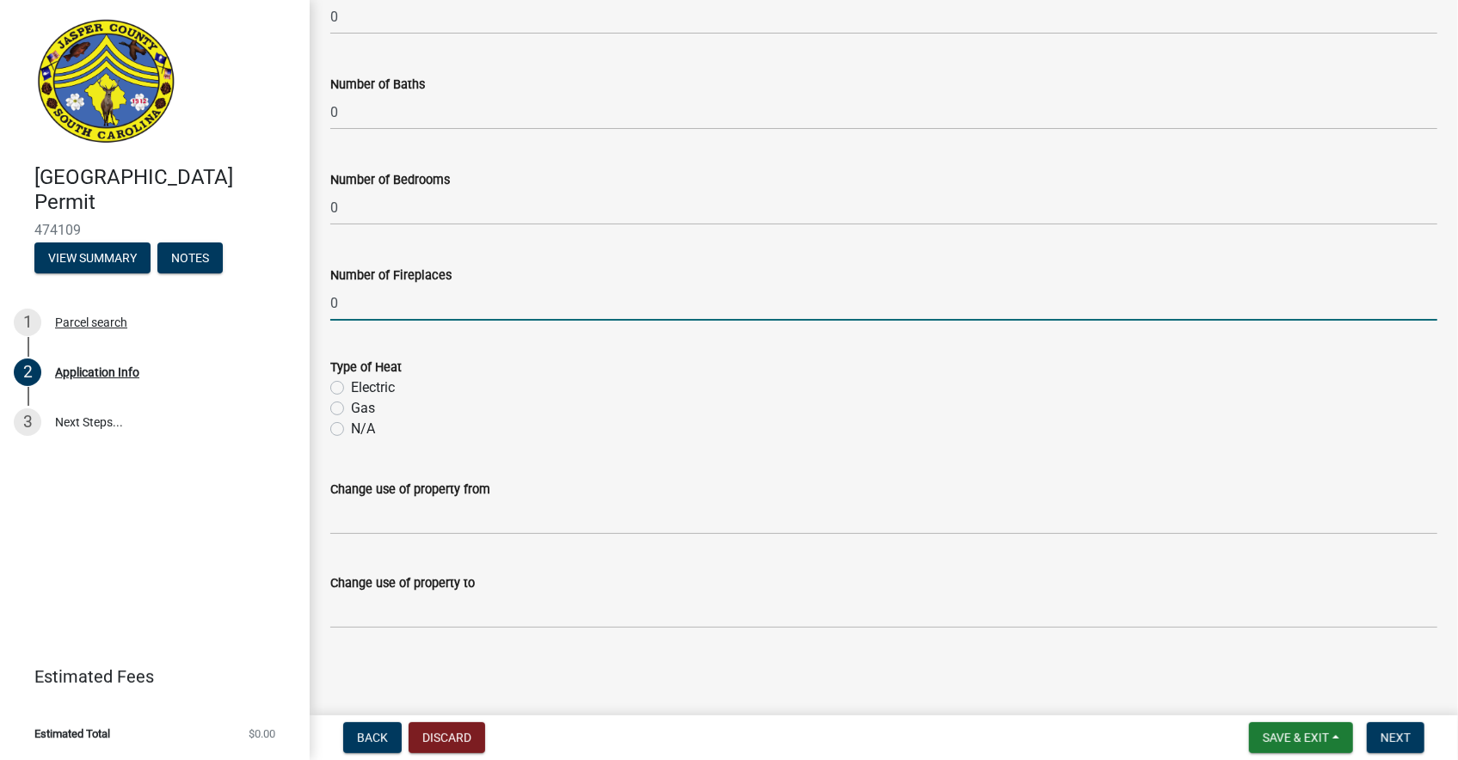
type input "0"
click at [351, 427] on label "N/A" at bounding box center [363, 429] width 24 height 21
click at [351, 427] on input "N/A" at bounding box center [356, 424] width 11 height 11
radio input "true"
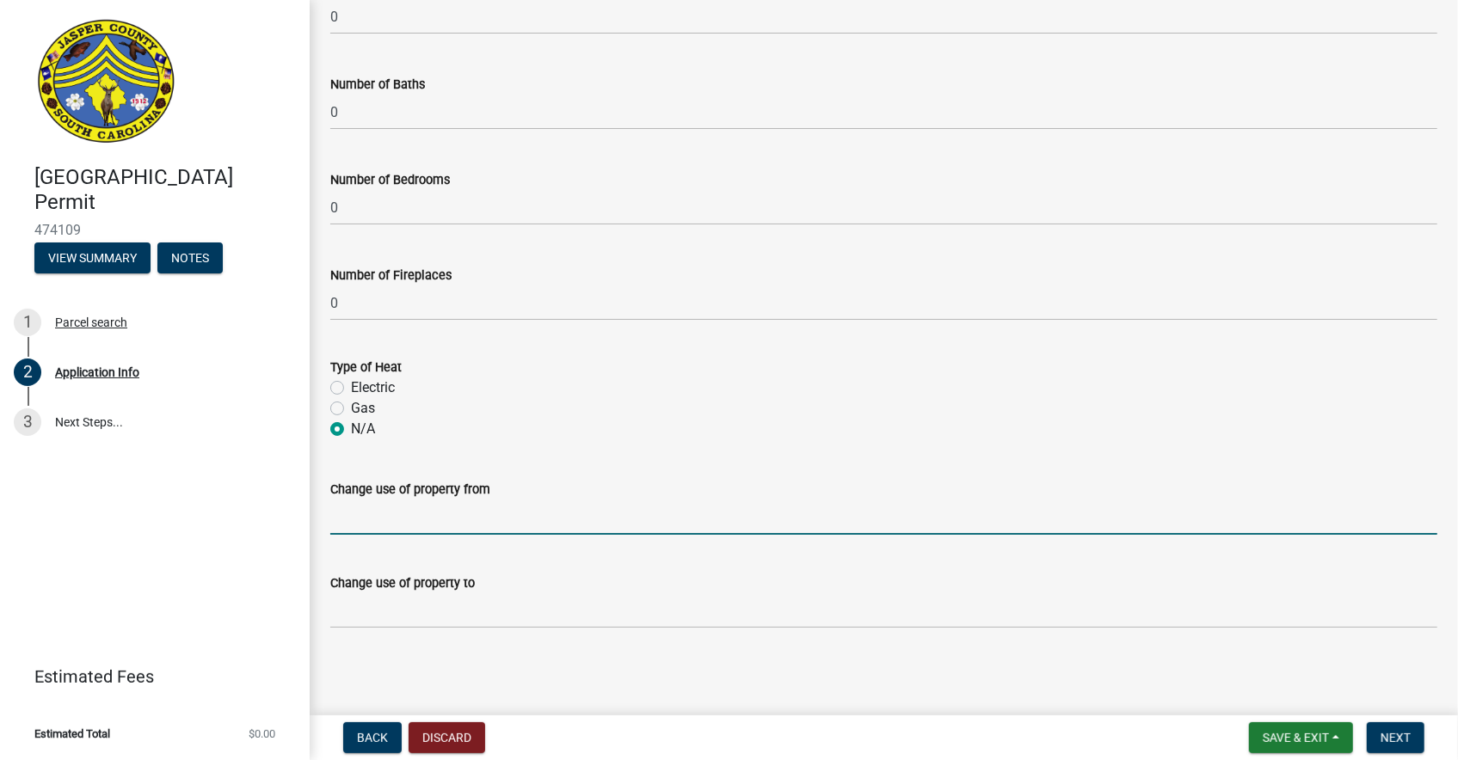
click at [407, 519] on input "Change use of property from" at bounding box center [883, 517] width 1107 height 35
type input "vacant"
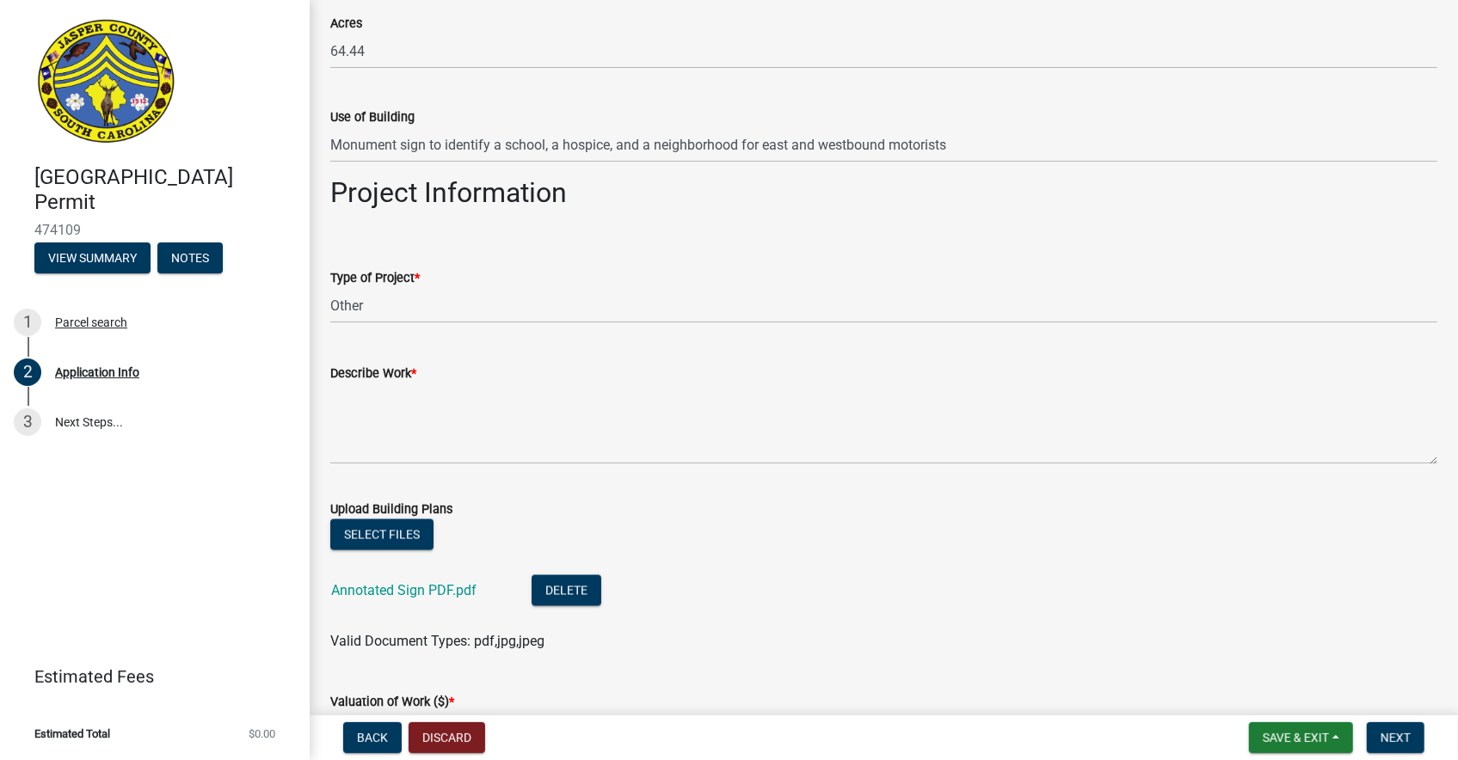
scroll to position [1631, 0]
type input "monument sign"
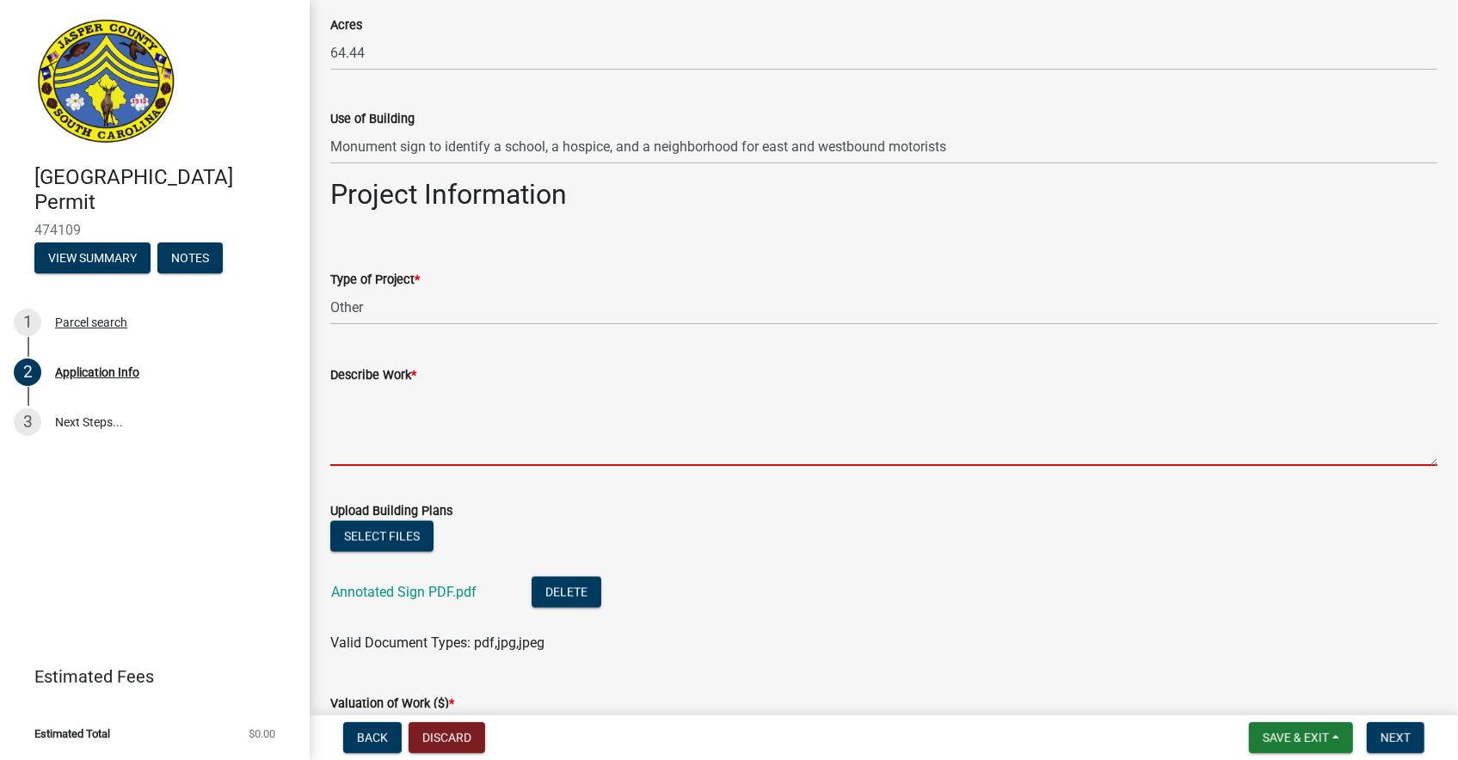
click at [384, 403] on textarea "Describe Work *" at bounding box center [883, 425] width 1107 height 81
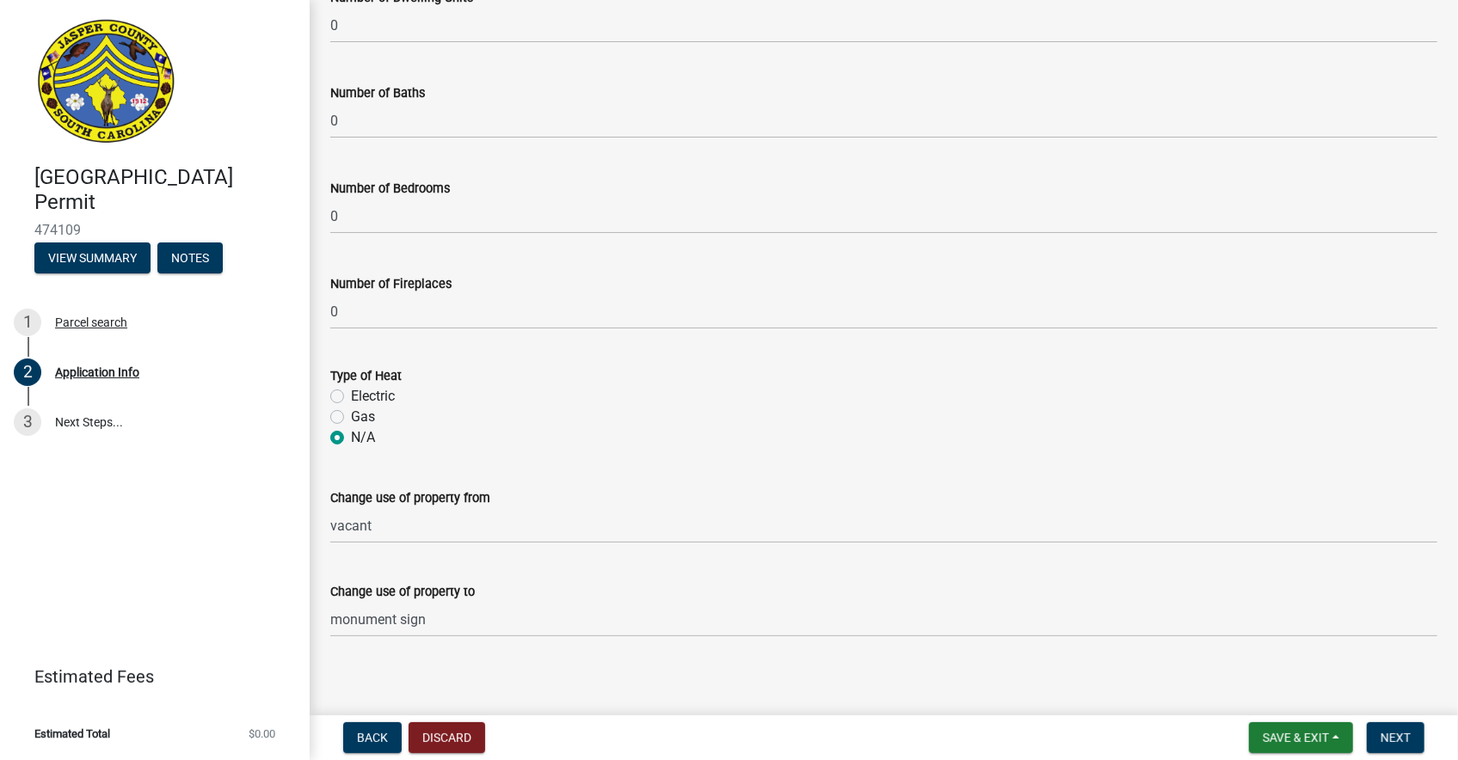
scroll to position [2584, 0]
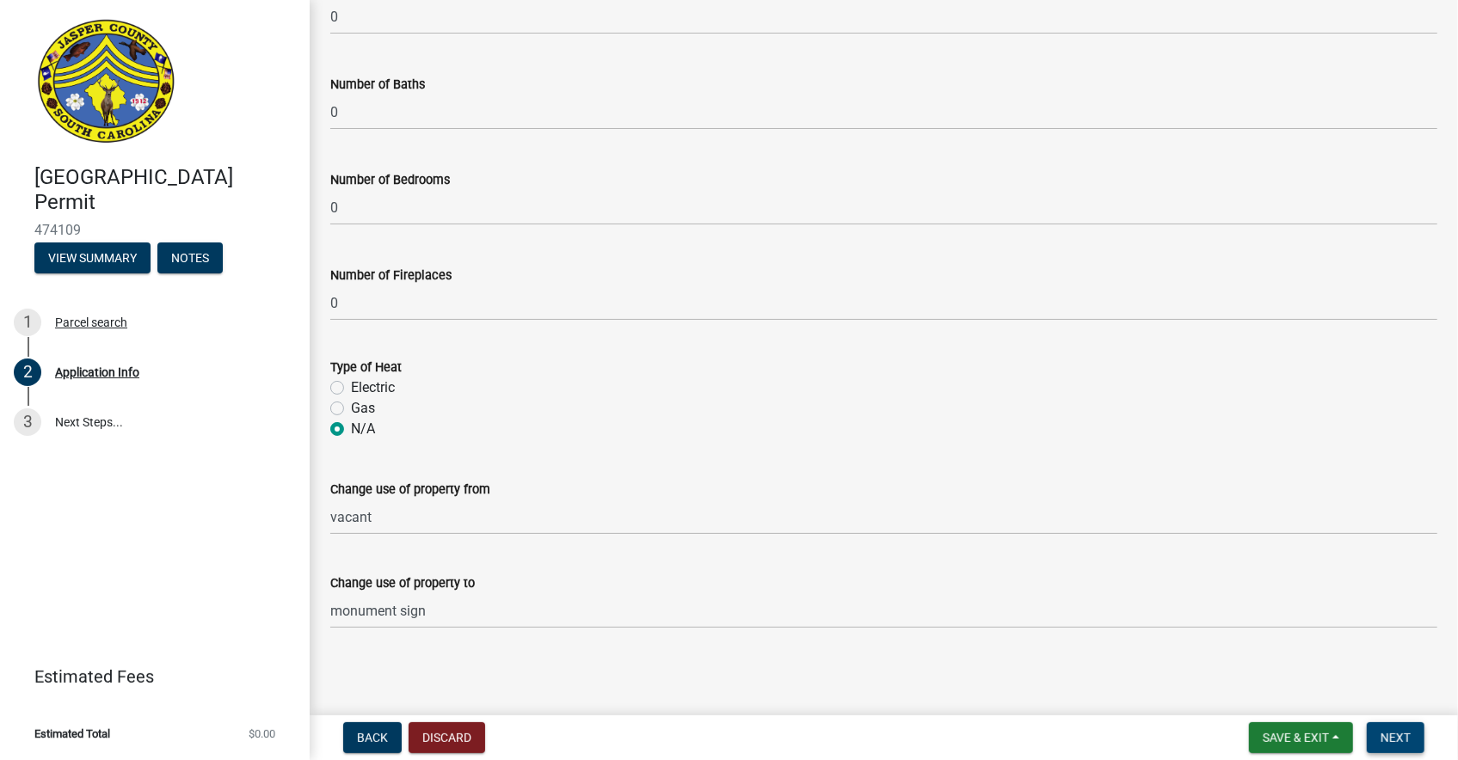
type textarea "Monument sign at NW corner of Okatie Hwy and Old Marsh Road to identify a schoo…"
click at [1388, 733] on span "Next" at bounding box center [1395, 738] width 30 height 14
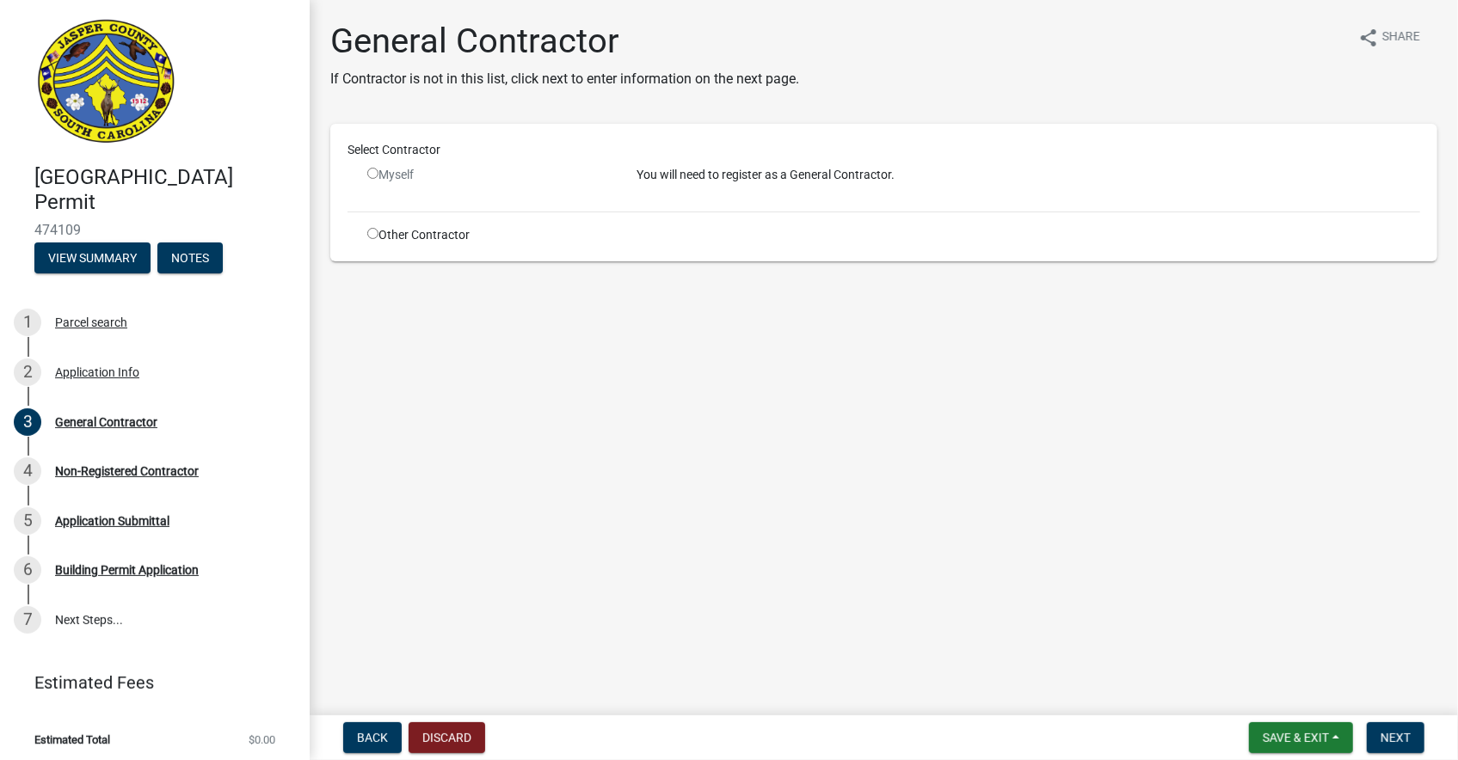
click at [373, 171] on input "radio" at bounding box center [372, 173] width 11 height 11
click at [372, 174] on input "radio" at bounding box center [372, 173] width 11 height 11
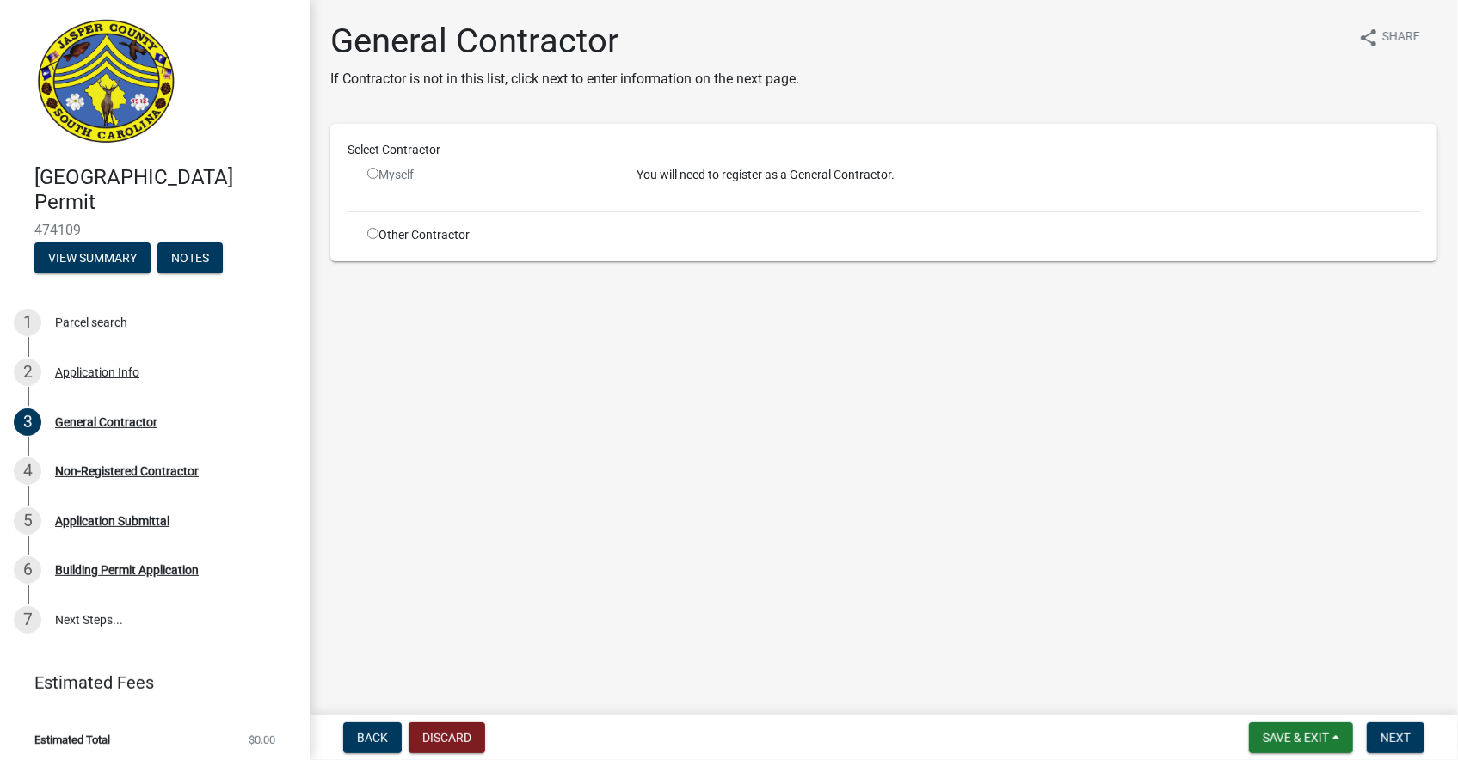
click at [372, 174] on input "radio" at bounding box center [372, 173] width 11 height 11
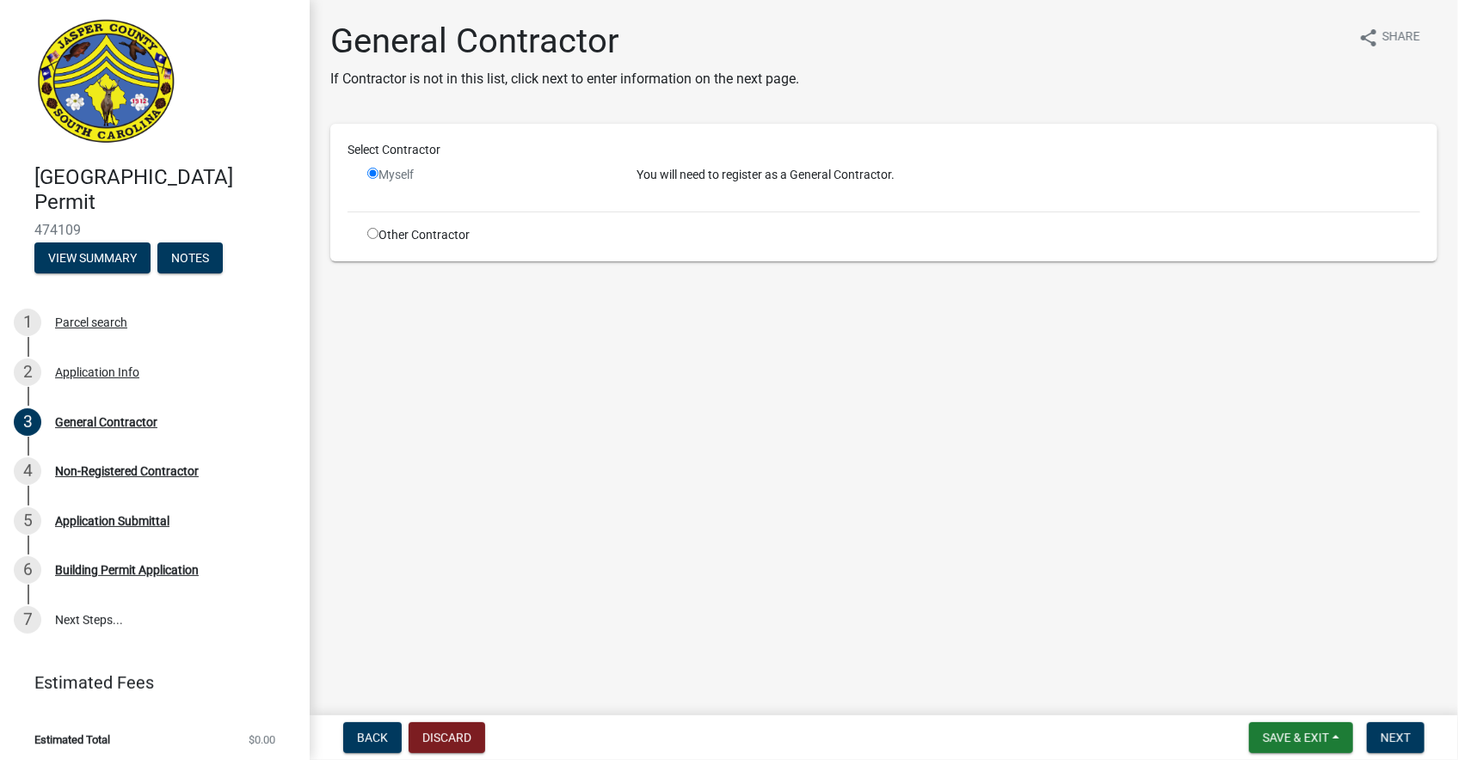
radio input "false"
click at [375, 233] on input "radio" at bounding box center [372, 233] width 11 height 11
radio input "true"
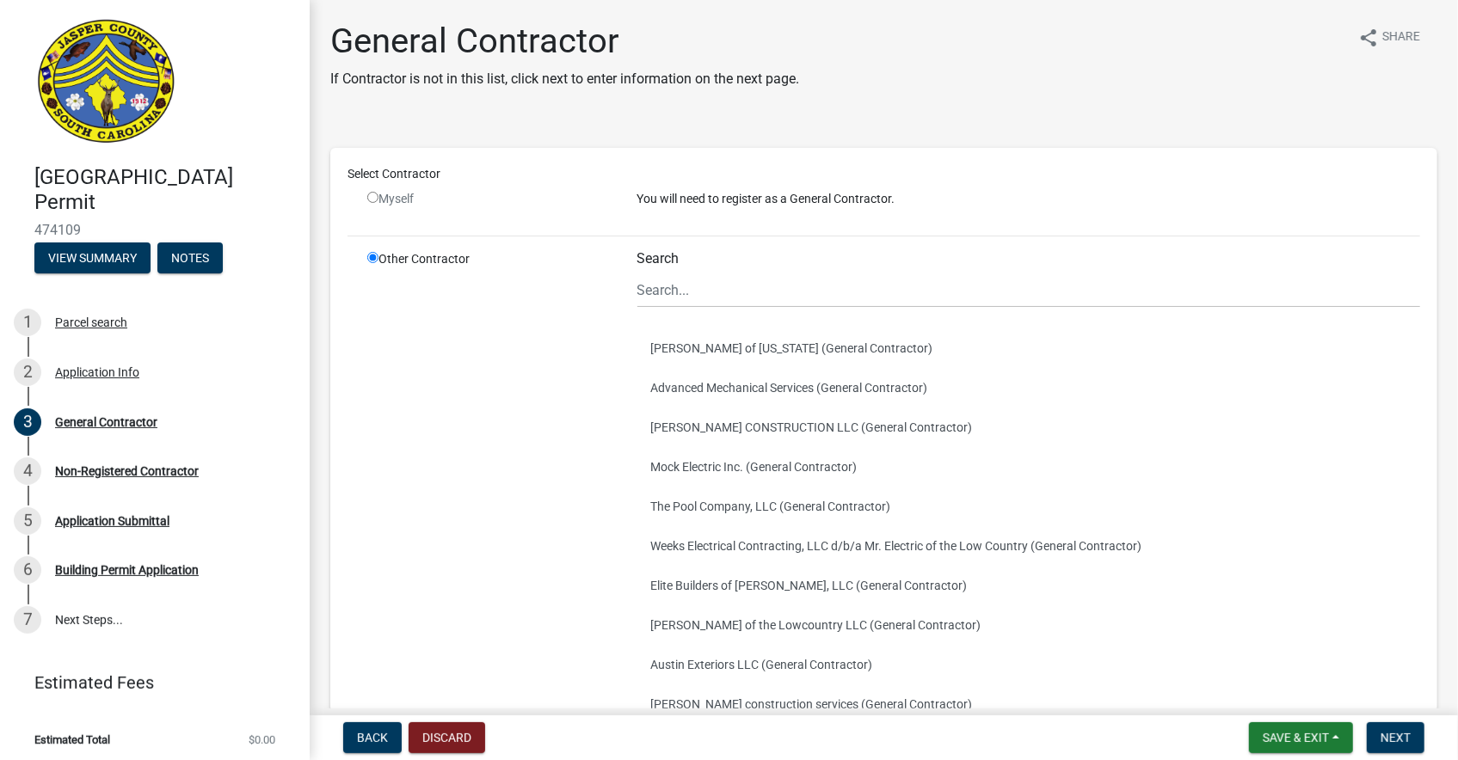
click at [375, 200] on input "radio" at bounding box center [372, 197] width 11 height 11
radio input "false"
radio input "true"
click at [375, 200] on input "radio" at bounding box center [372, 197] width 11 height 11
radio input "false"
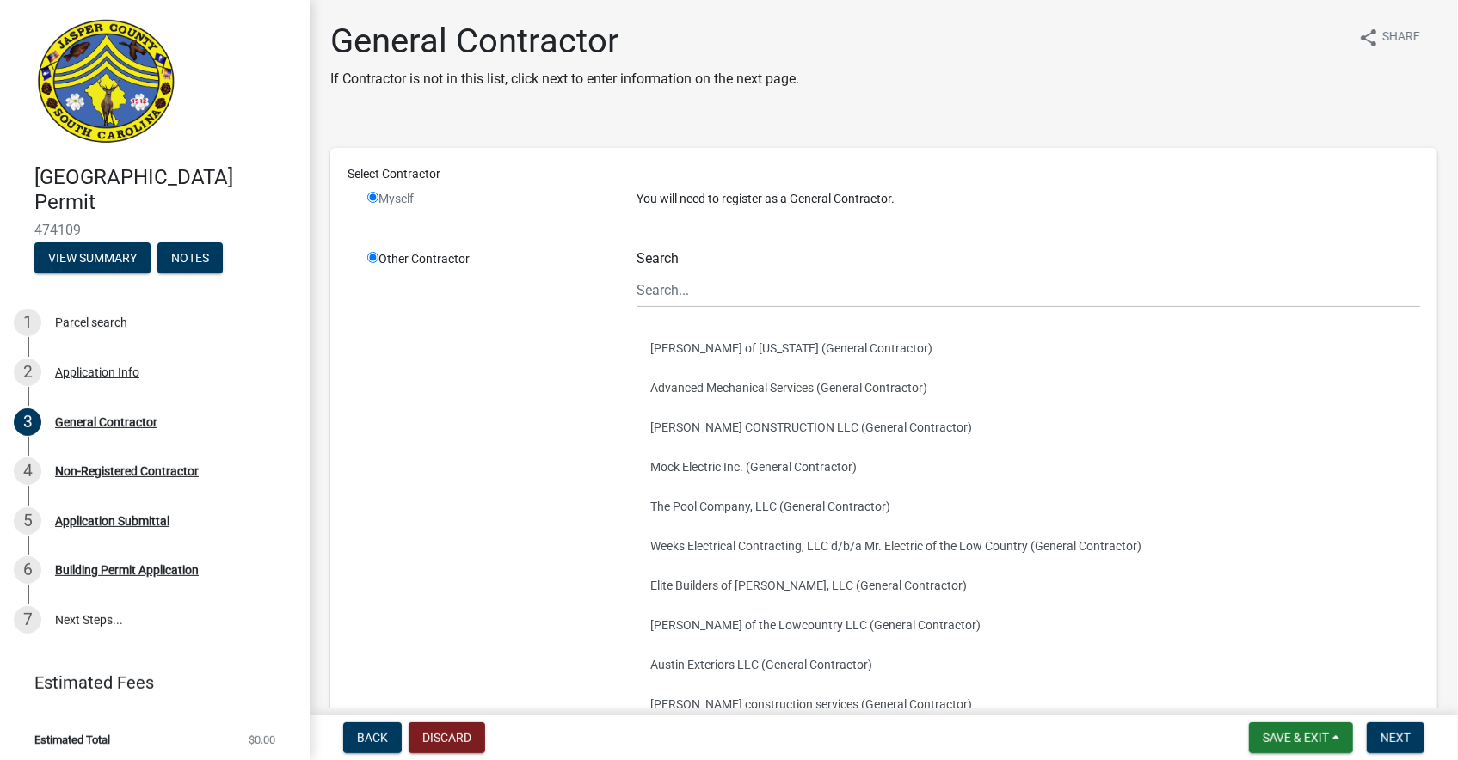
radio input "true"
click at [372, 739] on span "Back" at bounding box center [372, 738] width 31 height 14
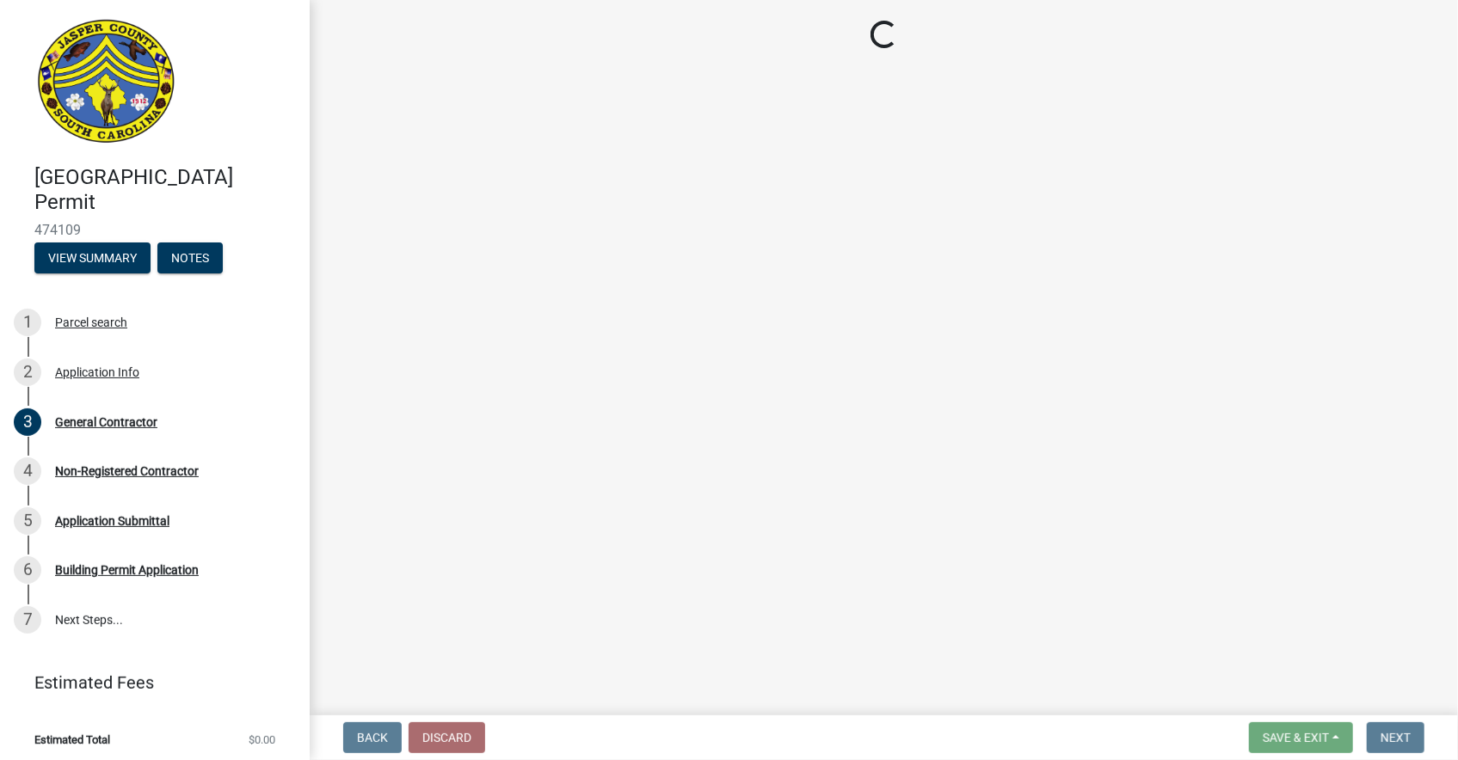
select select "6570ce79-212e-4c42-b64f-f74b85e12671"
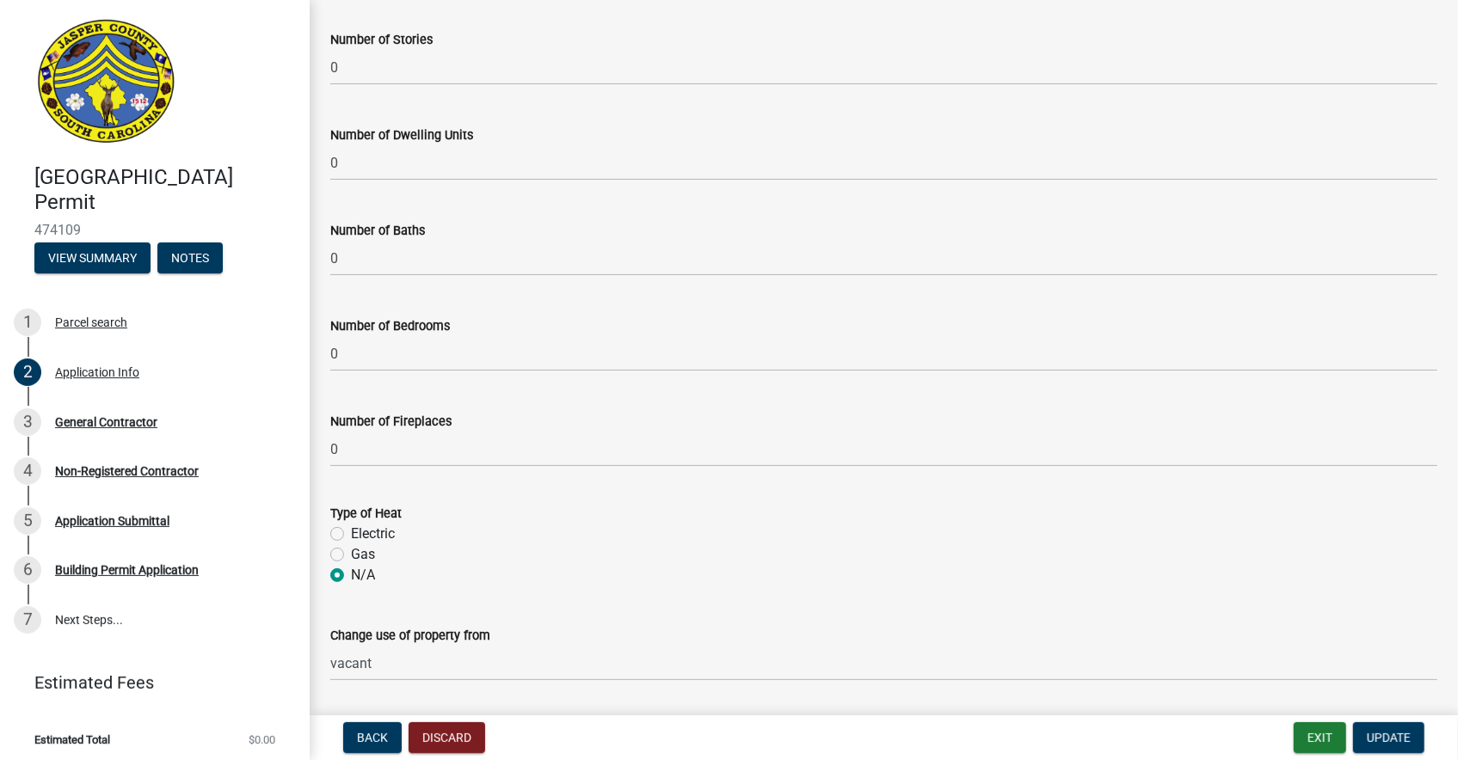
scroll to position [2584, 0]
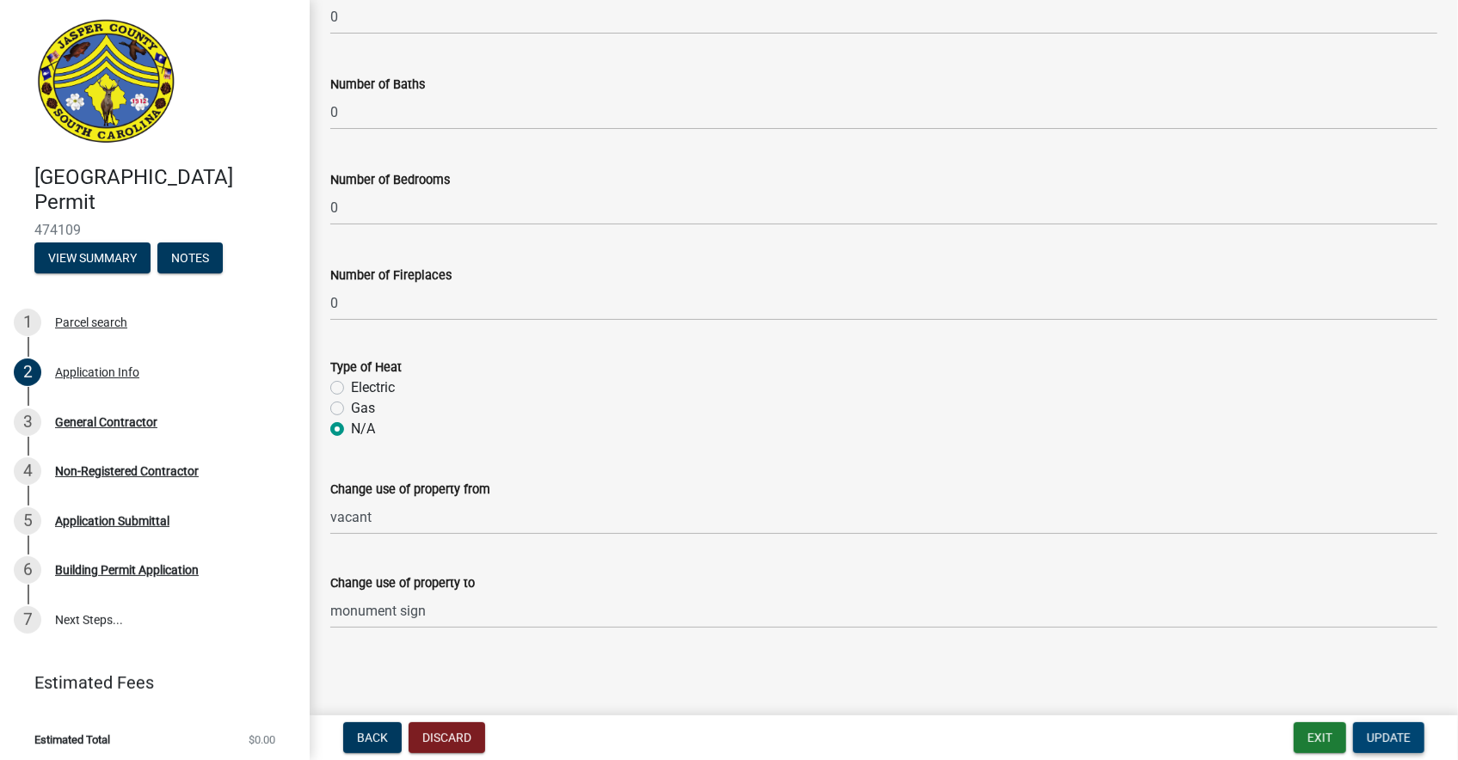
click at [1393, 728] on button "Update" at bounding box center [1388, 737] width 71 height 31
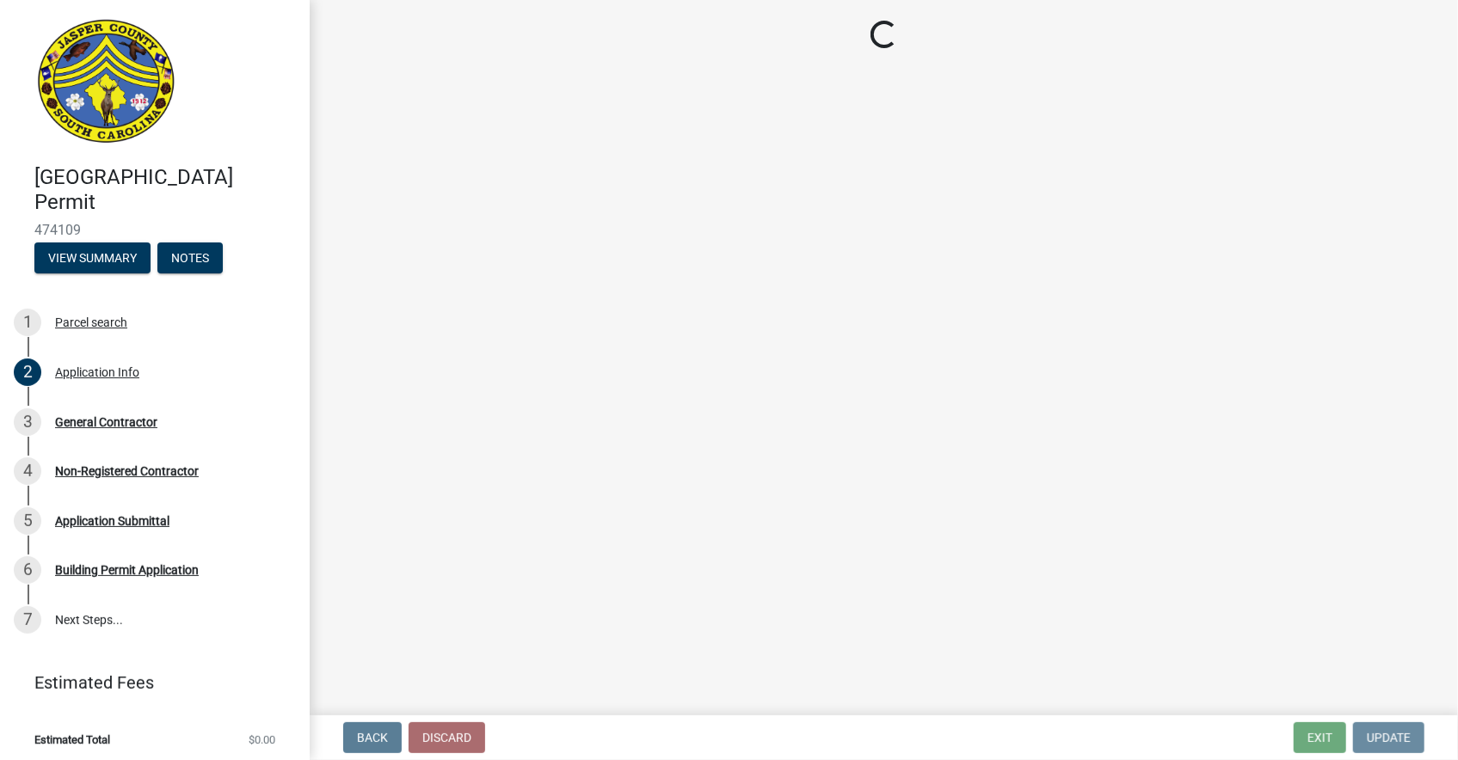
scroll to position [0, 0]
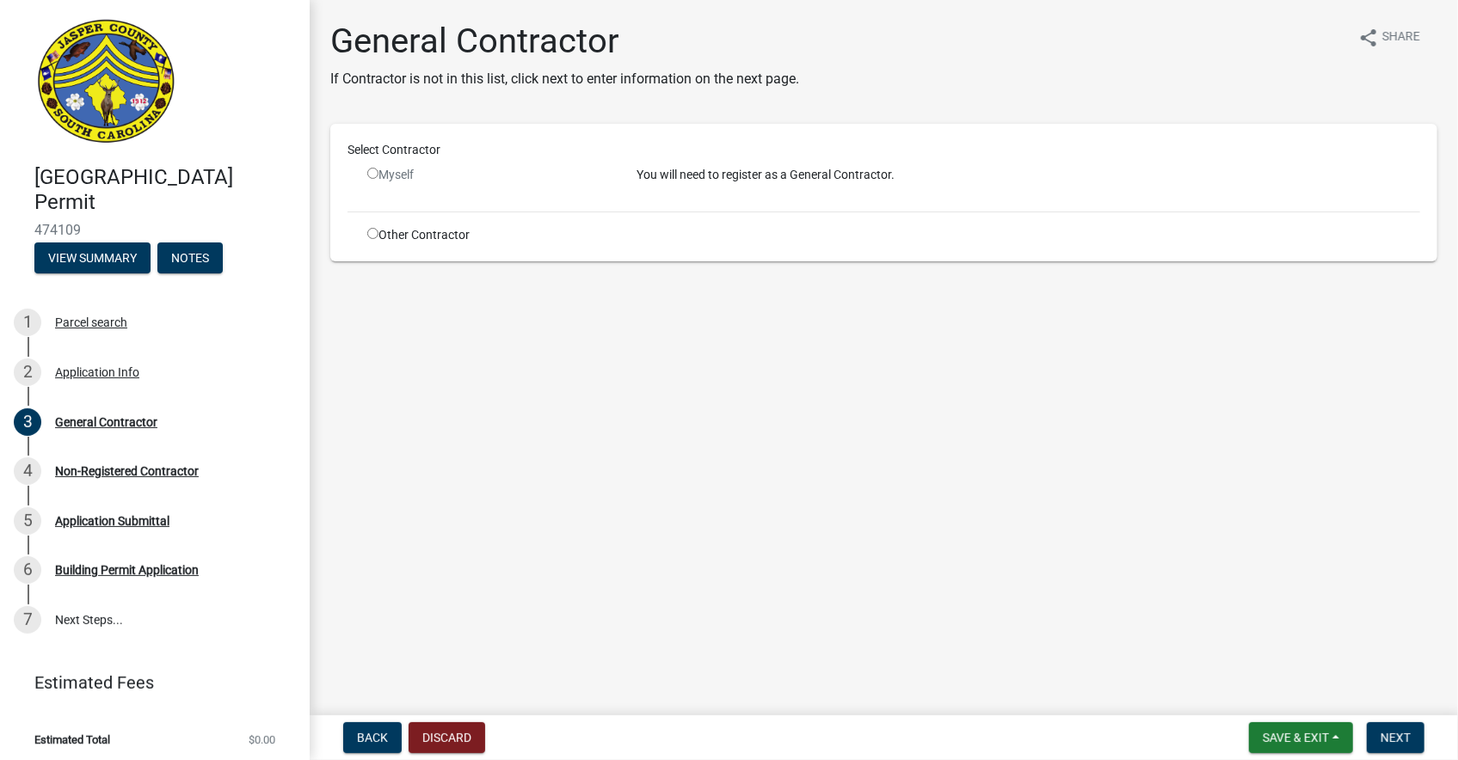
click at [372, 175] on input "radio" at bounding box center [372, 173] width 11 height 11
radio input "false"
click at [1402, 731] on span "Next" at bounding box center [1395, 738] width 30 height 14
click at [372, 229] on input "radio" at bounding box center [372, 233] width 11 height 11
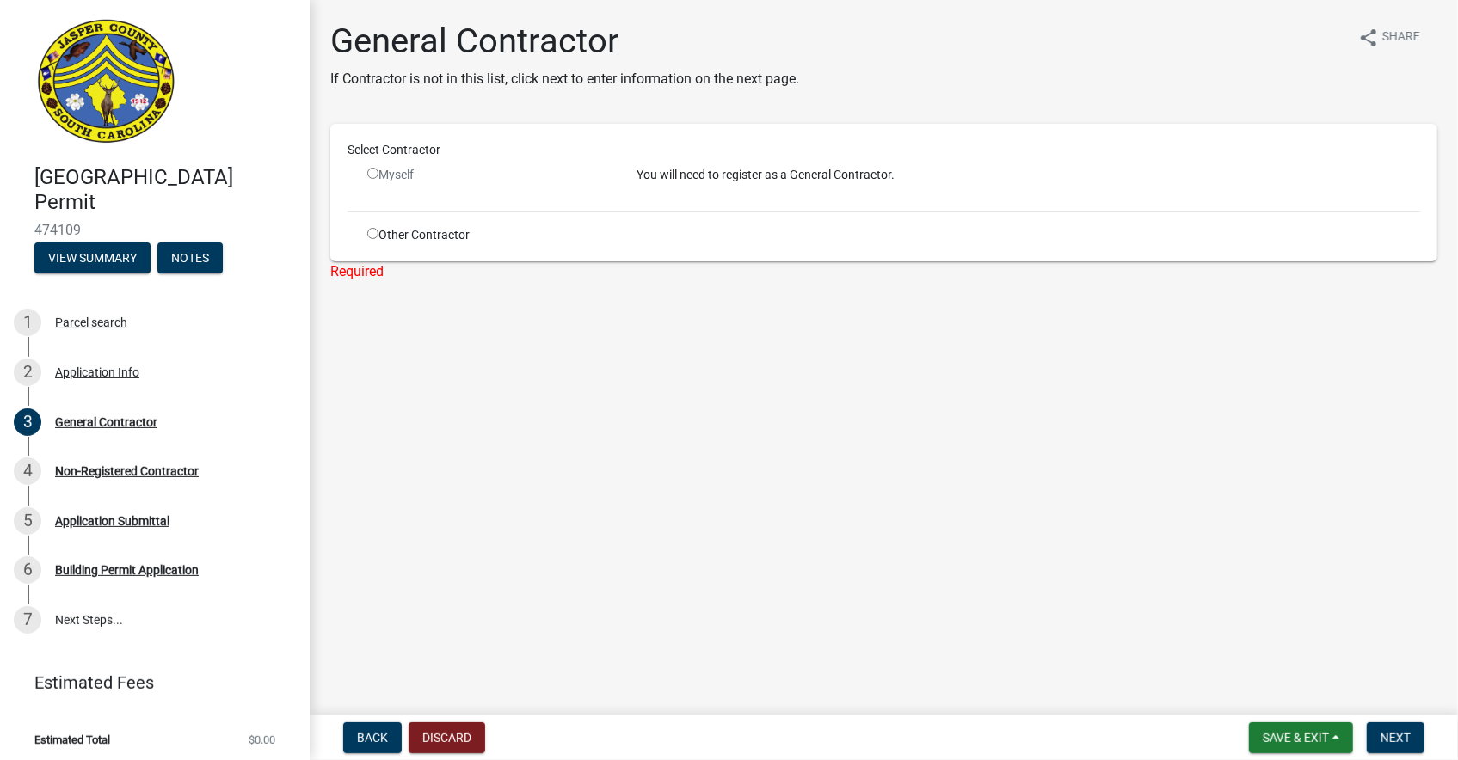
radio input "true"
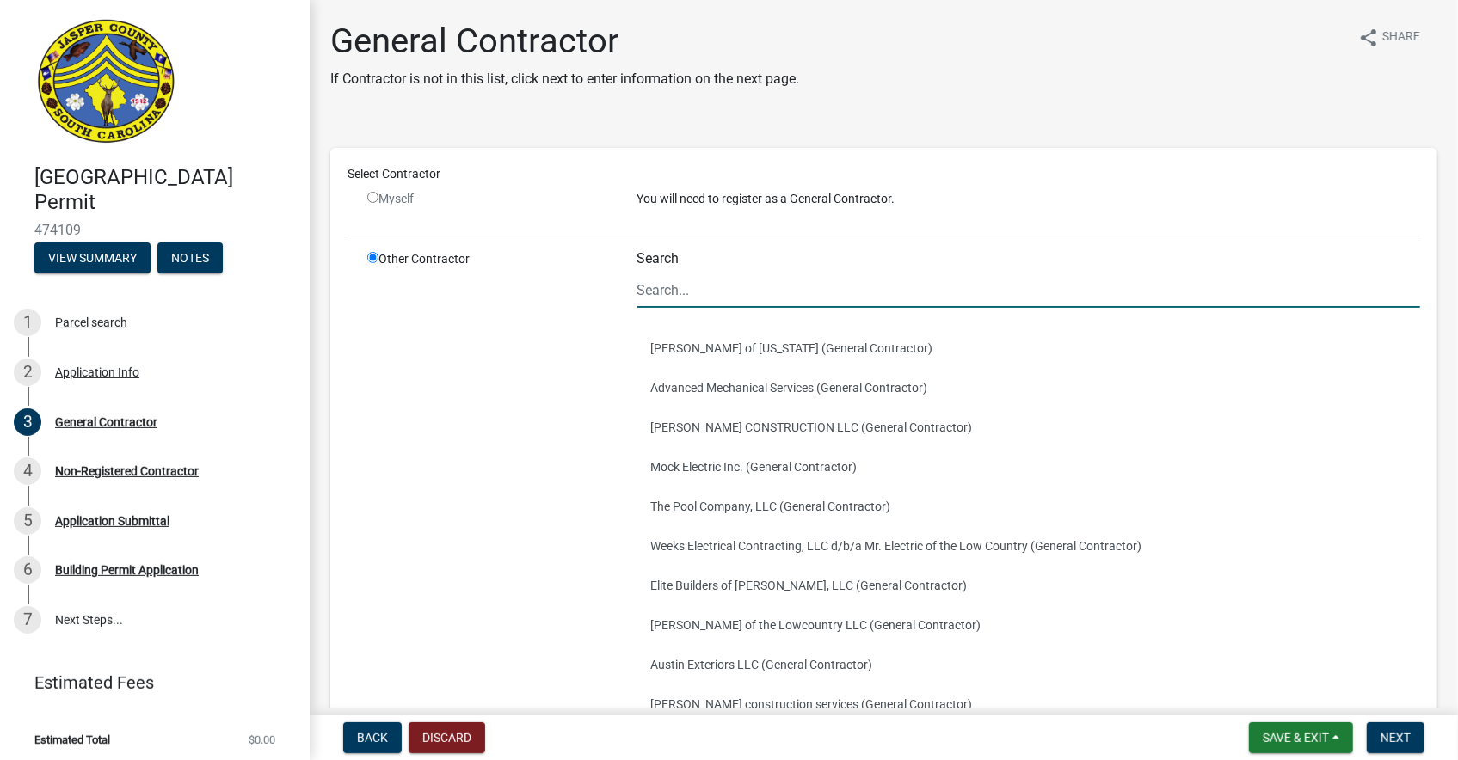
click at [719, 290] on input "Search" at bounding box center [1029, 290] width 784 height 35
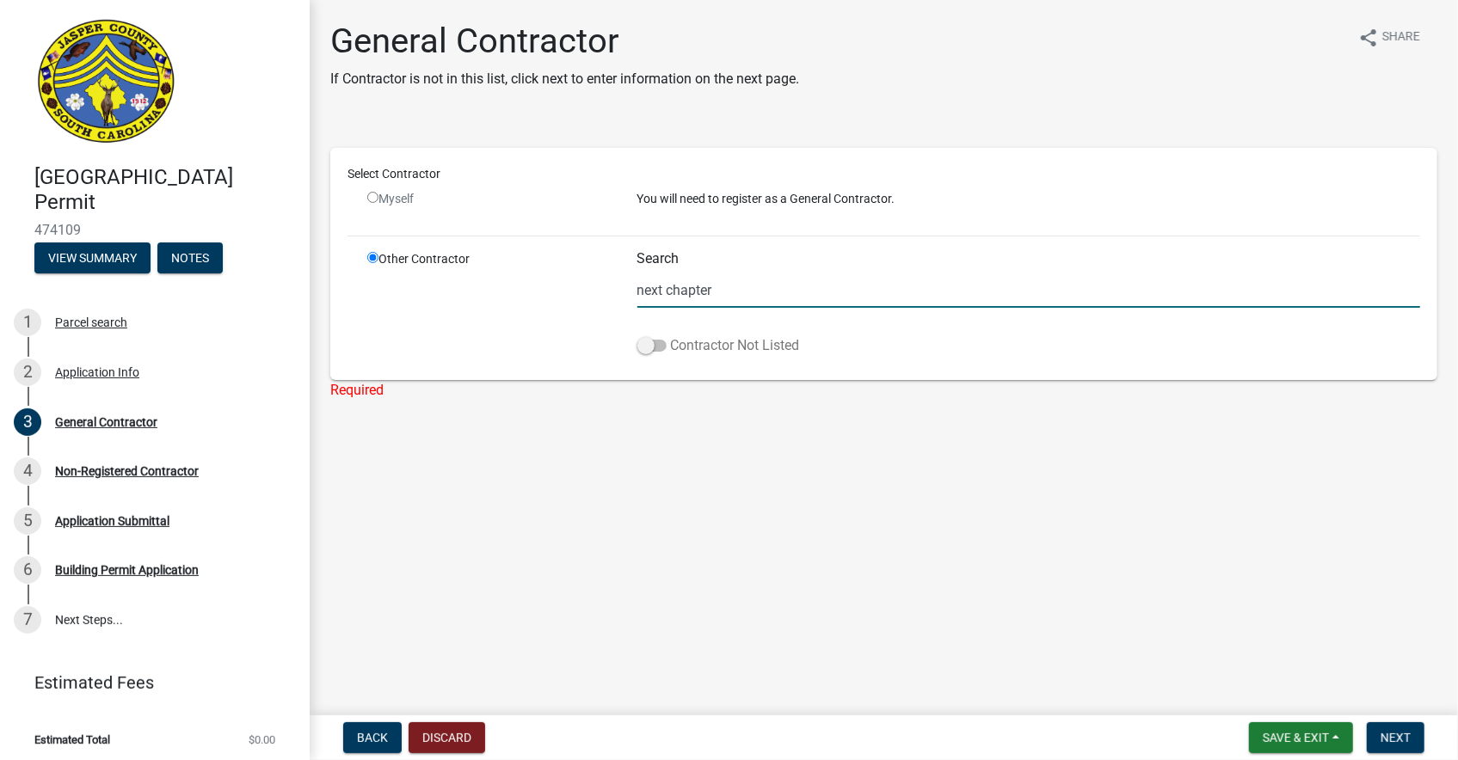
type input "next chapter"
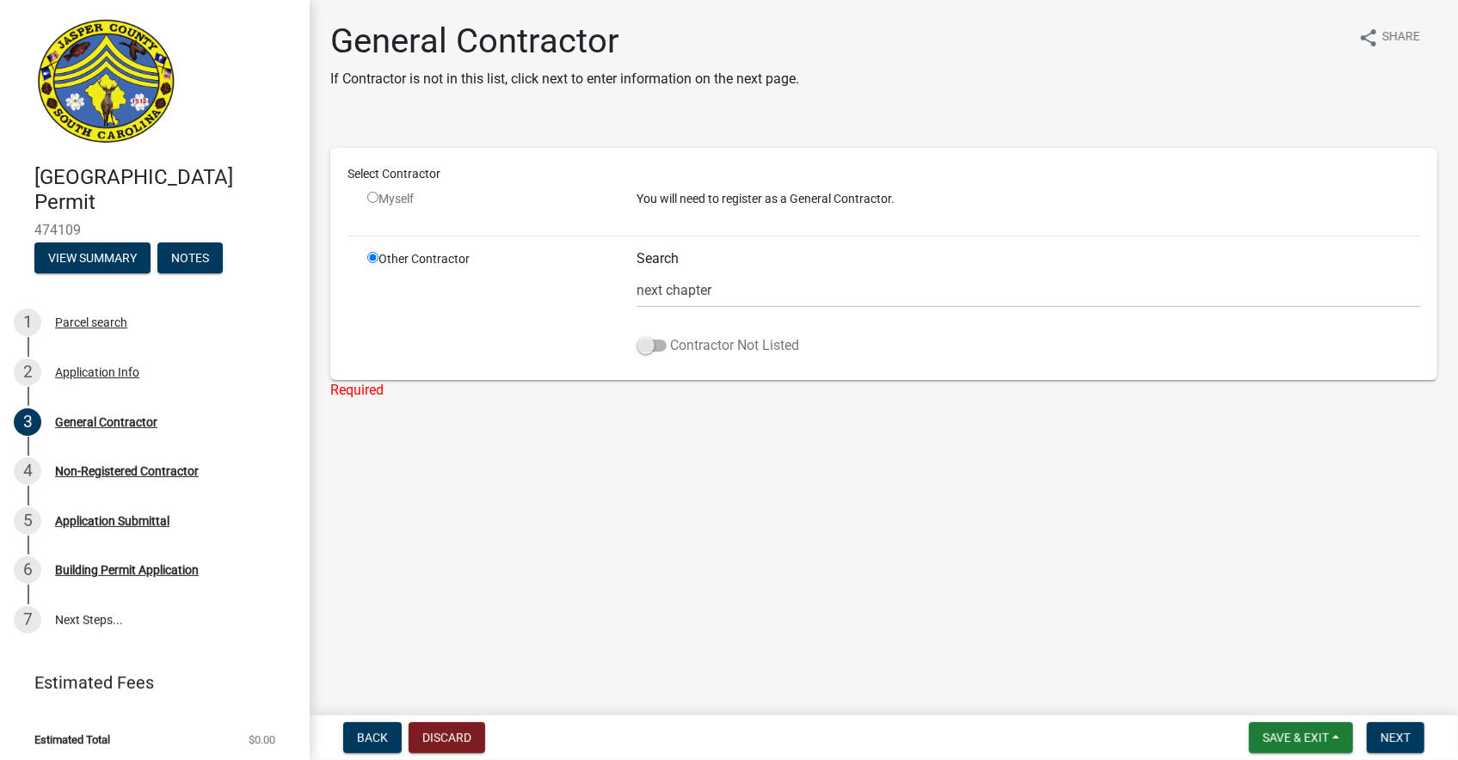
click at [648, 341] on span at bounding box center [651, 346] width 29 height 12
click at [671, 335] on input "Contractor Not Listed" at bounding box center [671, 335] width 0 height 0
click at [1412, 733] on button "Next" at bounding box center [1396, 737] width 58 height 31
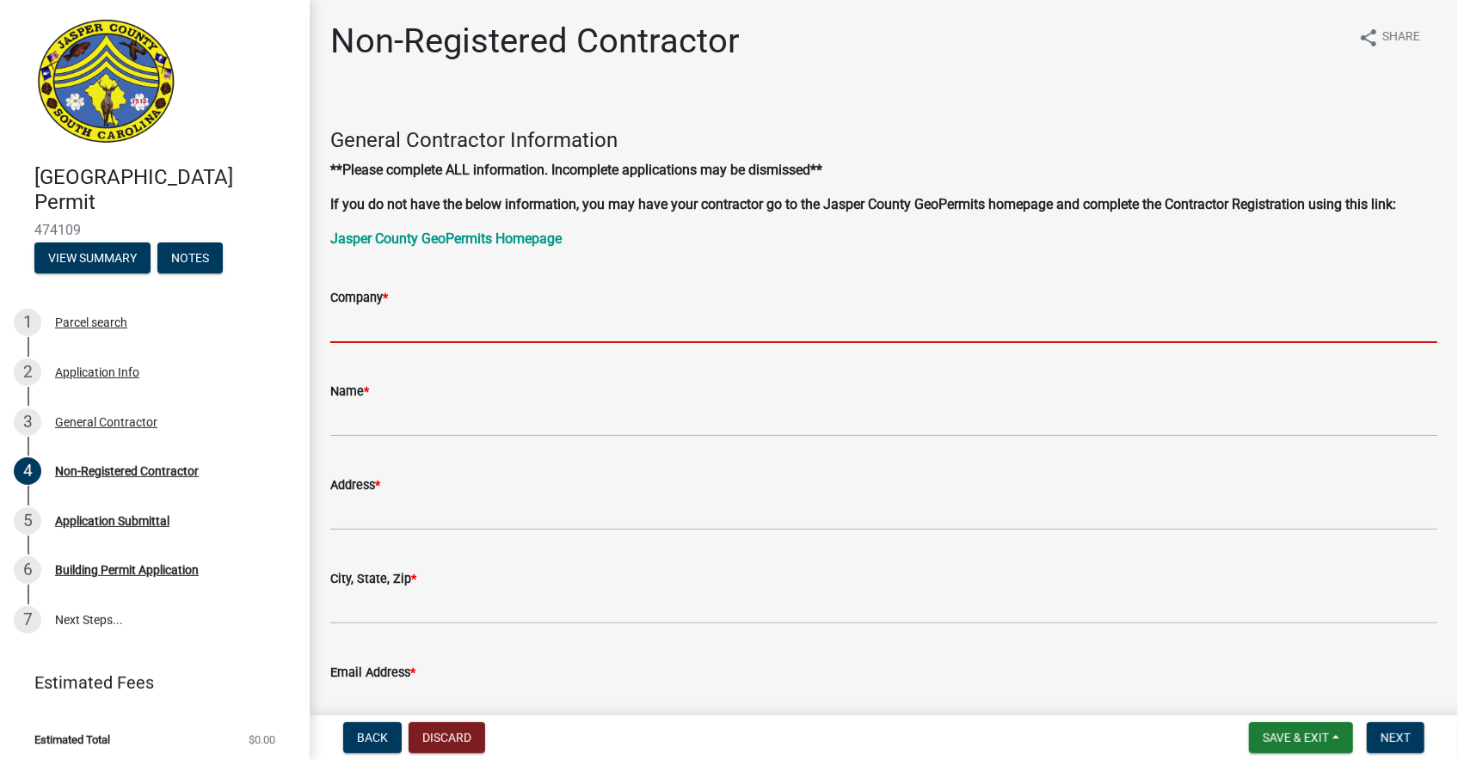
click at [571, 321] on input "Company *" at bounding box center [883, 325] width 1107 height 35
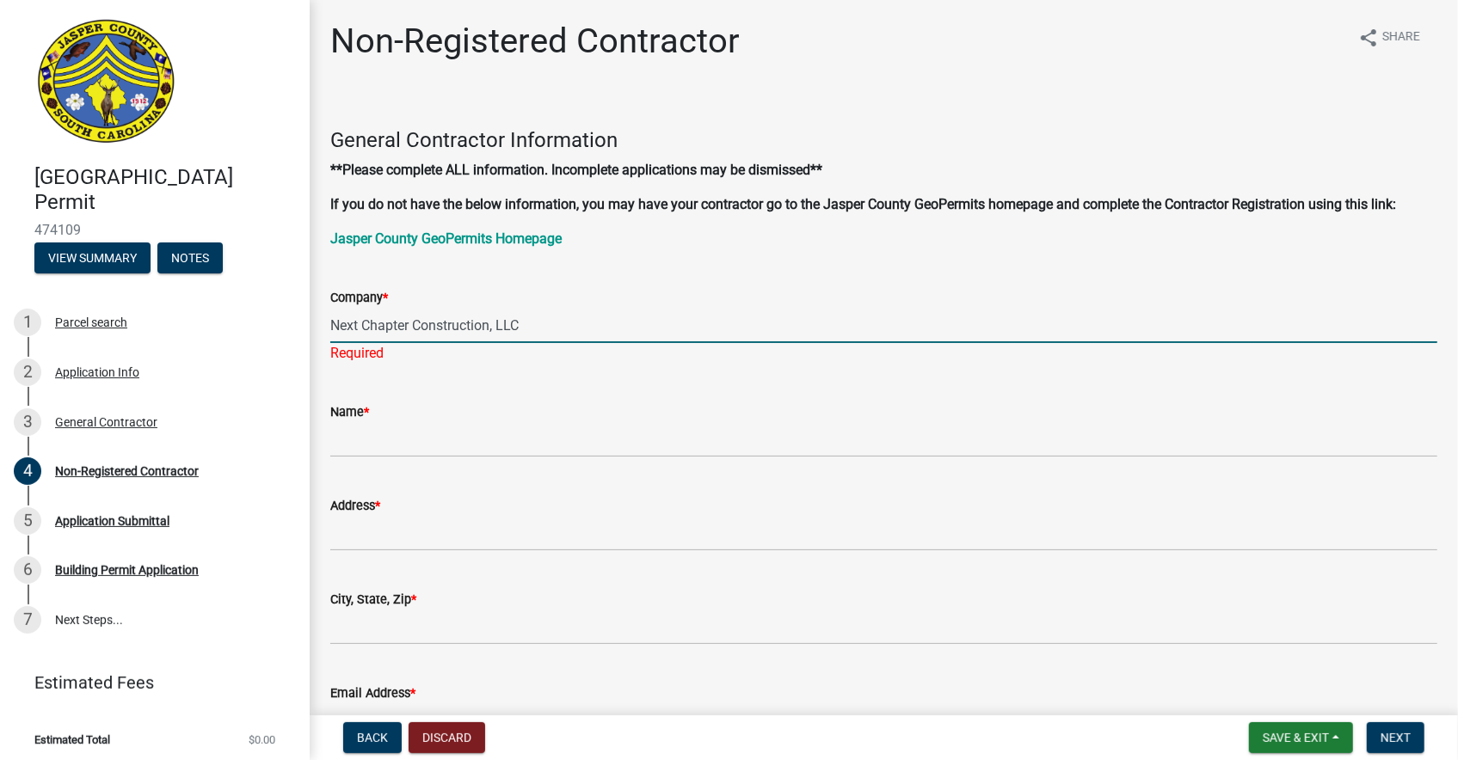
type input "Next Chapter Construction, LLC"
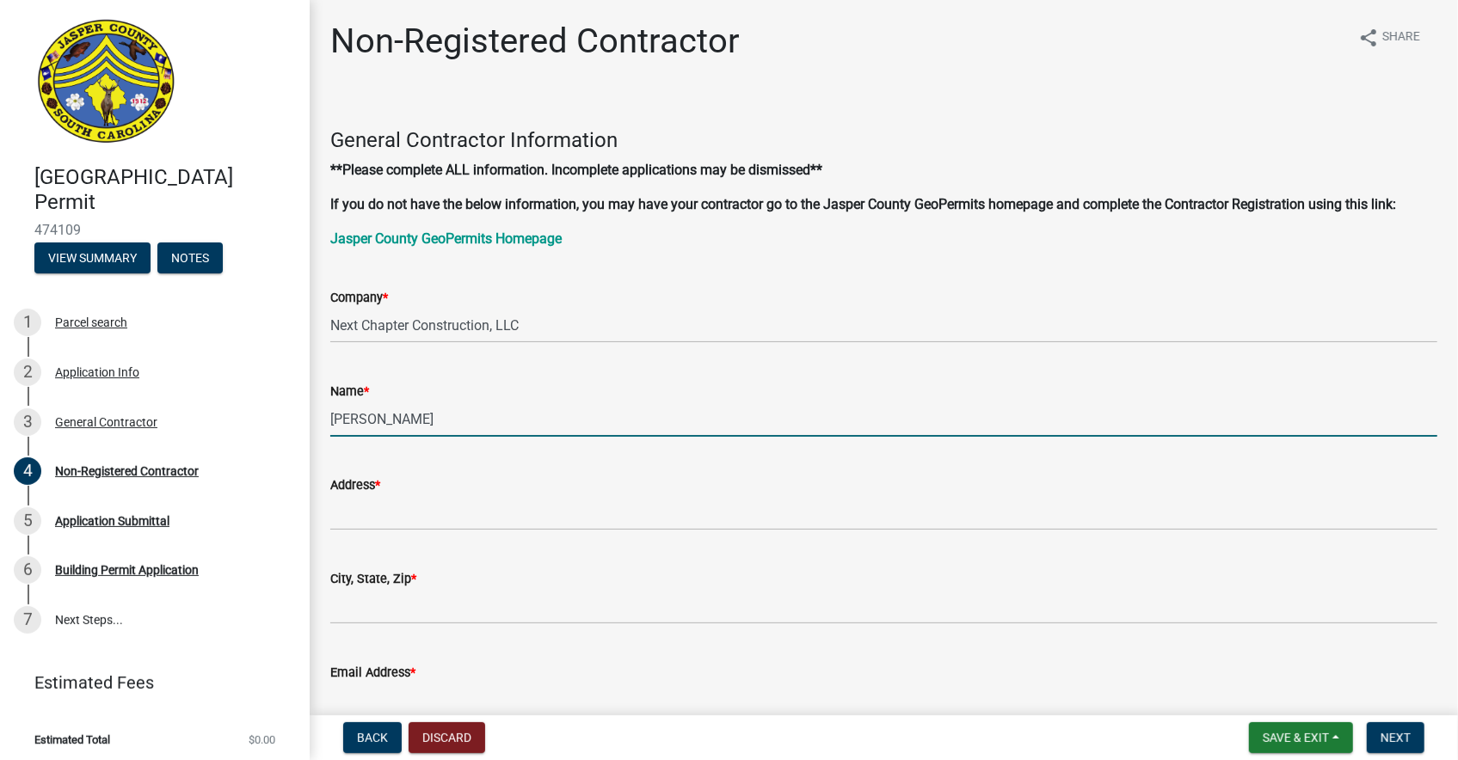
type input "Shane Malek"
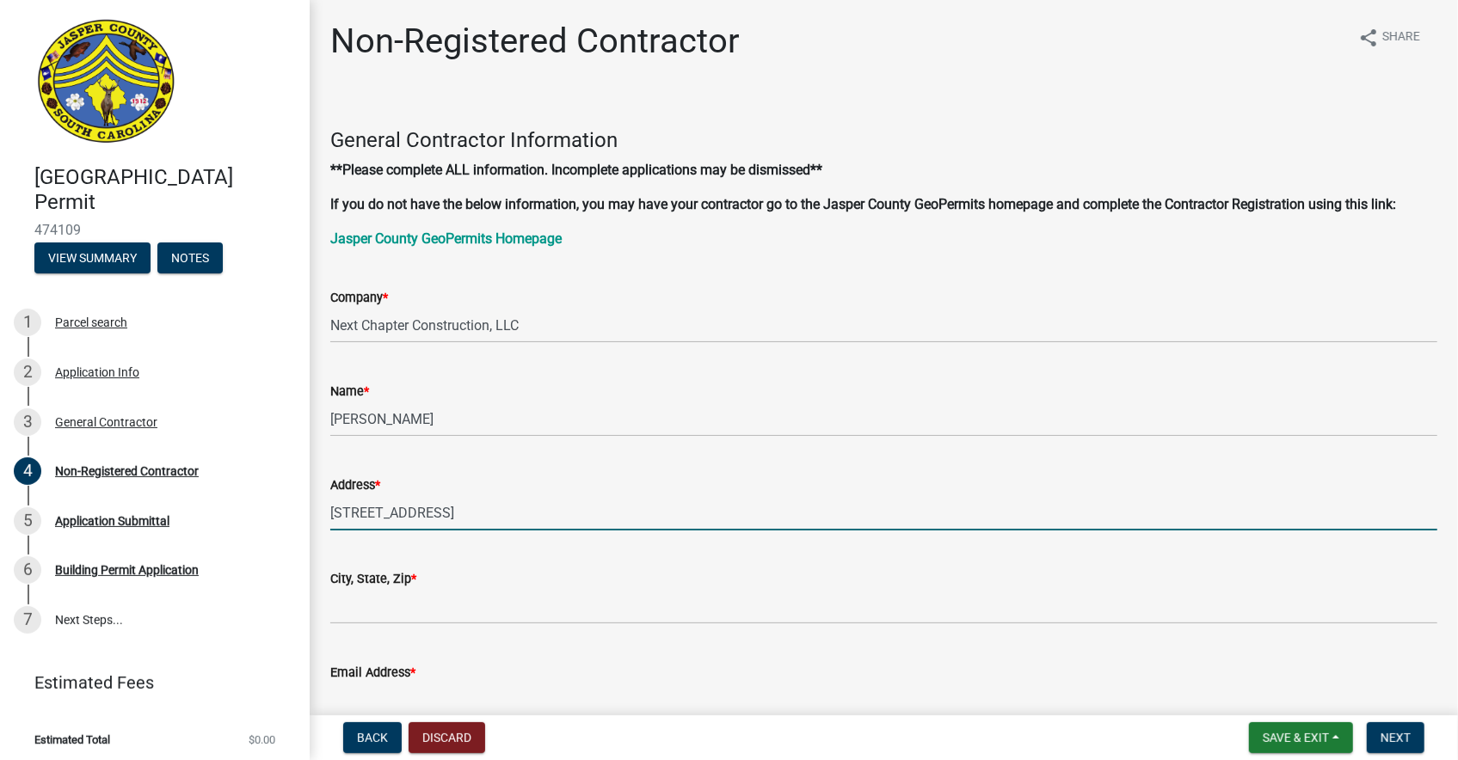
type input "2500 Trade Center Blvd"
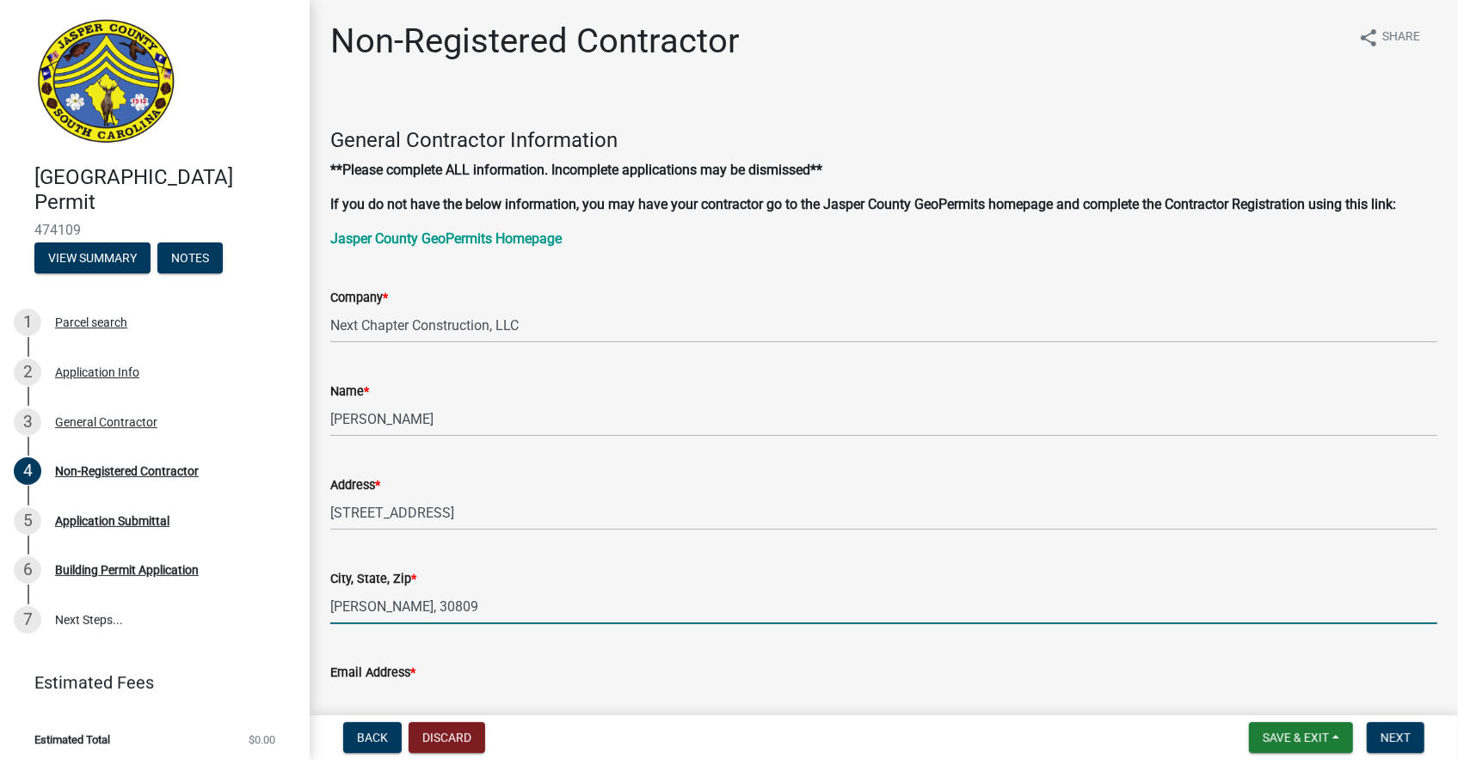
type input "Evans, Ga, 30809"
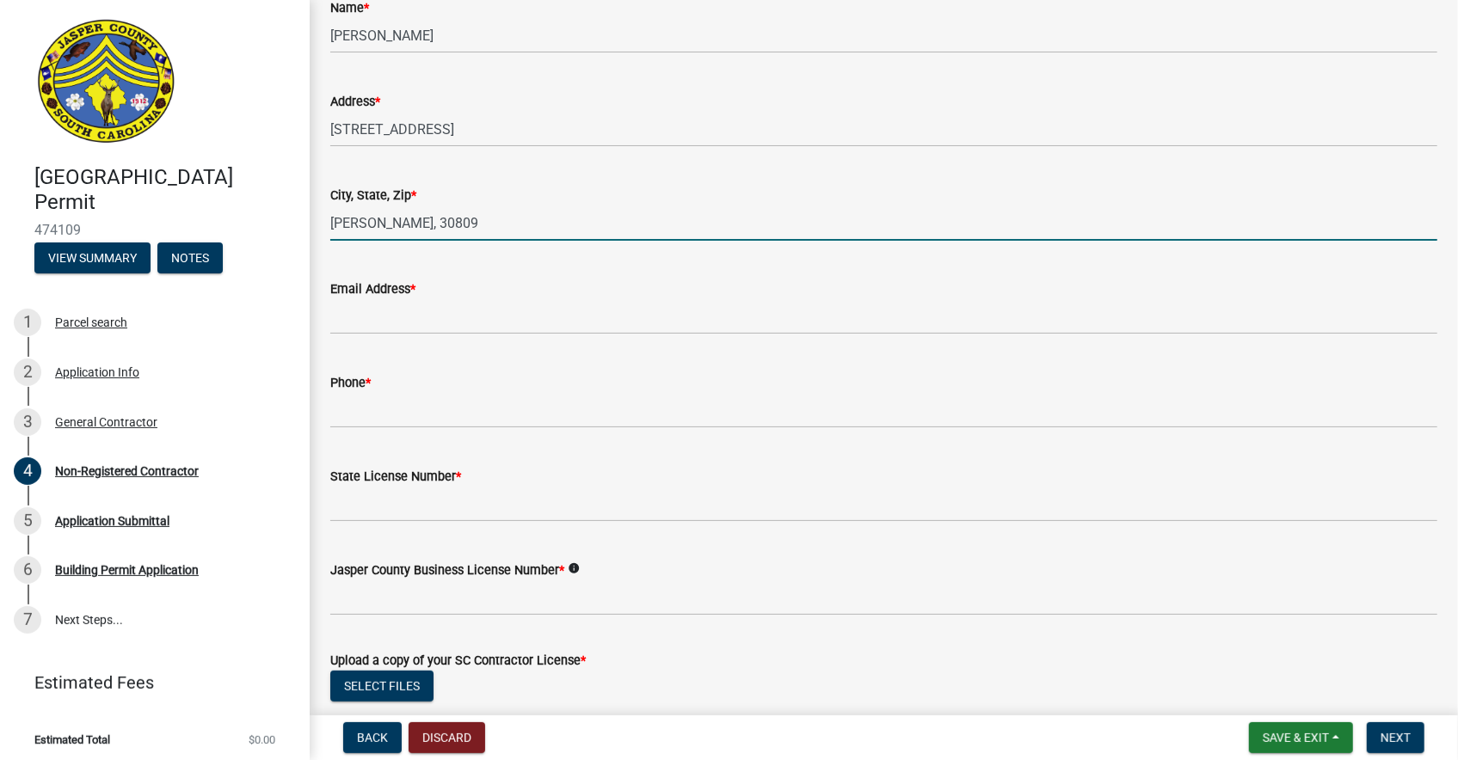
scroll to position [391, 0]
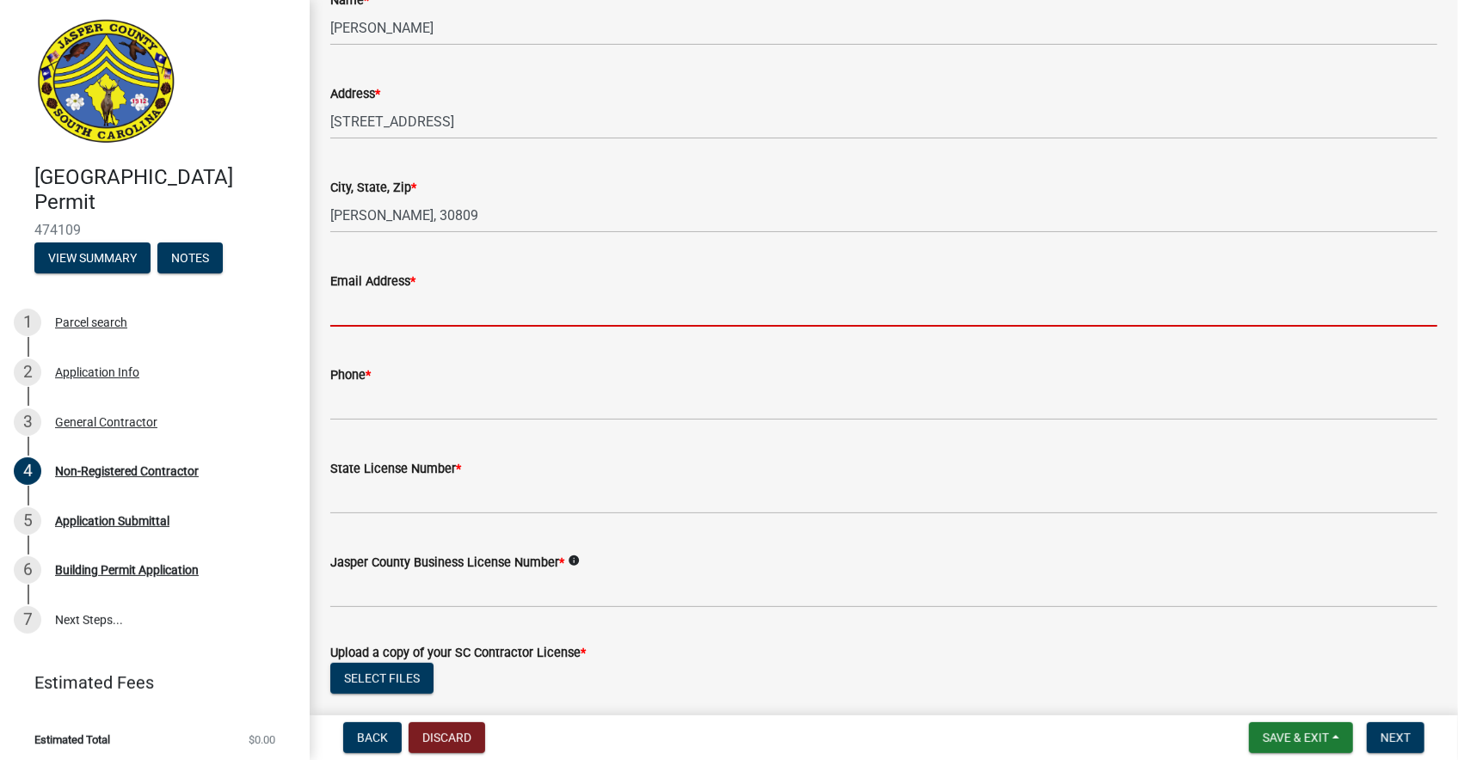
click at [402, 312] on input "Email Address *" at bounding box center [883, 309] width 1107 height 35
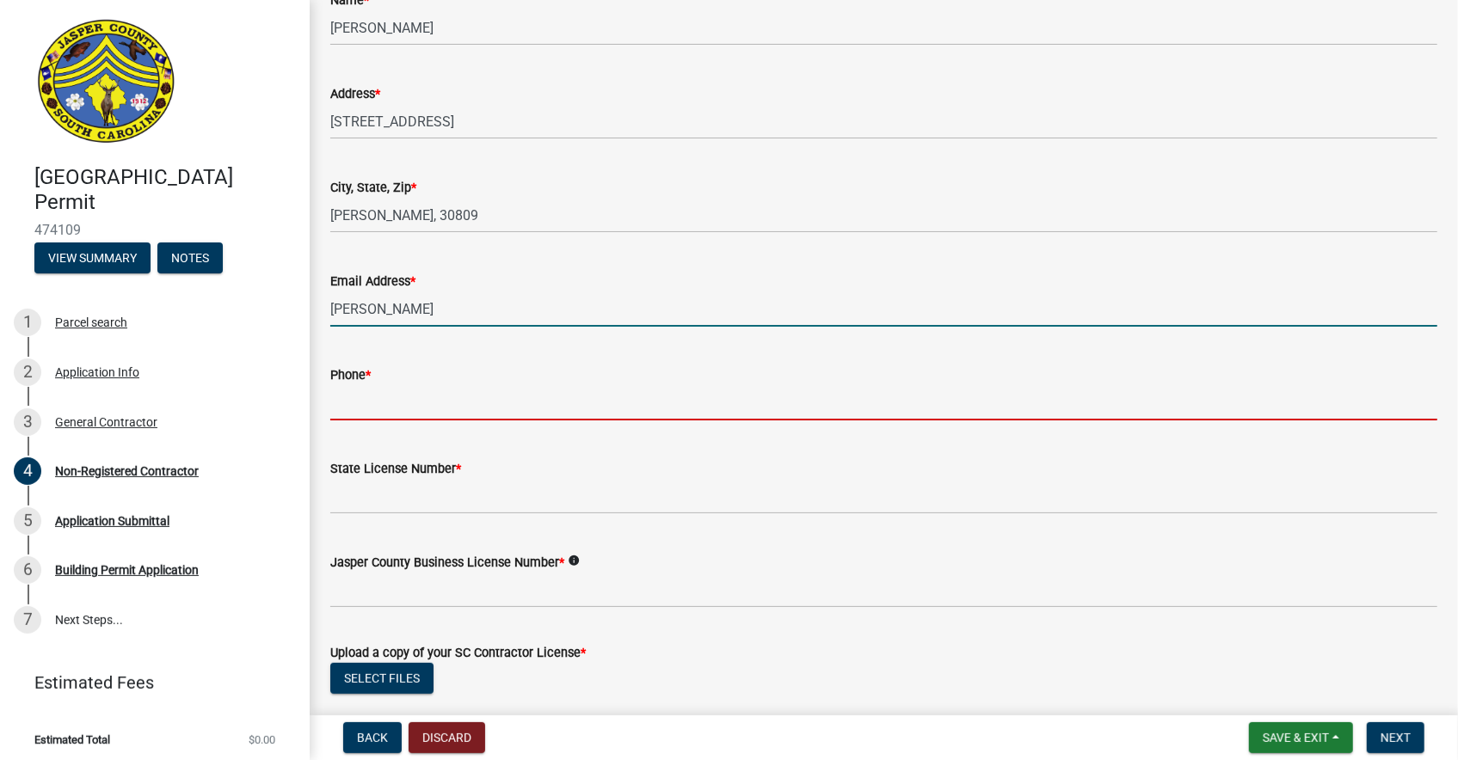
click at [372, 402] on input "Phone *" at bounding box center [883, 402] width 1107 height 35
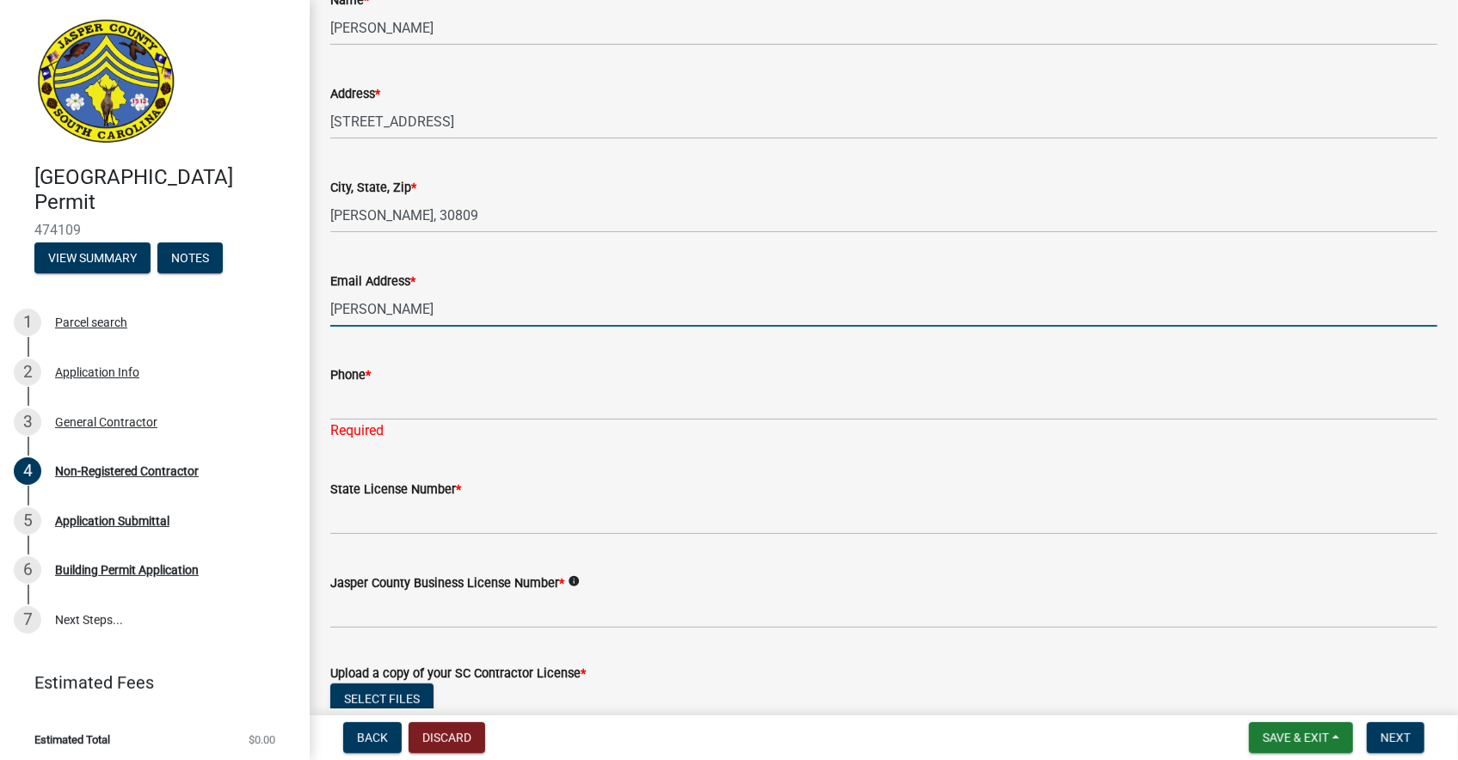
drag, startPoint x: 559, startPoint y: 307, endPoint x: 383, endPoint y: 314, distance: 176.5
click at [383, 314] on input "shane@sweetwatercommons" at bounding box center [883, 309] width 1107 height 35
type input "shane@nextchapterneighborhoods.com"
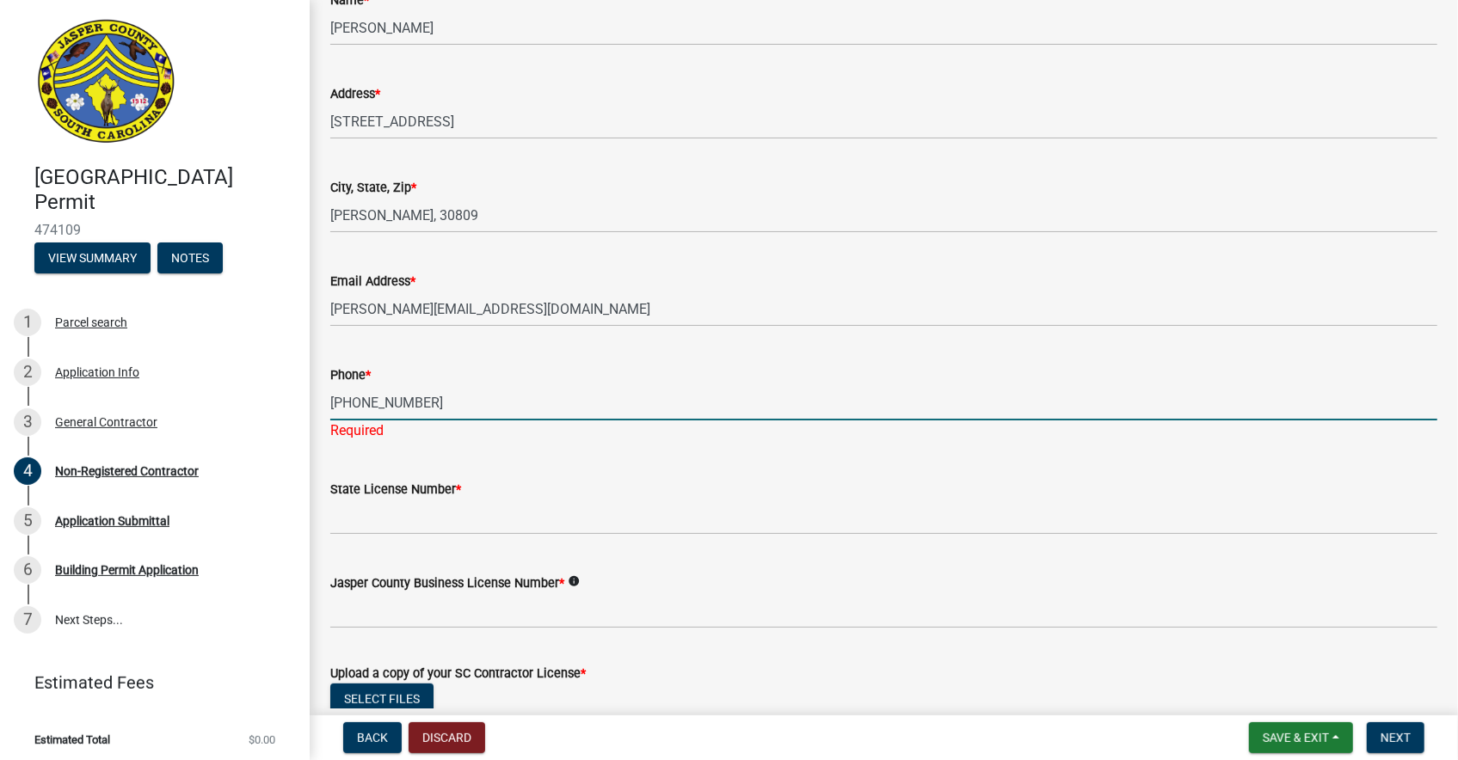
type input "912-253-5047"
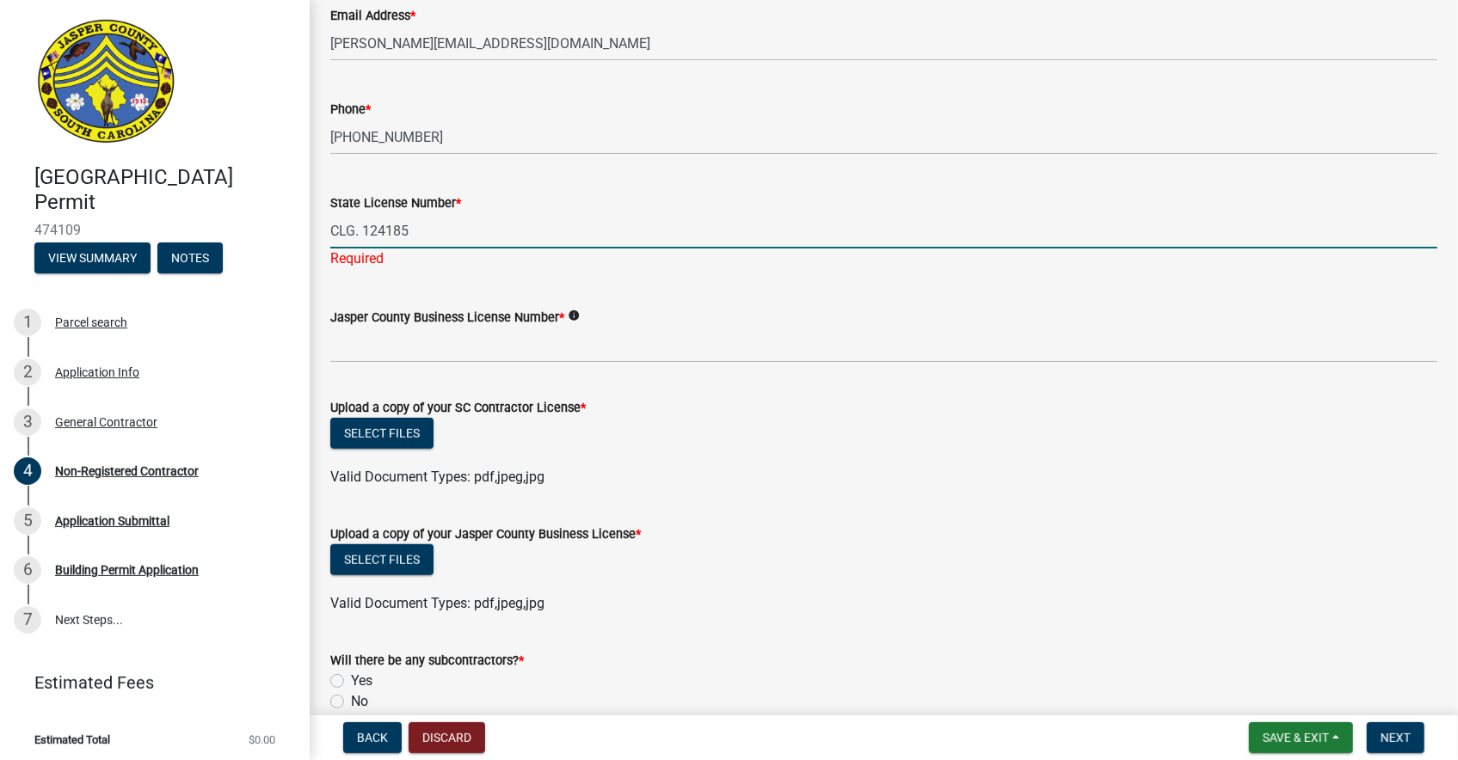
scroll to position [658, 0]
type input "CLG. 124185"
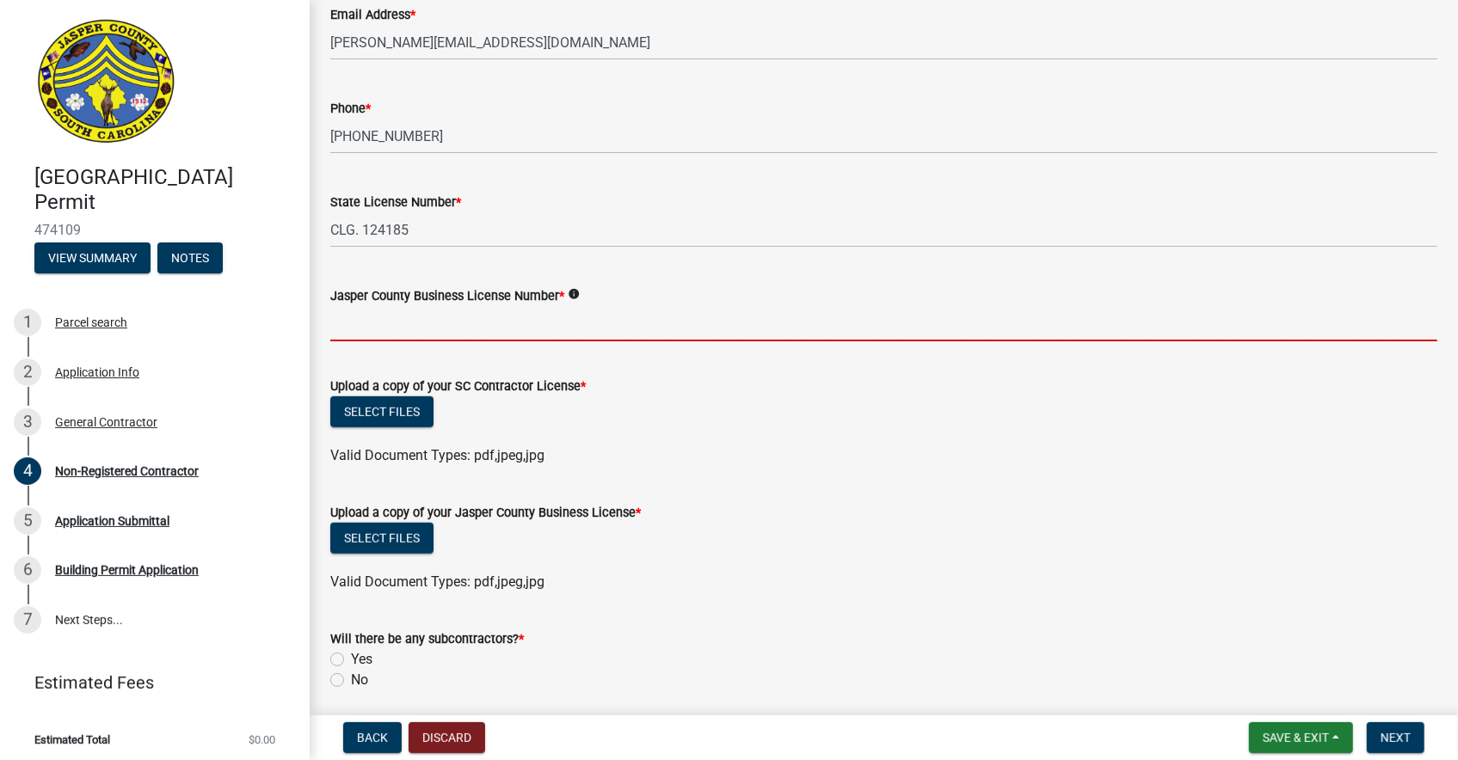
click at [526, 319] on input "Jasper County Business License Number *" at bounding box center [883, 323] width 1107 height 35
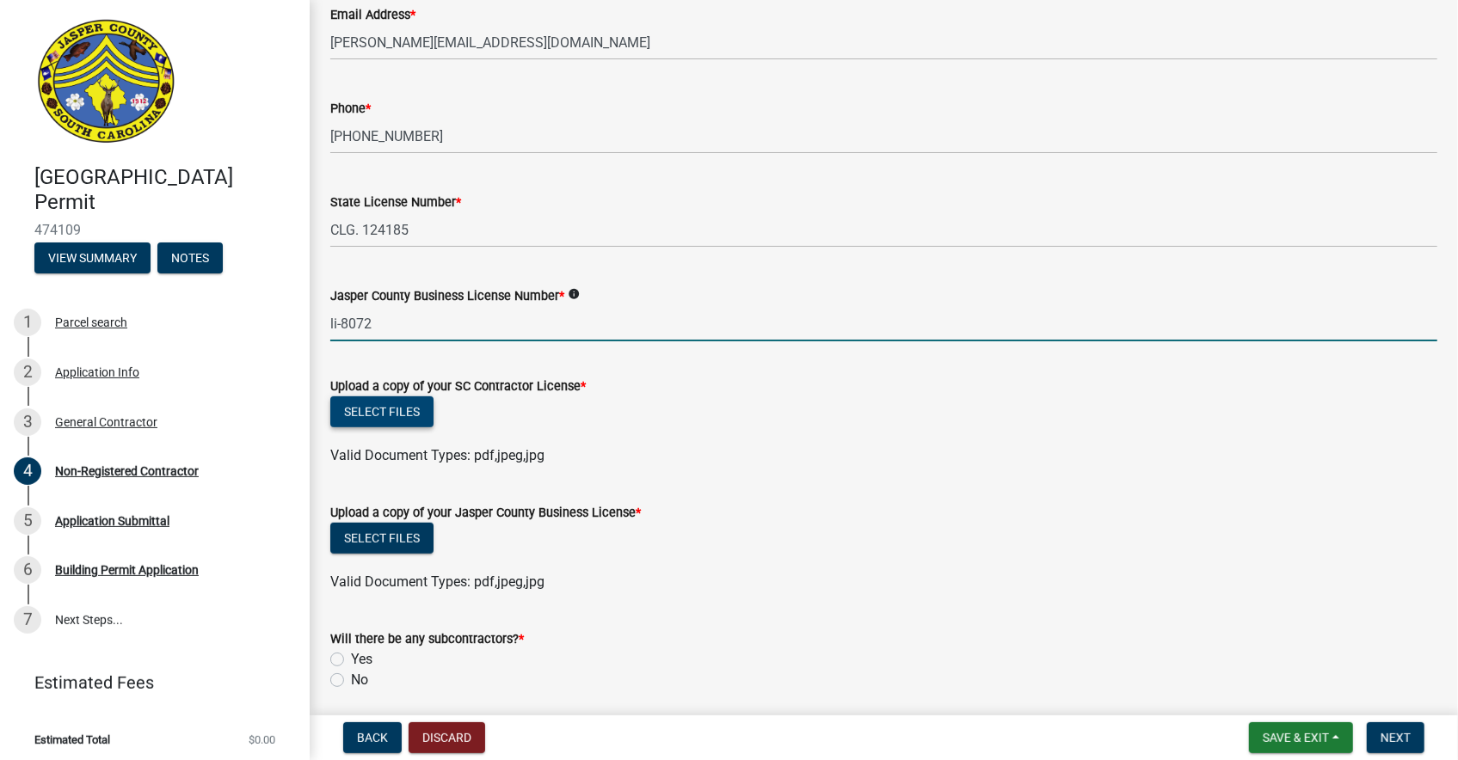
type input "li-8072"
click at [396, 403] on button "Select files" at bounding box center [381, 411] width 103 height 31
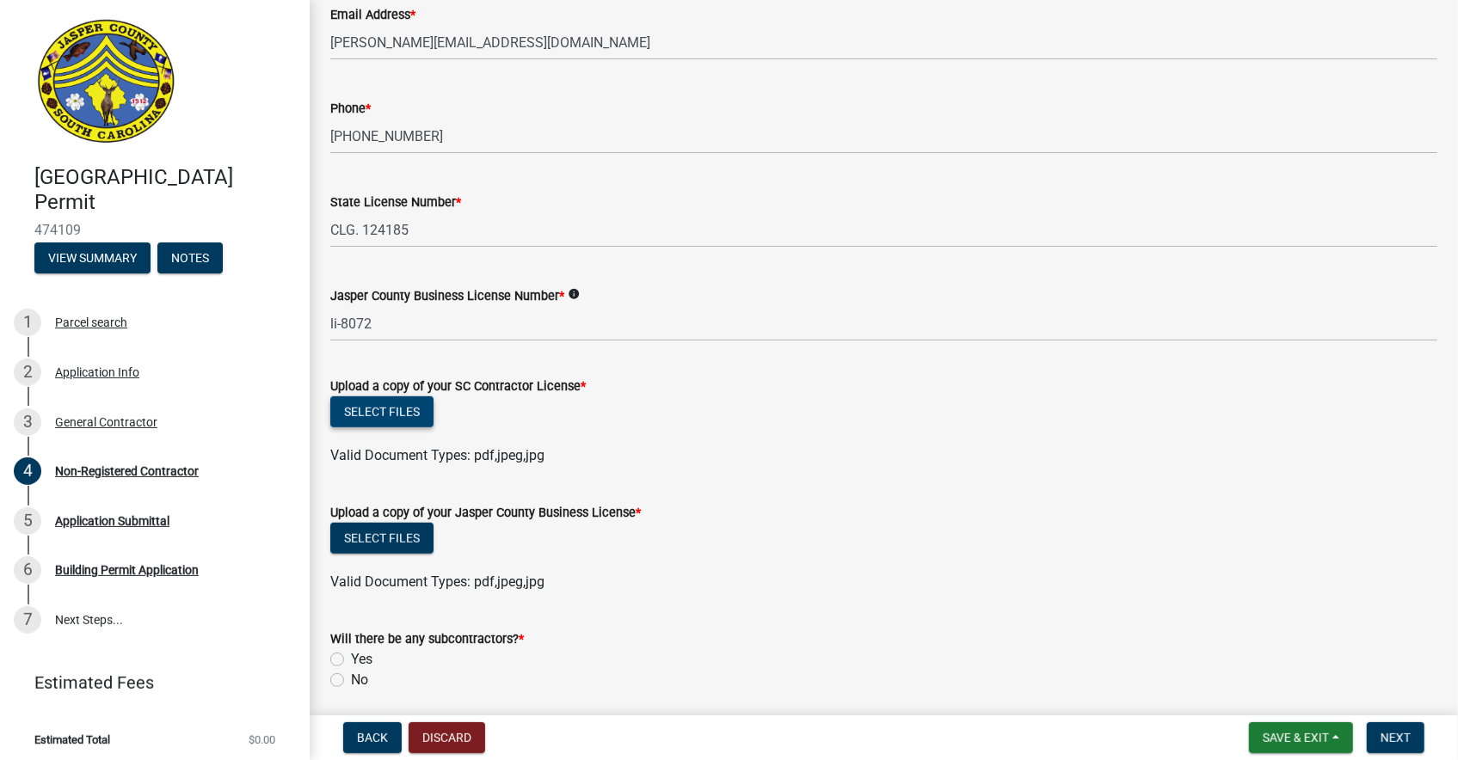
click at [420, 398] on button "Select files" at bounding box center [381, 411] width 103 height 31
click at [366, 402] on button "Select files" at bounding box center [381, 411] width 103 height 31
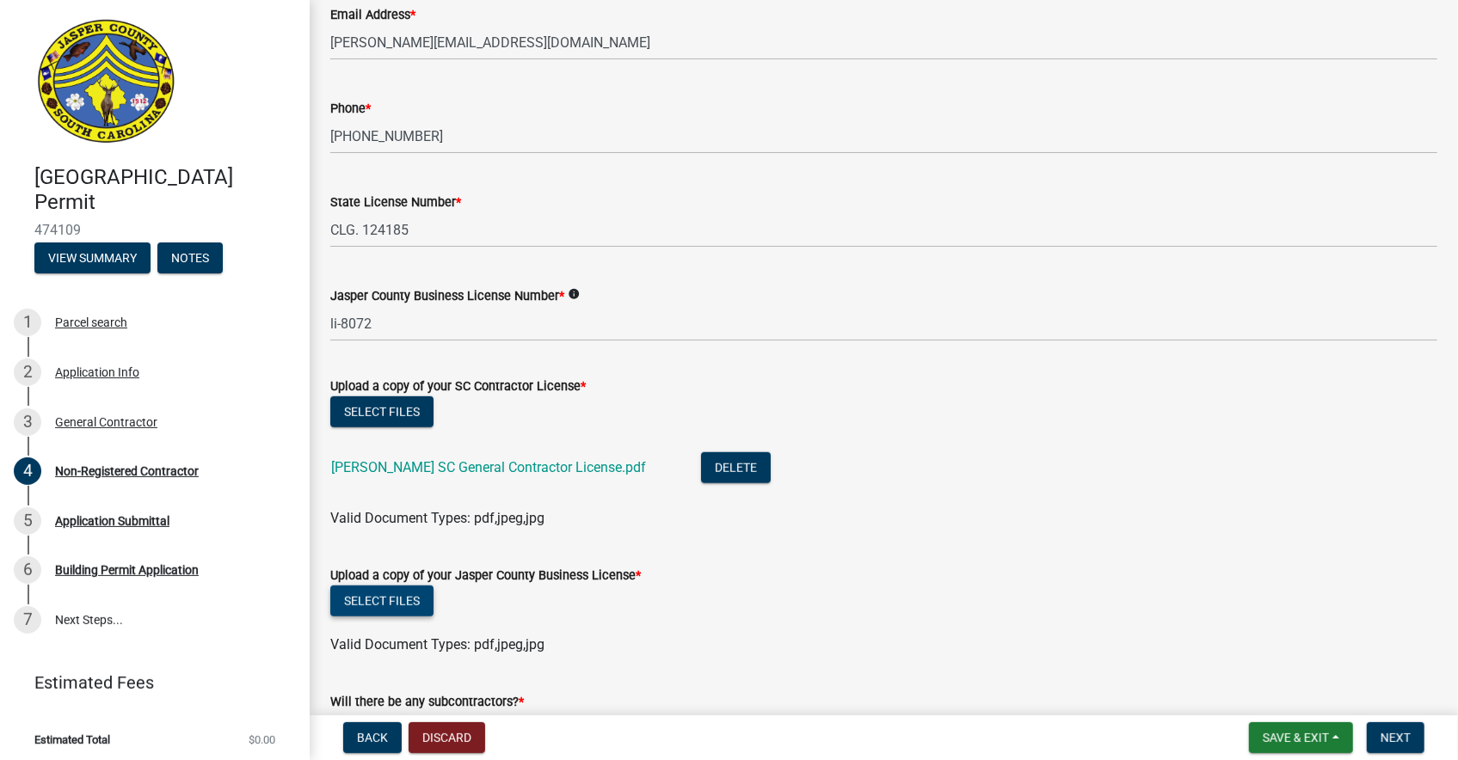
click at [378, 600] on button "Select files" at bounding box center [381, 601] width 103 height 31
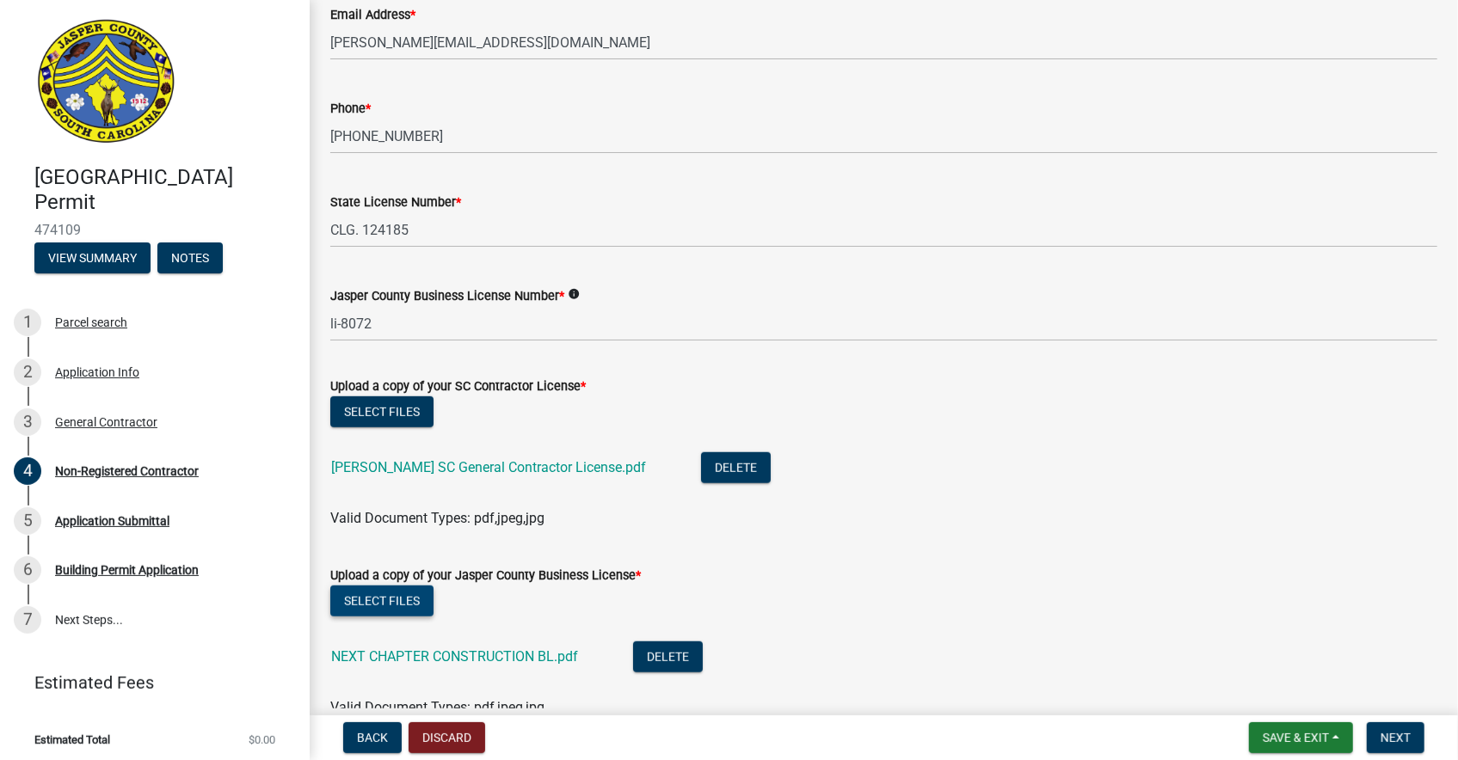
scroll to position [974, 0]
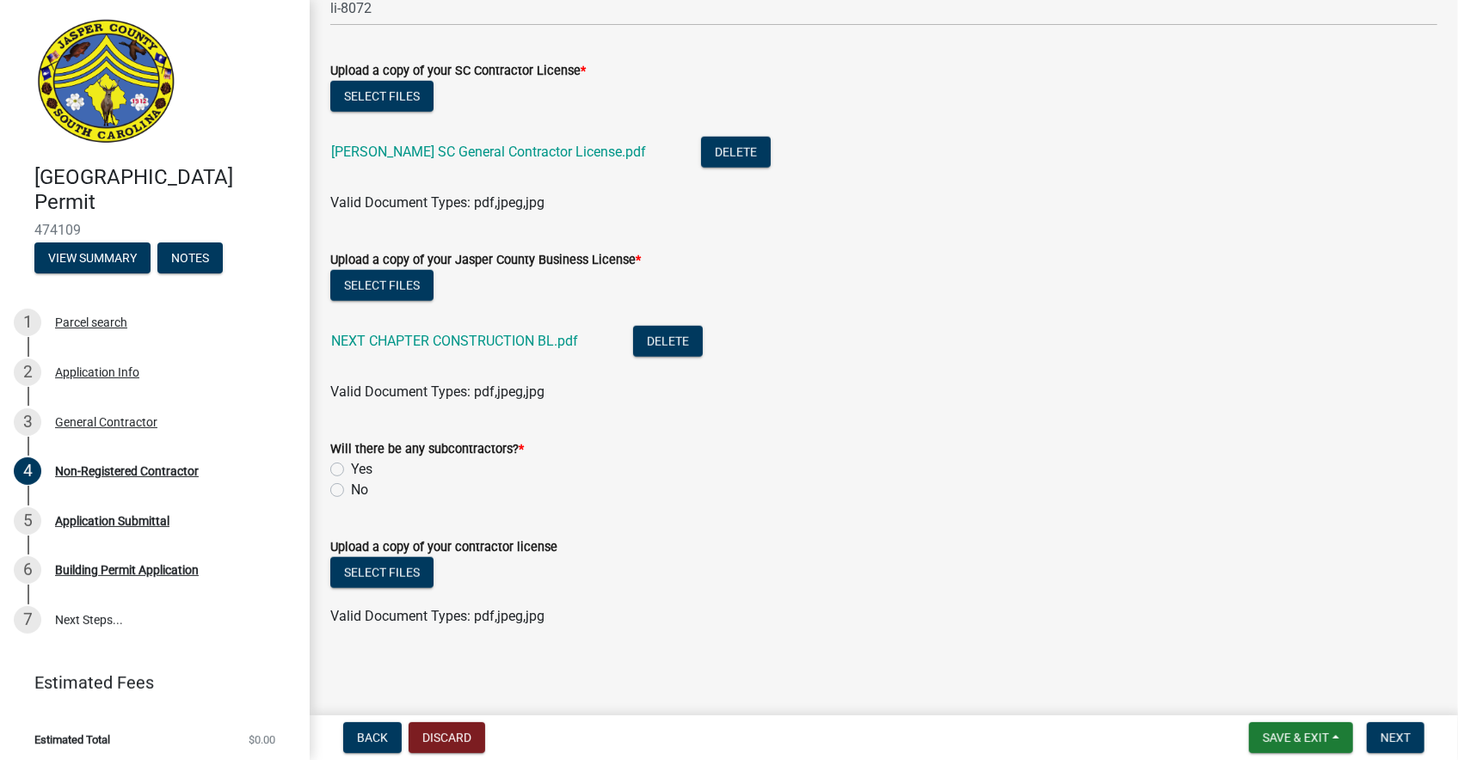
click at [351, 486] on label "No" at bounding box center [359, 490] width 17 height 21
click at [351, 486] on input "No" at bounding box center [356, 485] width 11 height 11
radio input "true"
click at [361, 573] on button "Select files" at bounding box center [381, 572] width 103 height 31
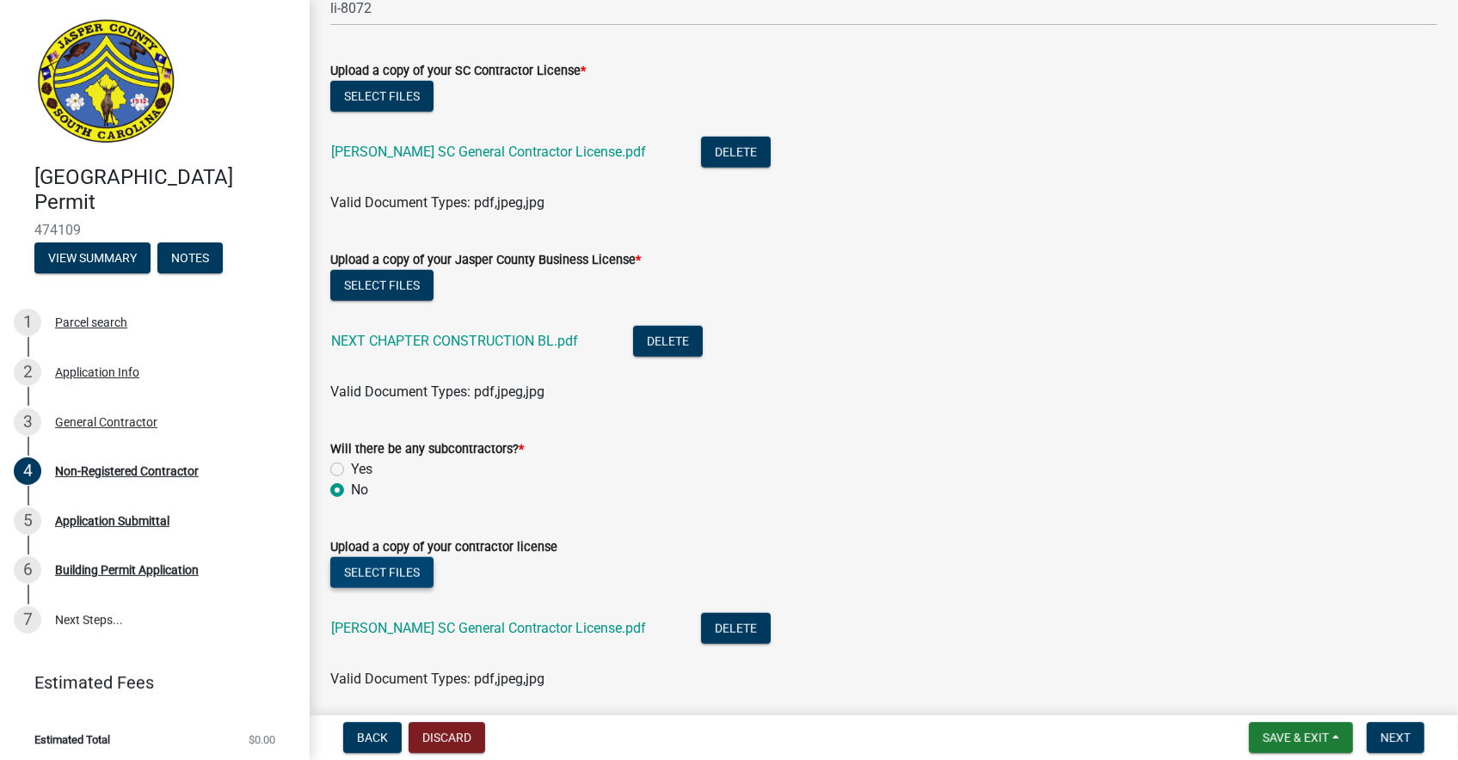
scroll to position [1036, 0]
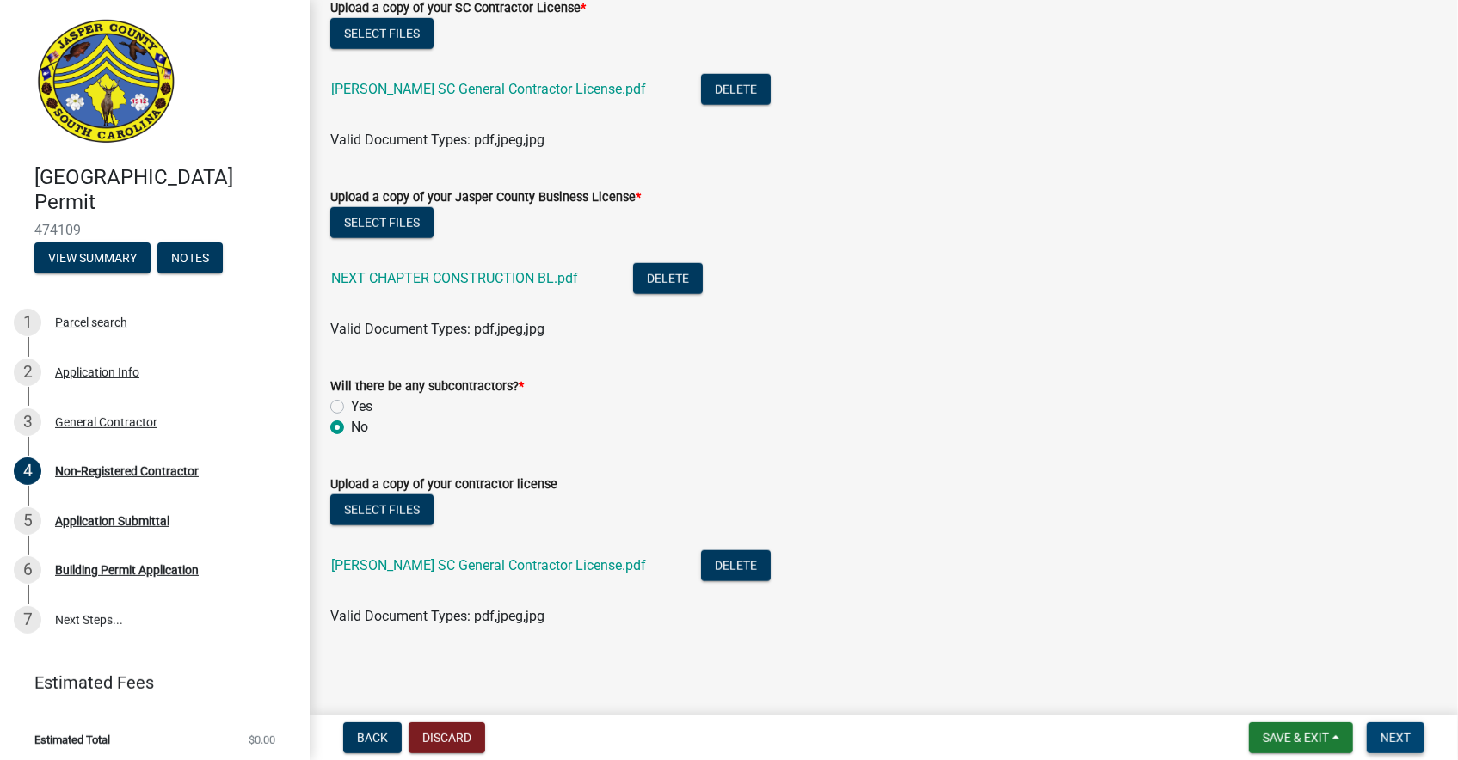
click at [1395, 735] on span "Next" at bounding box center [1395, 738] width 30 height 14
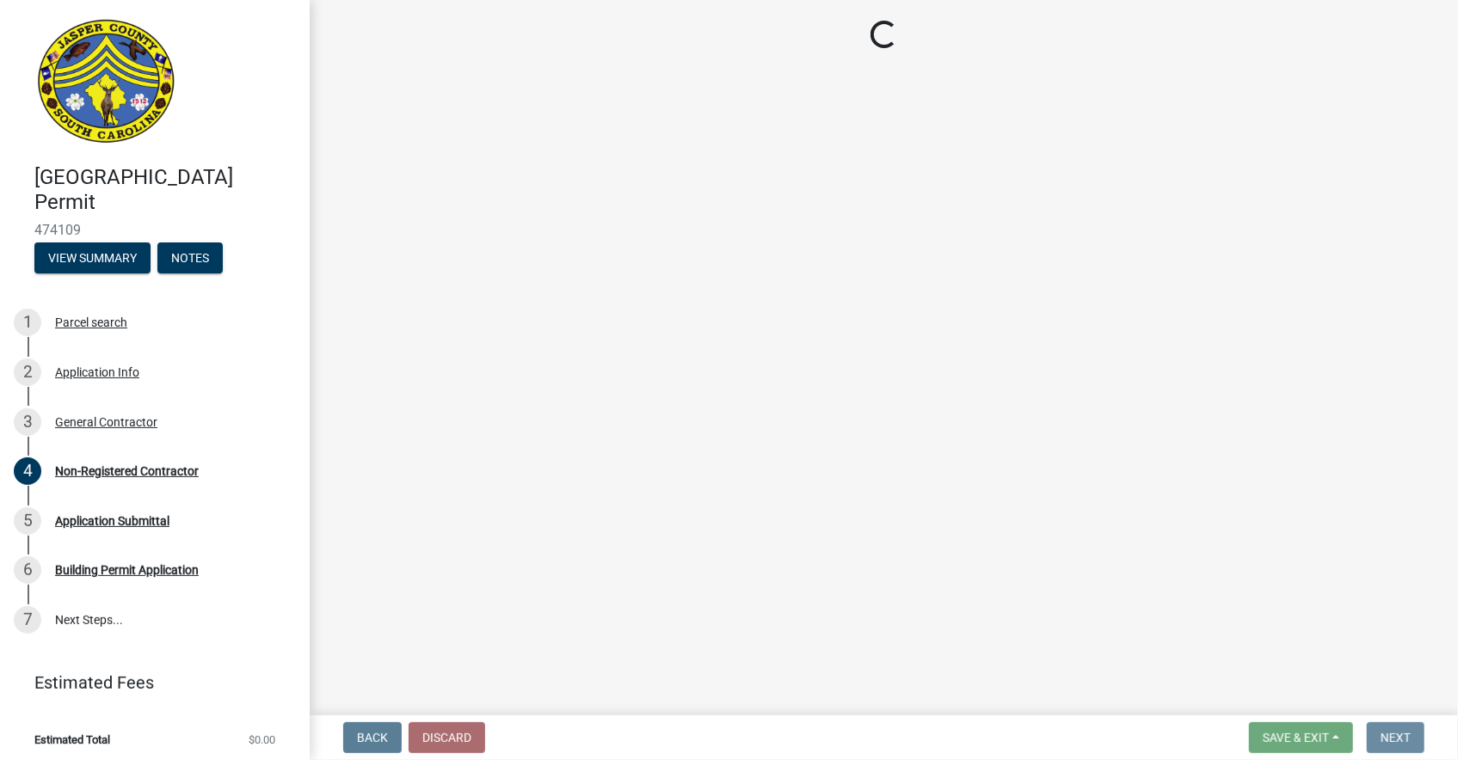
scroll to position [0, 0]
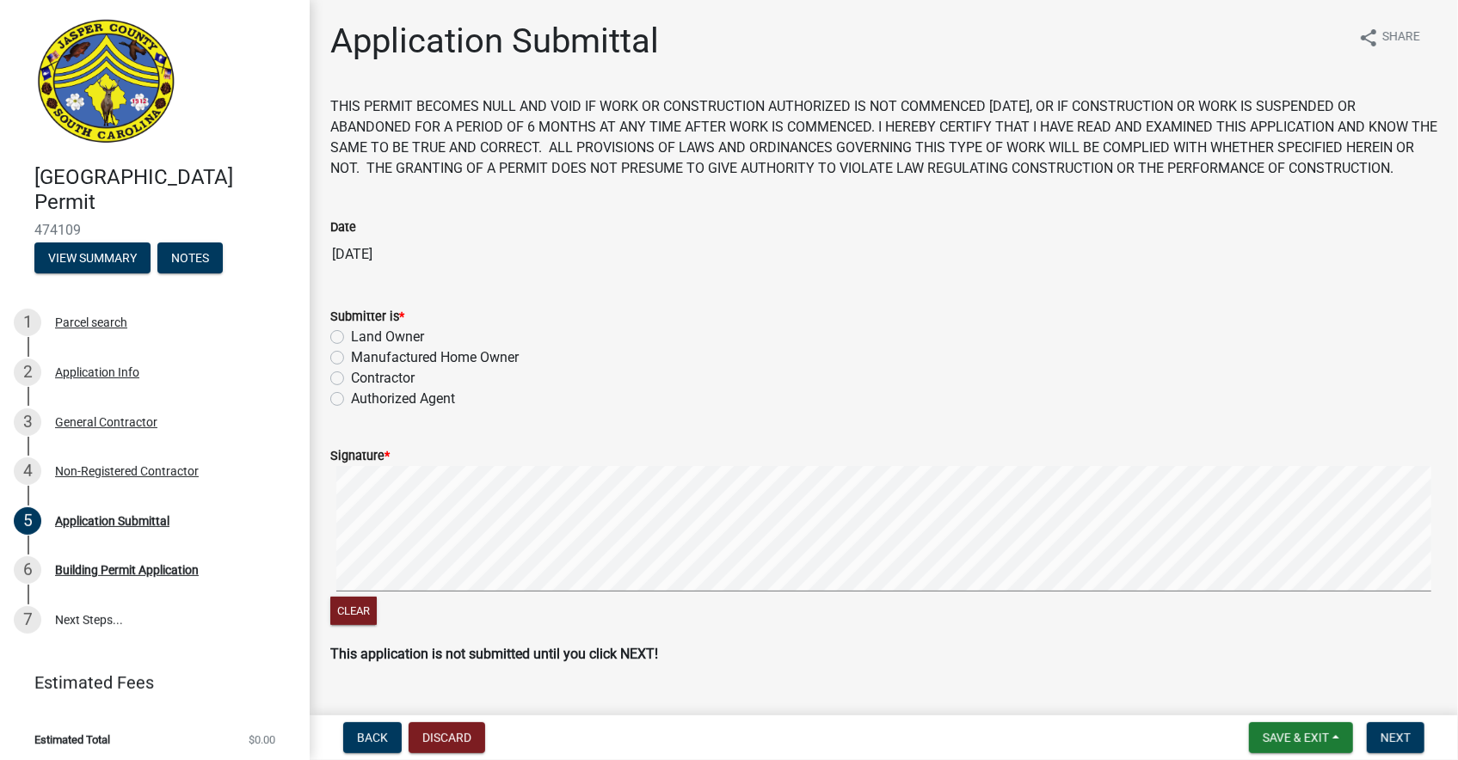
click at [351, 409] on label "Authorized Agent" at bounding box center [403, 399] width 104 height 21
click at [351, 400] on input "Authorized Agent" at bounding box center [356, 394] width 11 height 11
radio input "true"
click at [1398, 735] on span "Next" at bounding box center [1395, 738] width 30 height 14
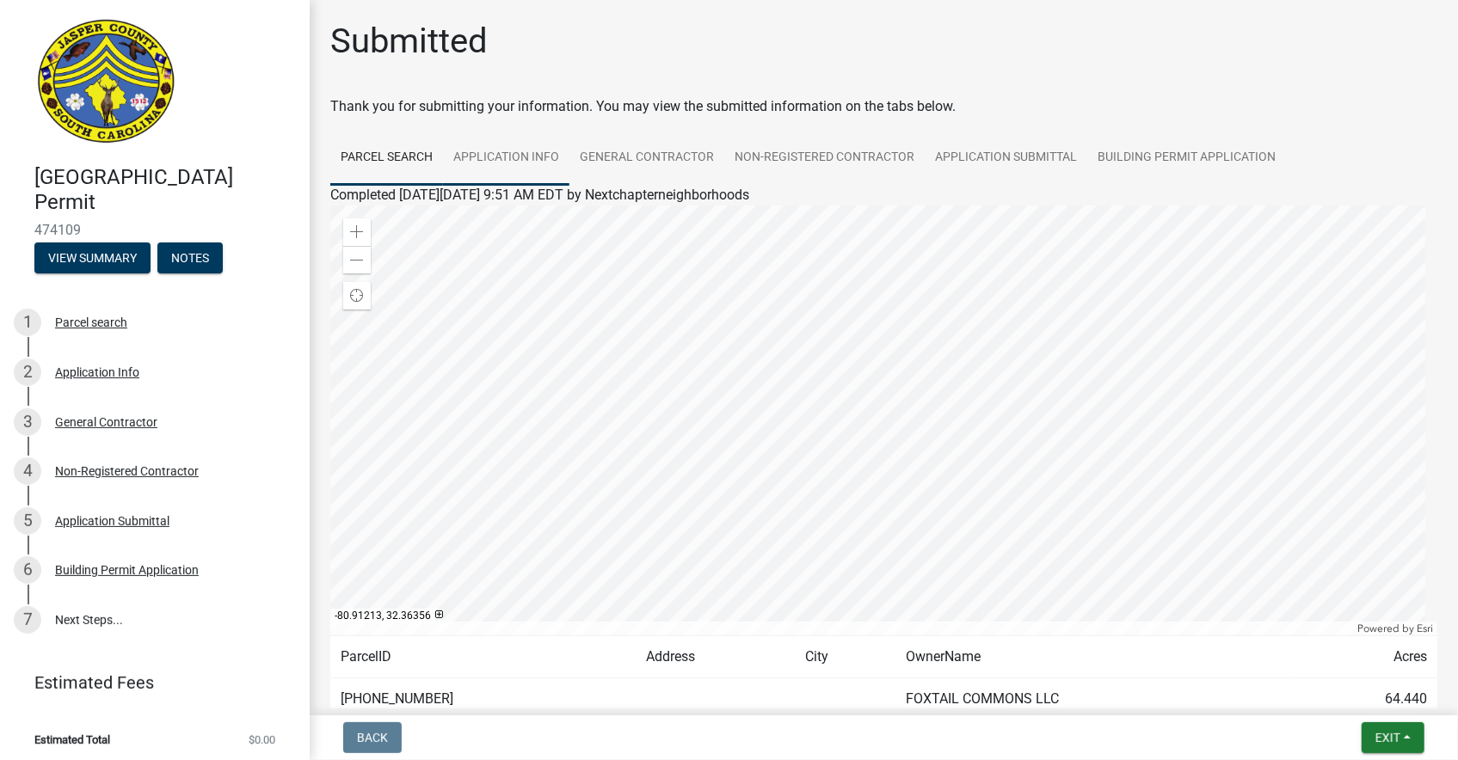
click at [499, 156] on link "Application Info" at bounding box center [506, 158] width 126 height 55
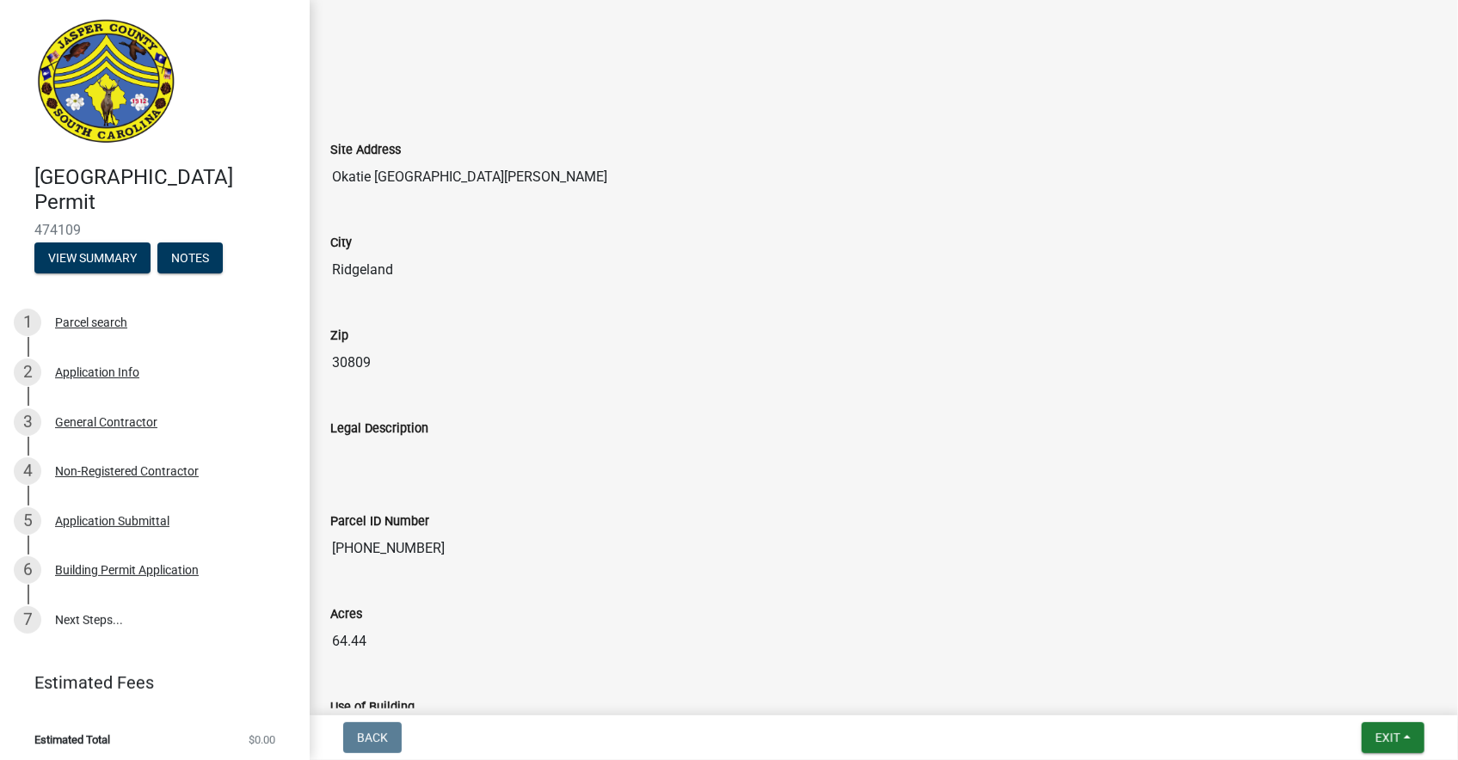
scroll to position [1144, 0]
click at [112, 375] on div "Application Info" at bounding box center [97, 372] width 84 height 12
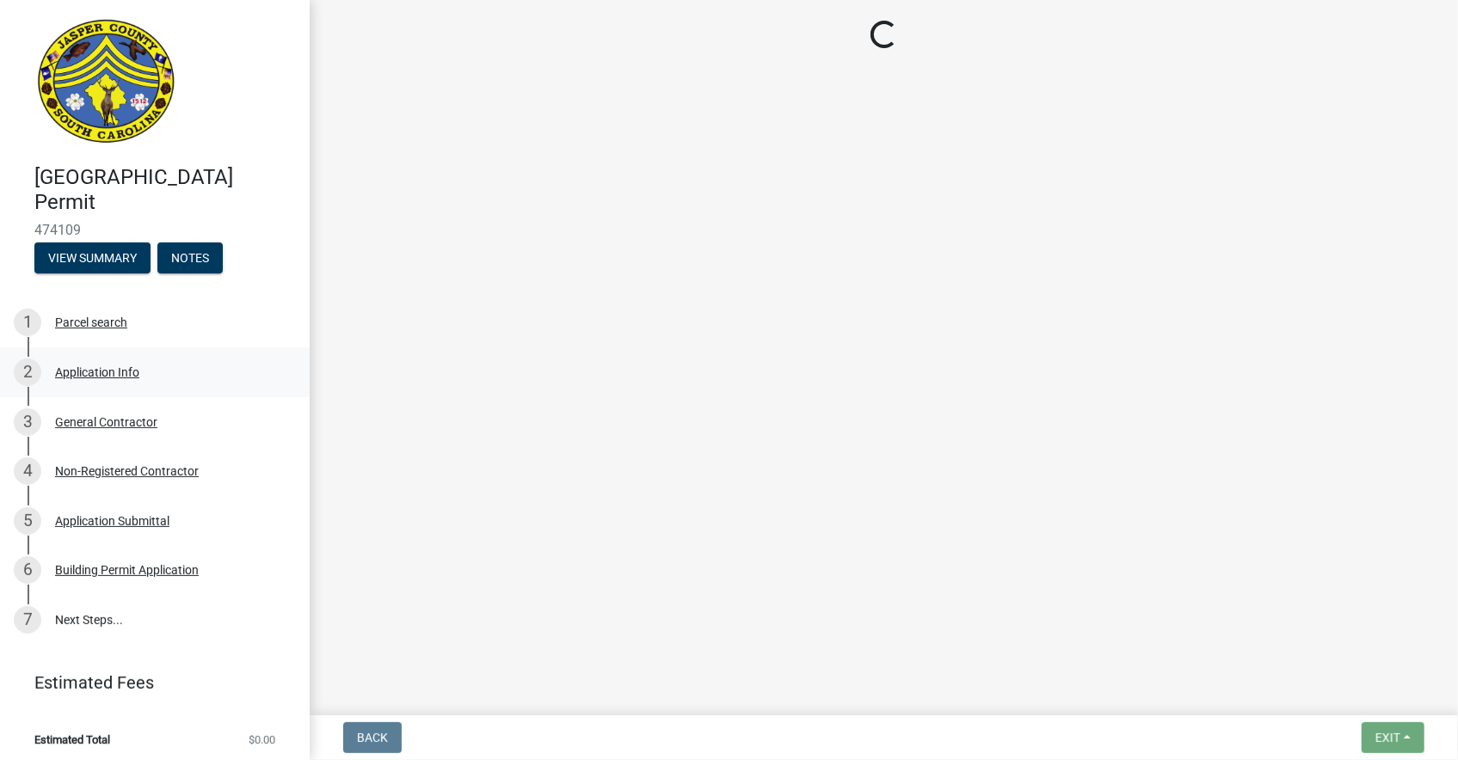
select select "6570ce79-212e-4c42-b64f-f74b85e12671"
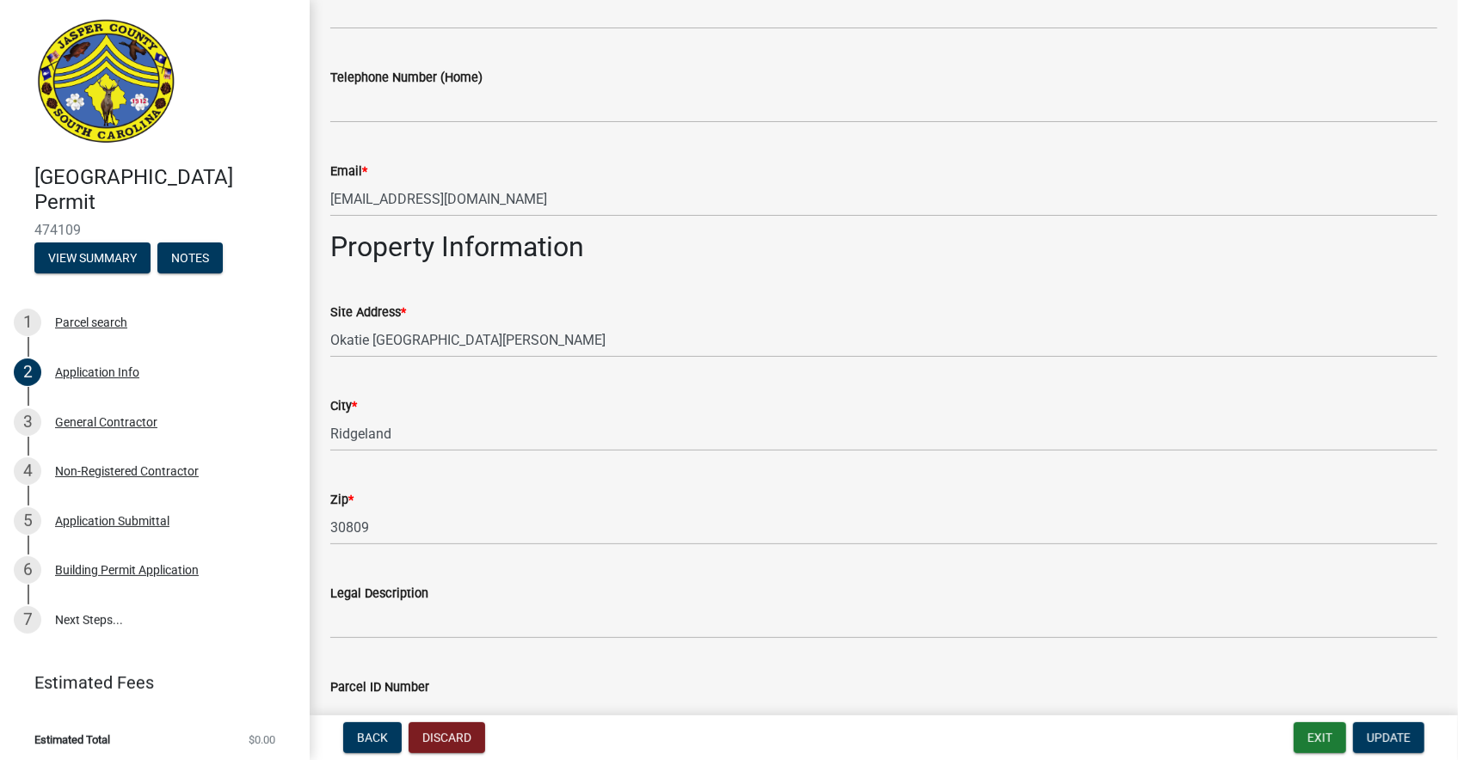
scroll to position [999, 0]
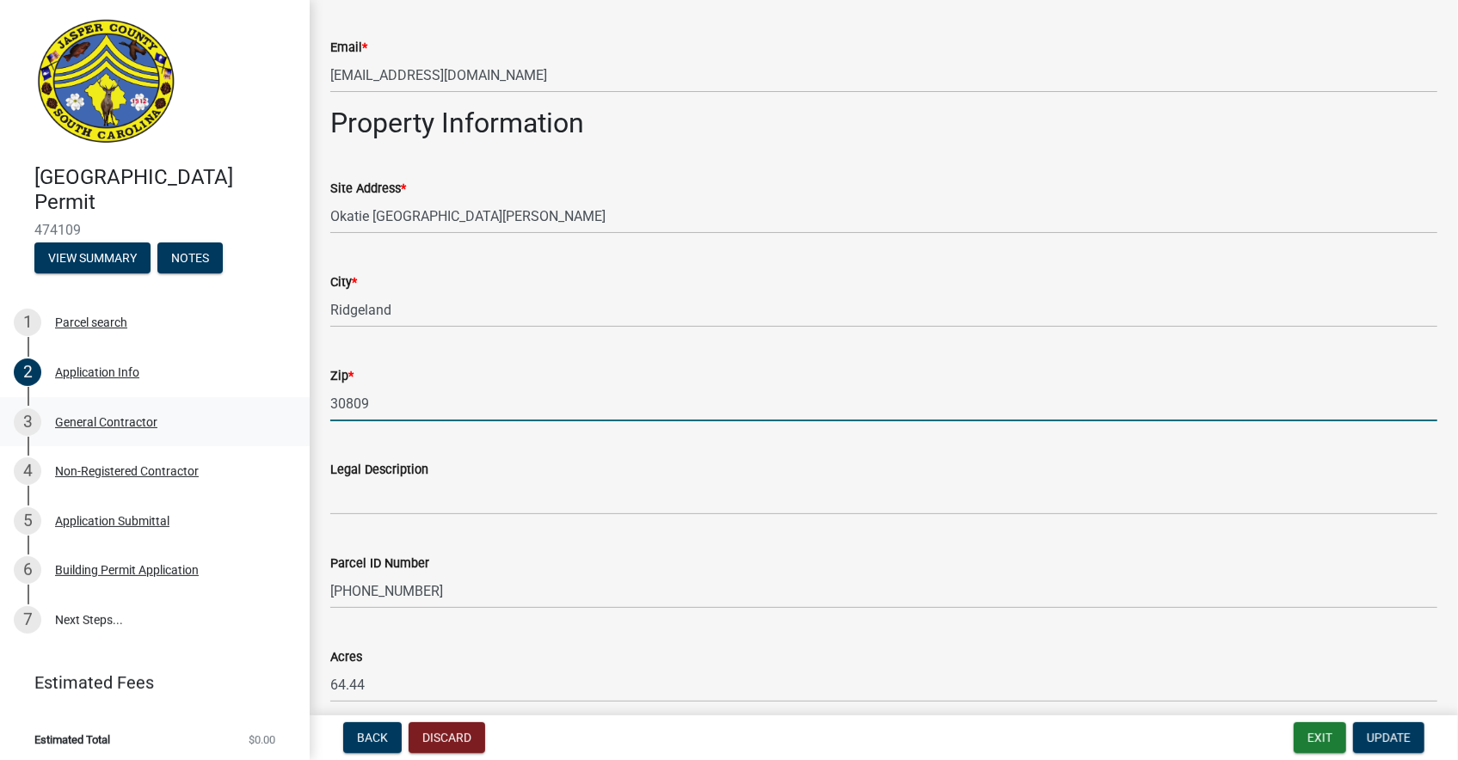
drag, startPoint x: 378, startPoint y: 405, endPoint x: 258, endPoint y: 416, distance: 120.9
click at [258, 416] on div "Jasper County Building Permit 474109 View Summary Notes 1 Parcel search 2 Appli…" at bounding box center [729, 380] width 1458 height 760
type input "29936"
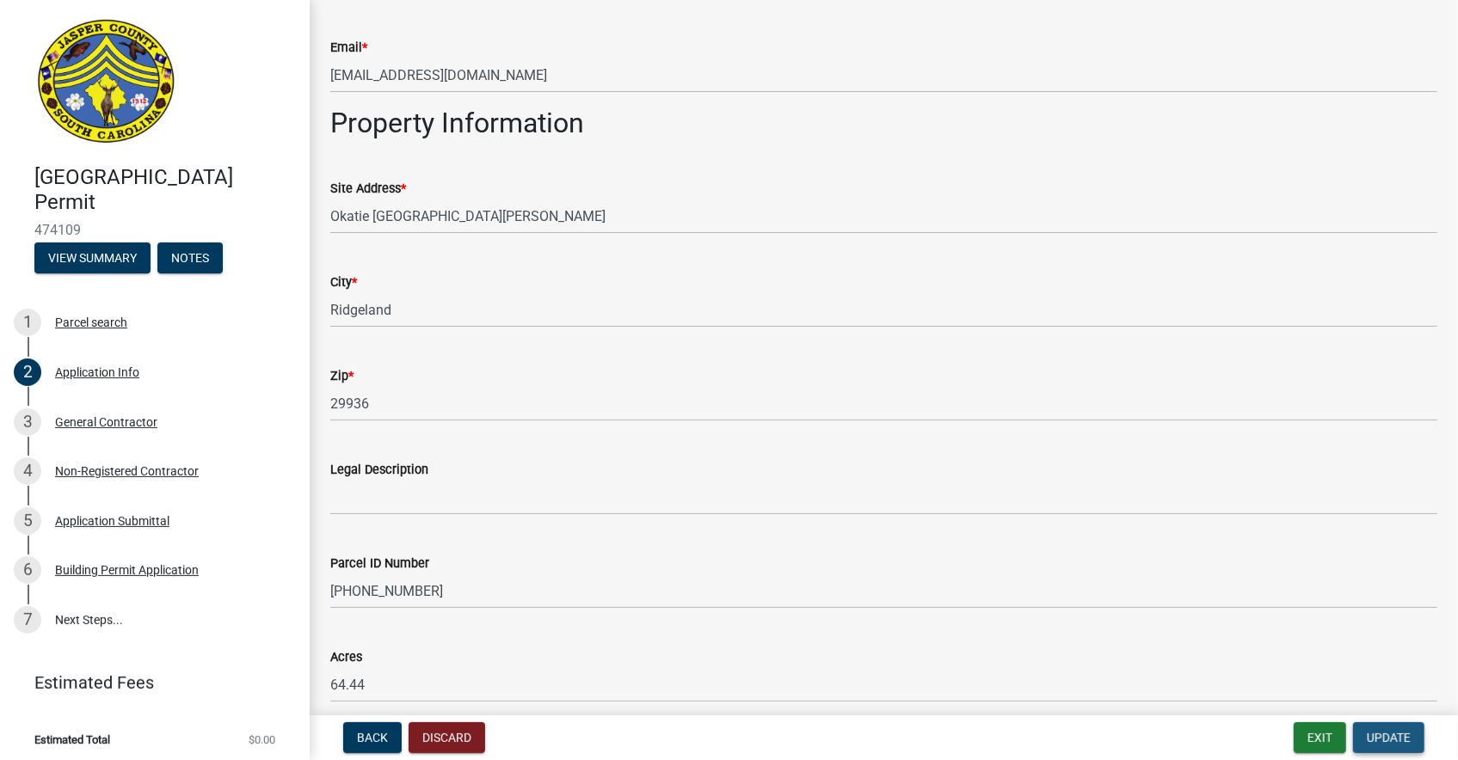
click at [1378, 736] on span "Update" at bounding box center [1389, 738] width 44 height 14
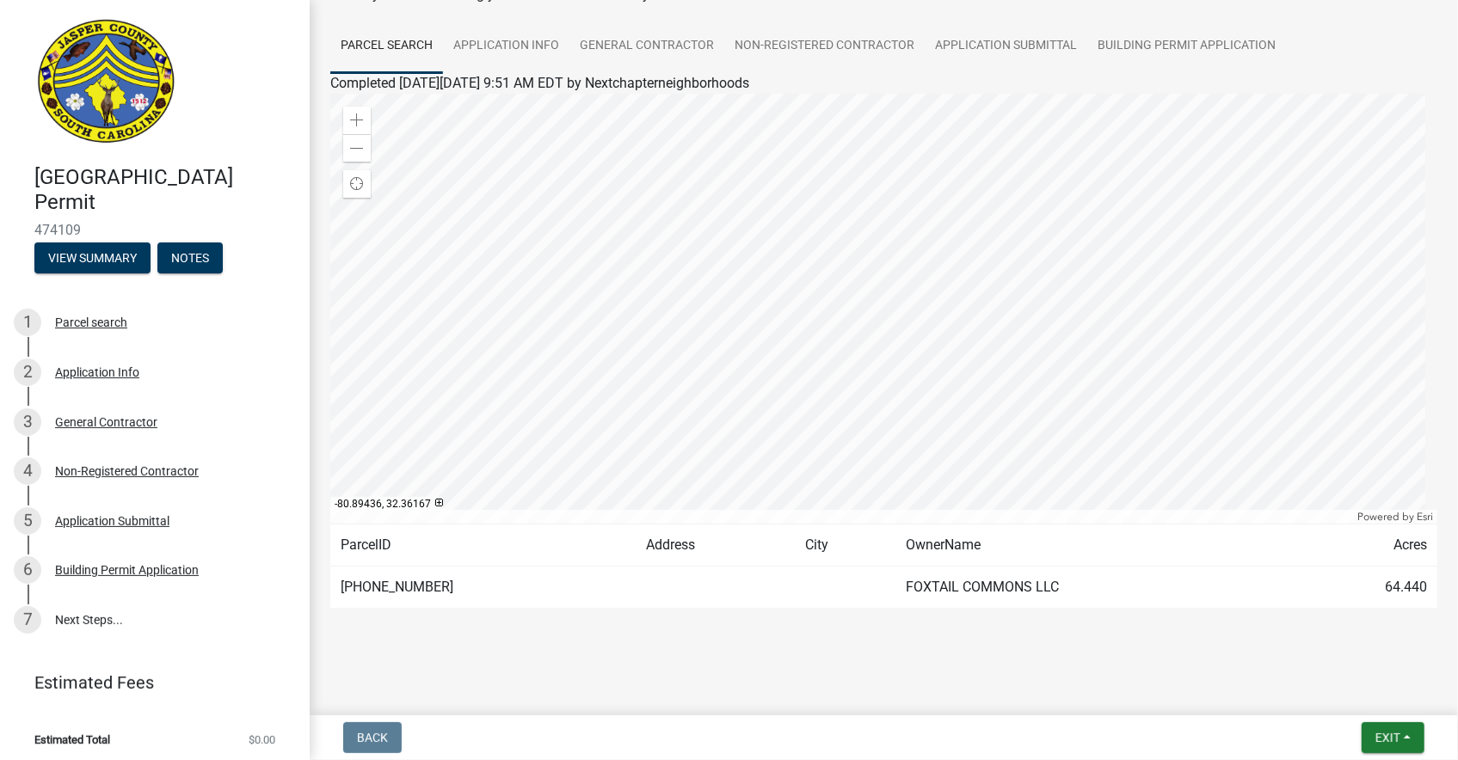
scroll to position [0, 0]
